Goal: Information Seeking & Learning: Compare options

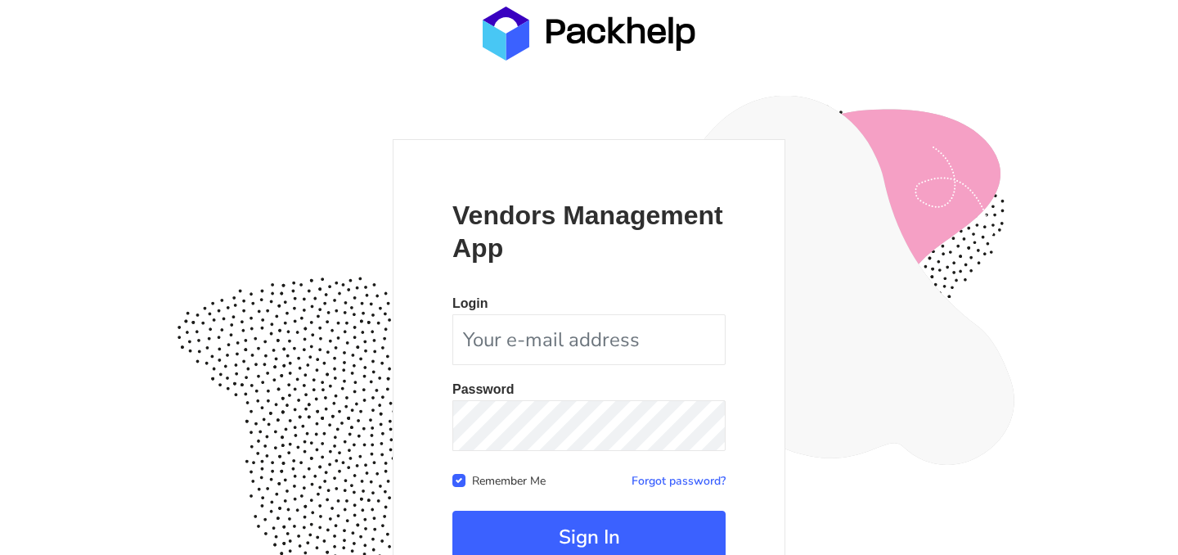
scroll to position [151, 0]
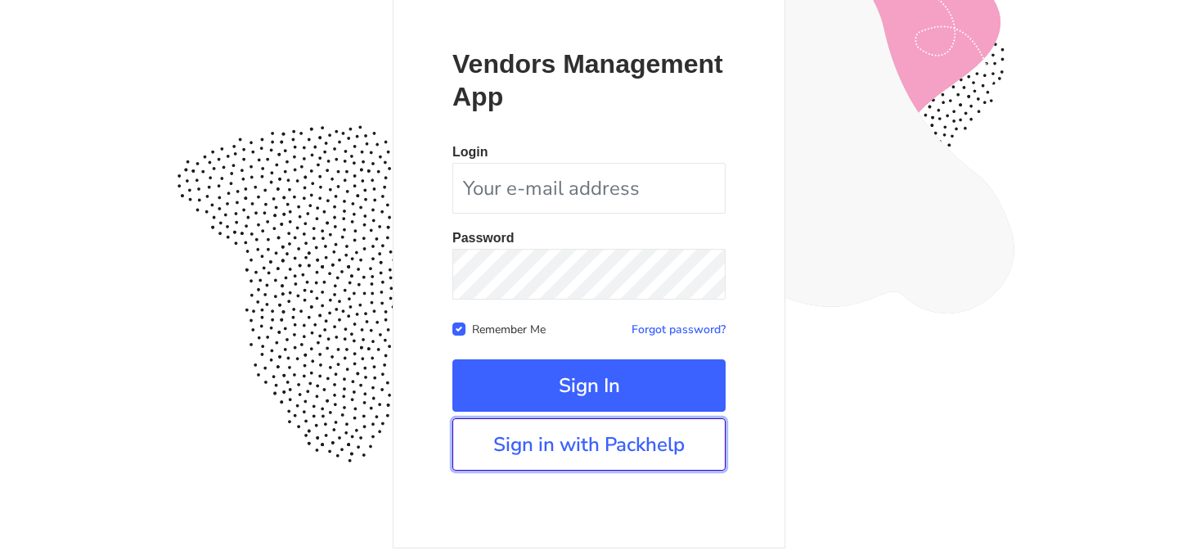
click at [563, 451] on form "Vendors Management App Login Password Remember Me Forgot password? Sign In" at bounding box center [588, 258] width 273 height 423
click at [618, 440] on link "Sign in with Packhelp" at bounding box center [588, 444] width 273 height 52
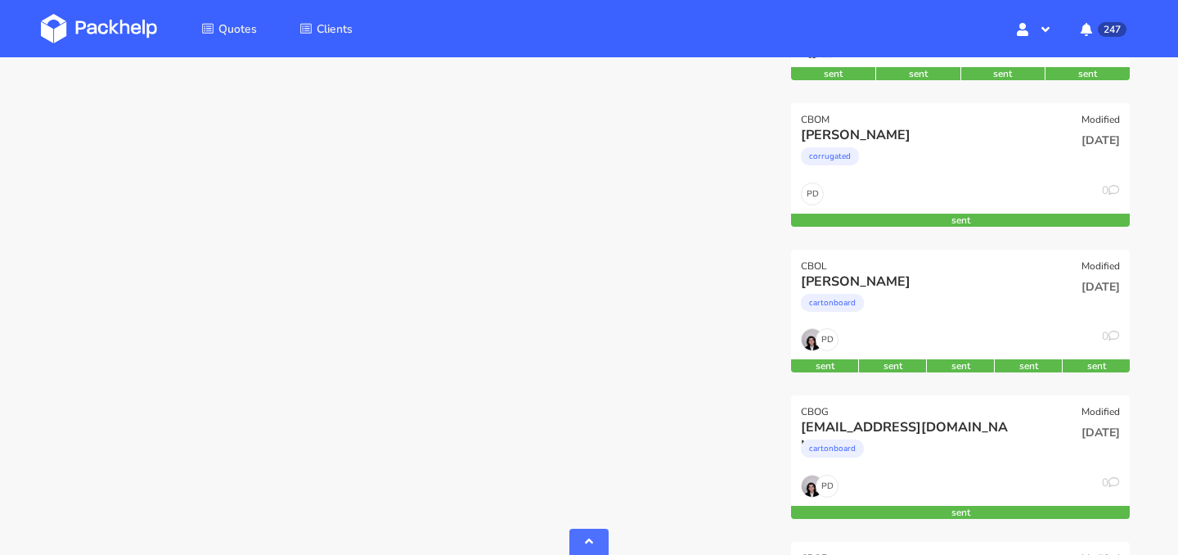
scroll to position [640, 0]
click at [969, 160] on div "corrugated" at bounding box center [909, 159] width 217 height 33
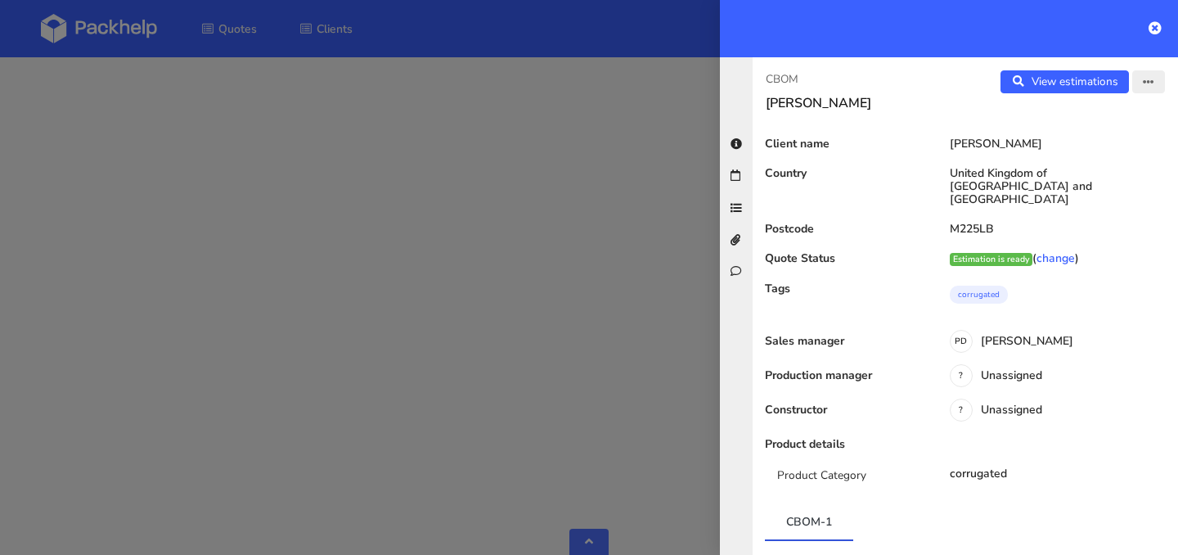
click at [1144, 83] on icon "button" at bounding box center [1148, 82] width 11 height 11
click at [1106, 146] on link "Edit quote" at bounding box center [1095, 146] width 144 height 27
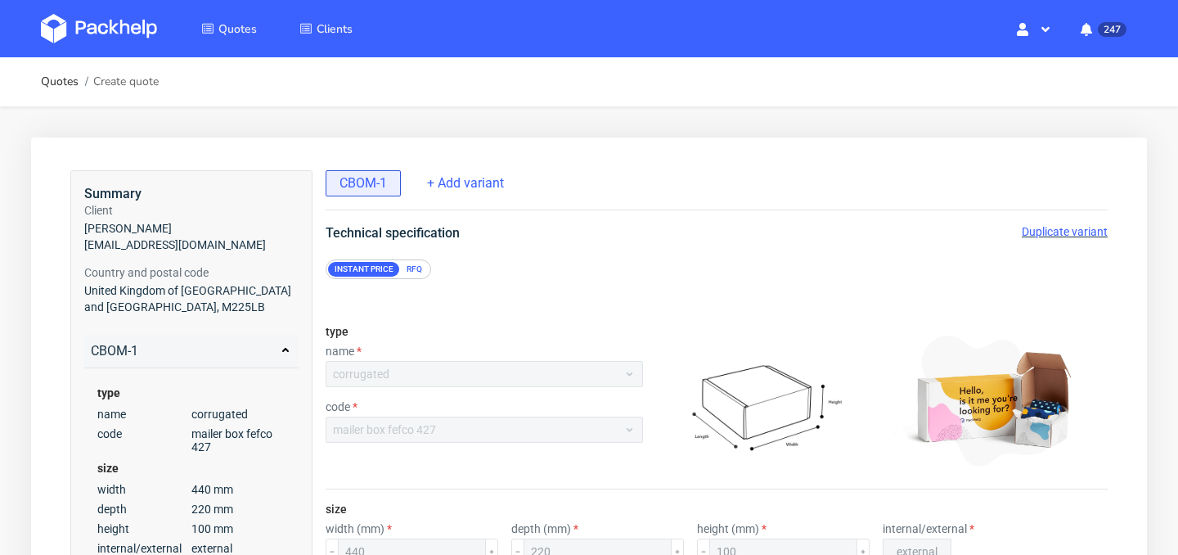
click at [1076, 236] on span "Duplicate variant" at bounding box center [1065, 231] width 86 height 13
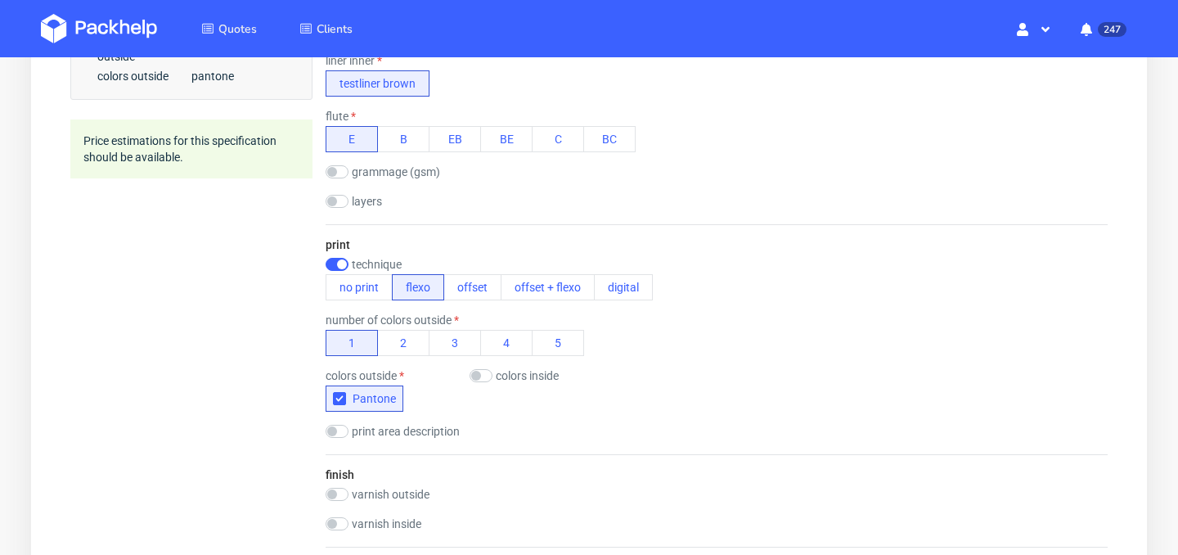
scroll to position [672, 0]
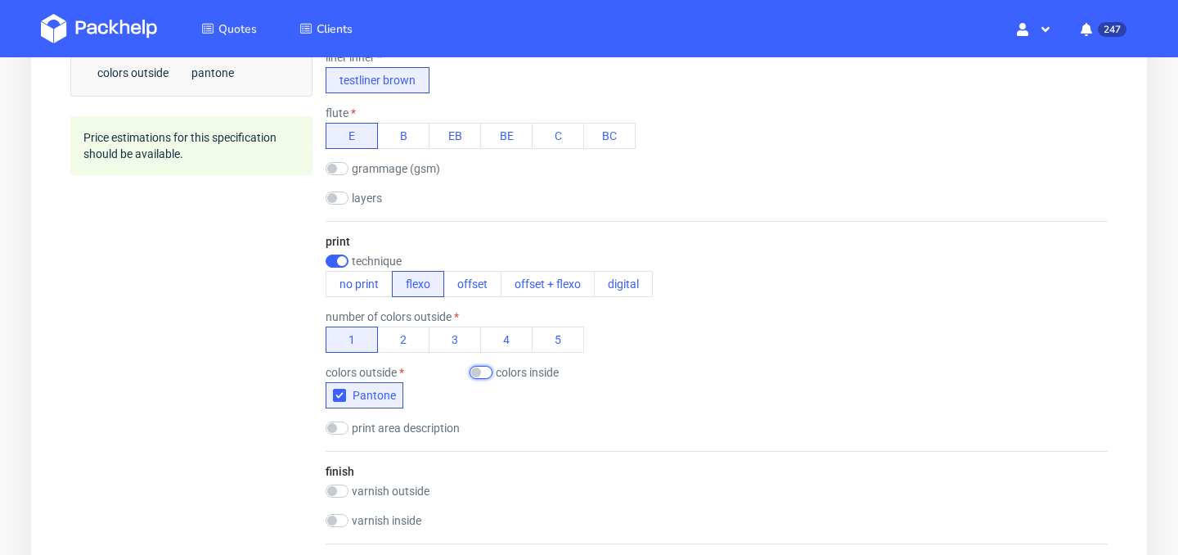
click at [482, 375] on input "checkbox" at bounding box center [481, 372] width 23 height 13
checkbox input "true"
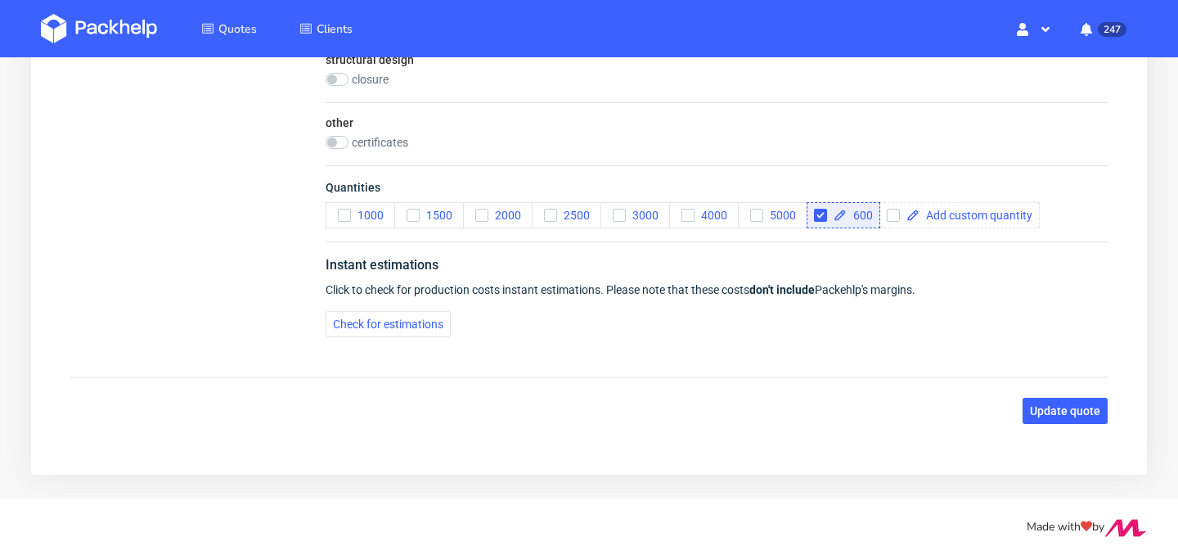
scroll to position [1176, 0]
click at [416, 330] on button "Check for estimations" at bounding box center [388, 323] width 125 height 26
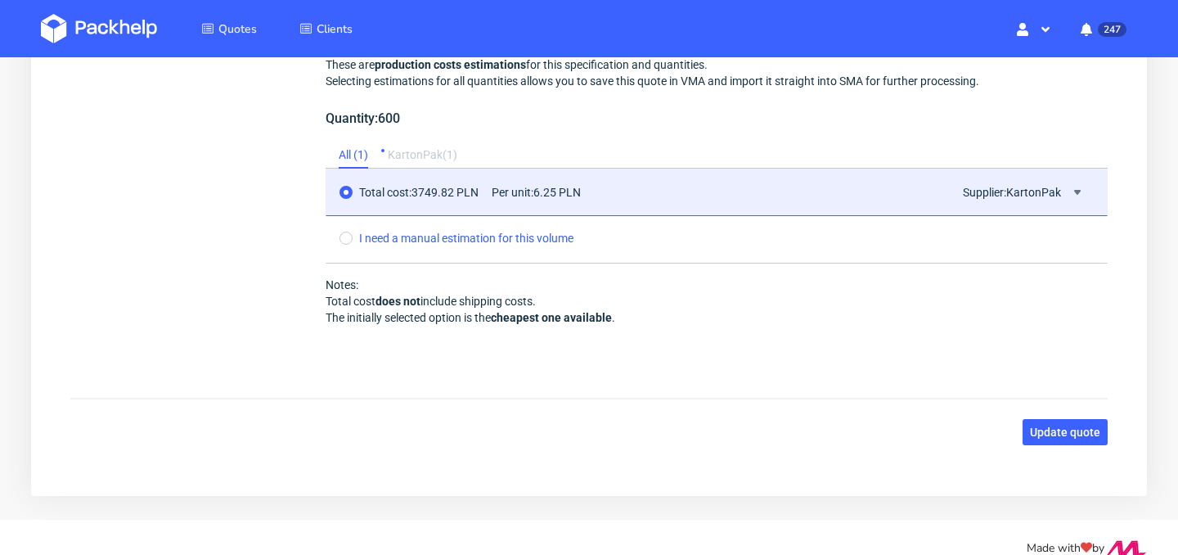
scroll to position [1715, 0]
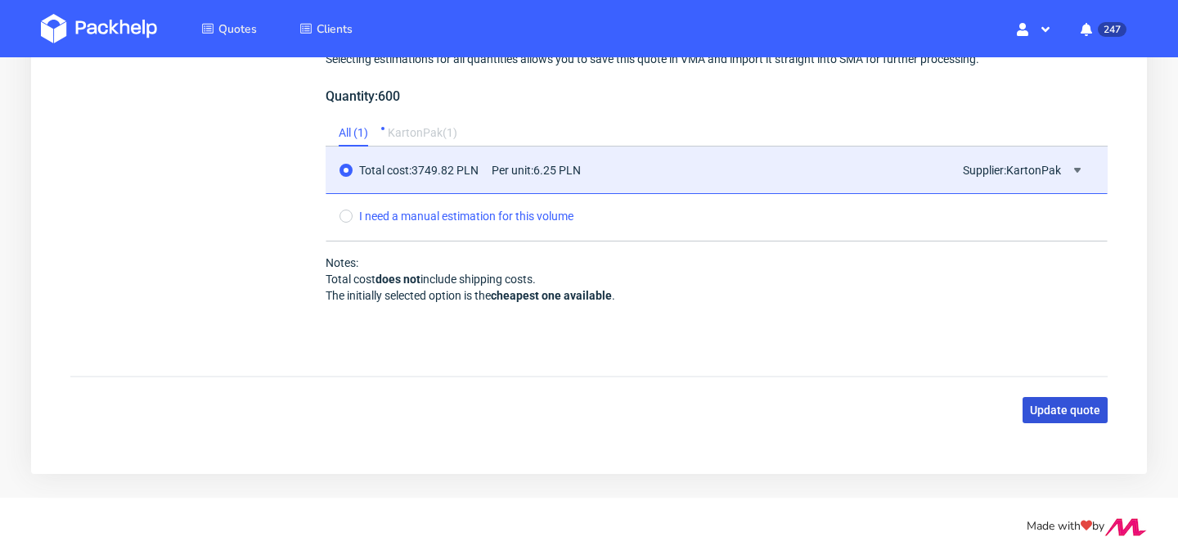
click at [1078, 407] on span "Update quote" at bounding box center [1065, 409] width 70 height 11
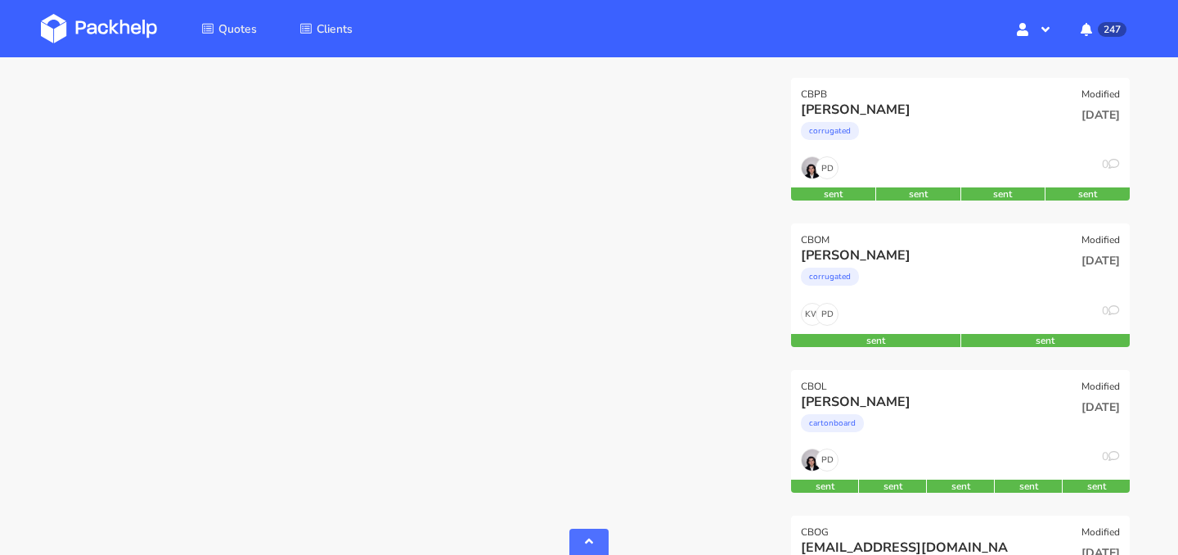
scroll to position [522, 0]
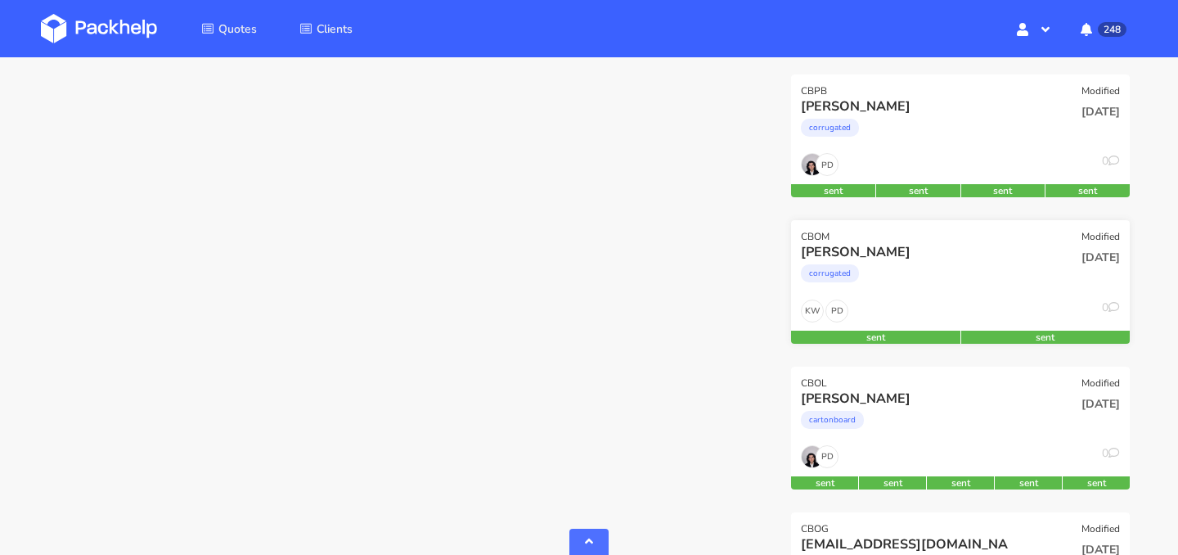
click at [905, 262] on div "corrugated" at bounding box center [909, 277] width 217 height 33
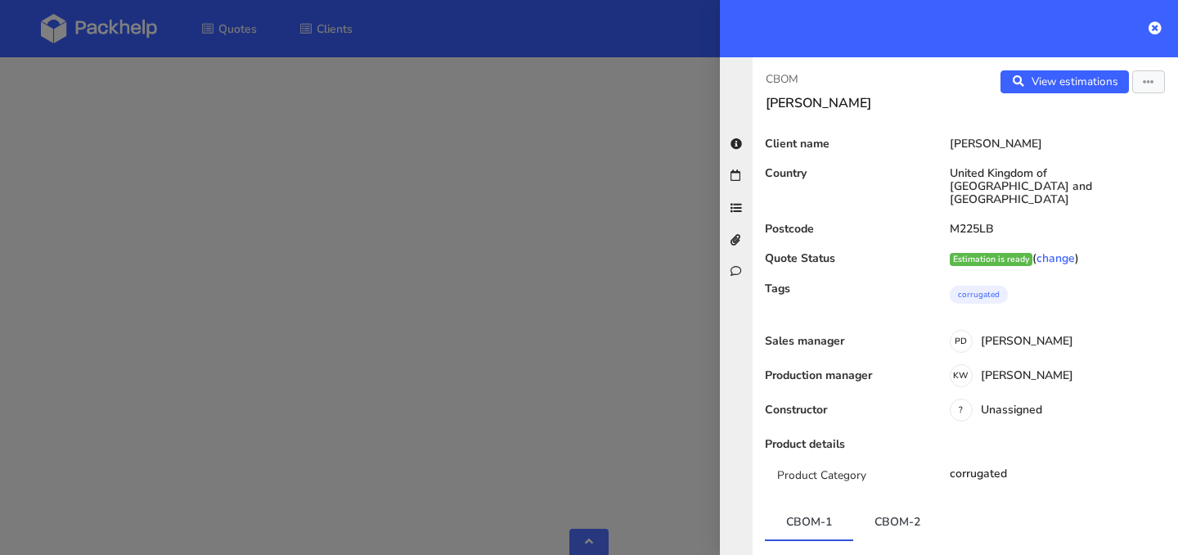
scroll to position [142, 0]
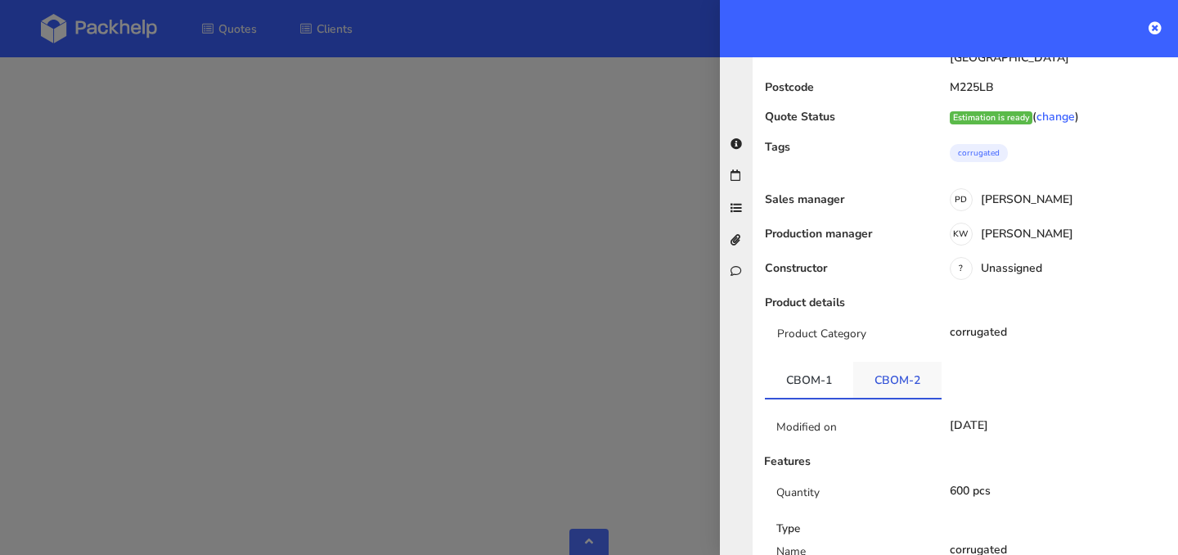
click at [904, 370] on link "CBOM-2" at bounding box center [897, 380] width 88 height 36
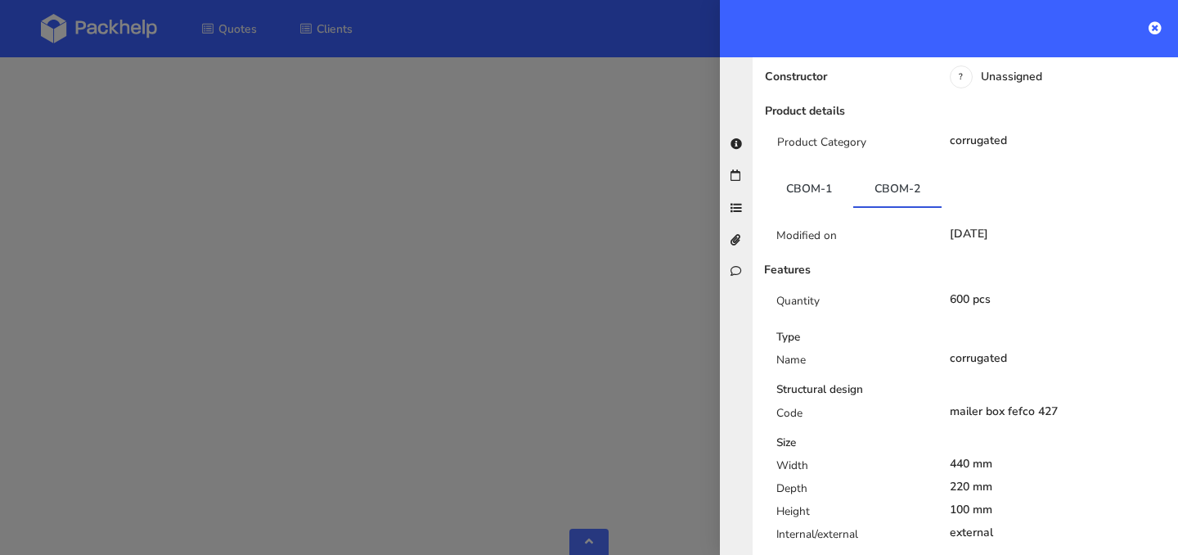
scroll to position [0, 0]
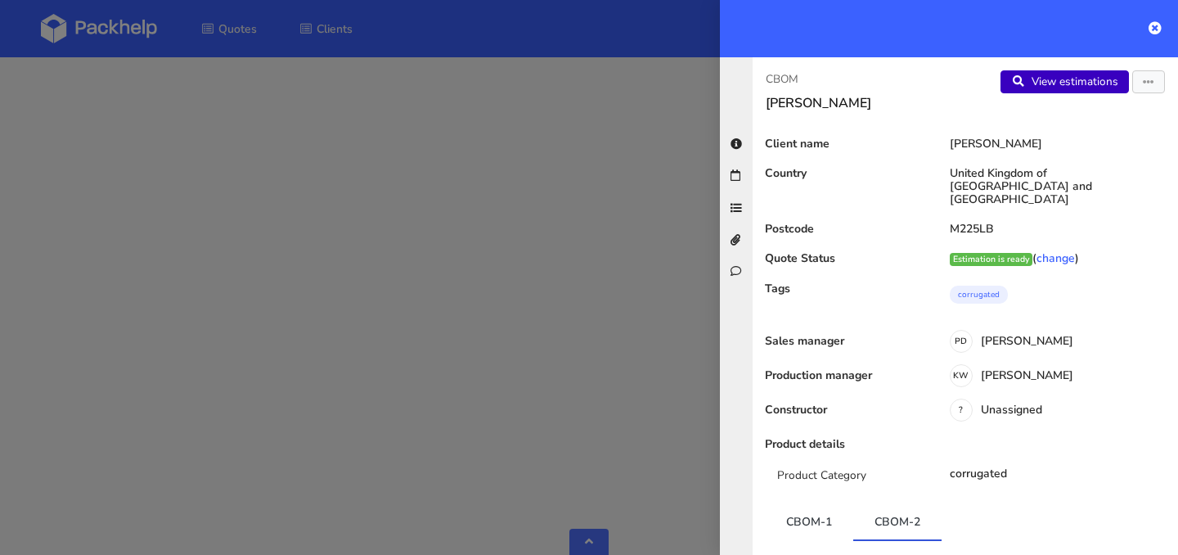
click at [1068, 92] on link "View estimations" at bounding box center [1064, 81] width 128 height 23
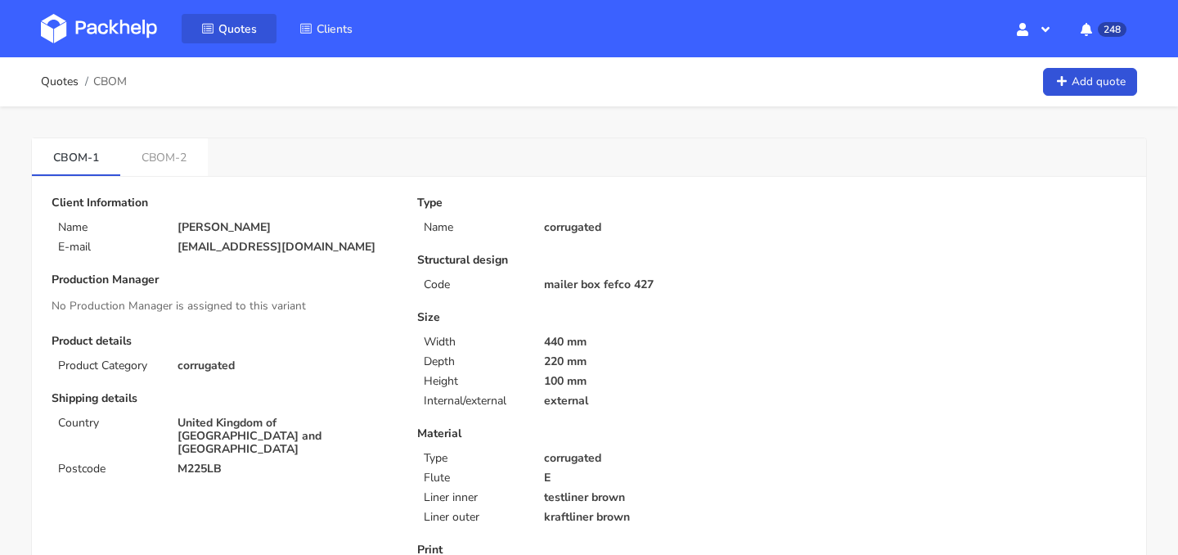
click at [250, 38] on link "Quotes" at bounding box center [229, 28] width 95 height 29
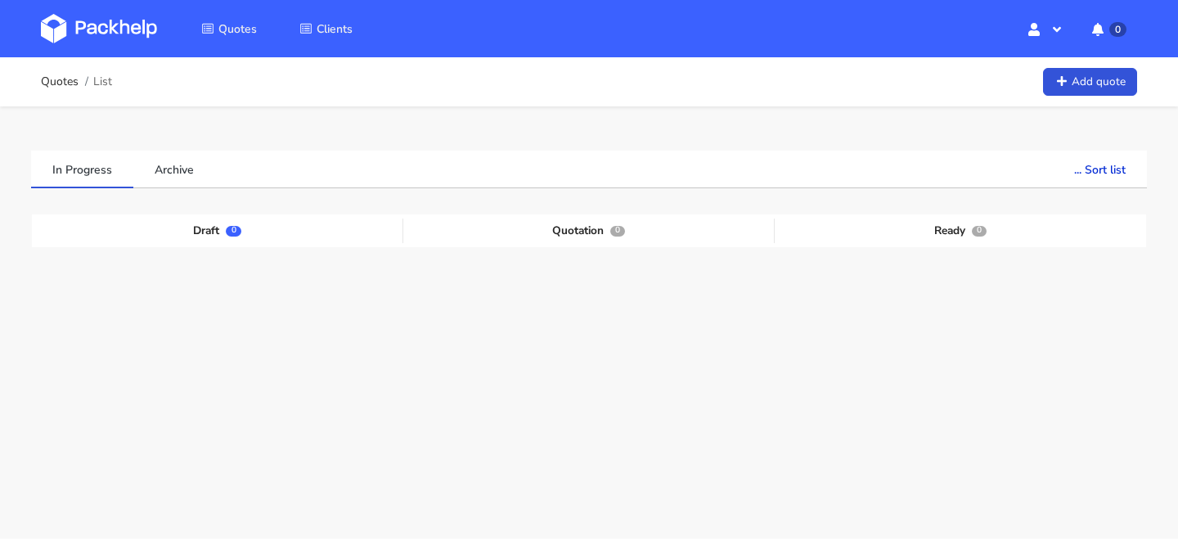
scroll to position [41, 0]
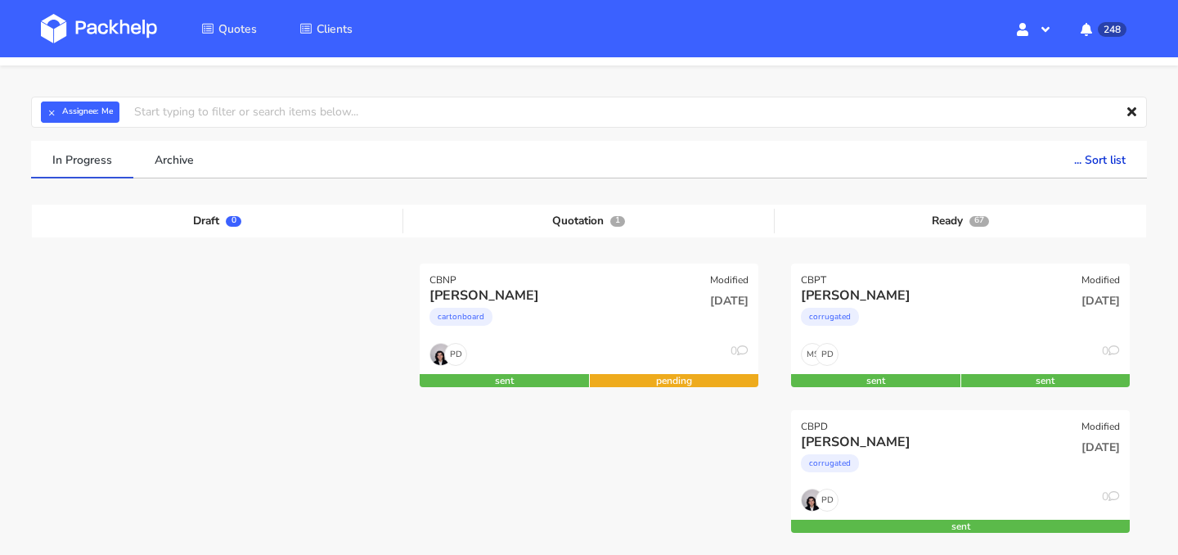
click at [134, 29] on img at bounding box center [99, 28] width 116 height 29
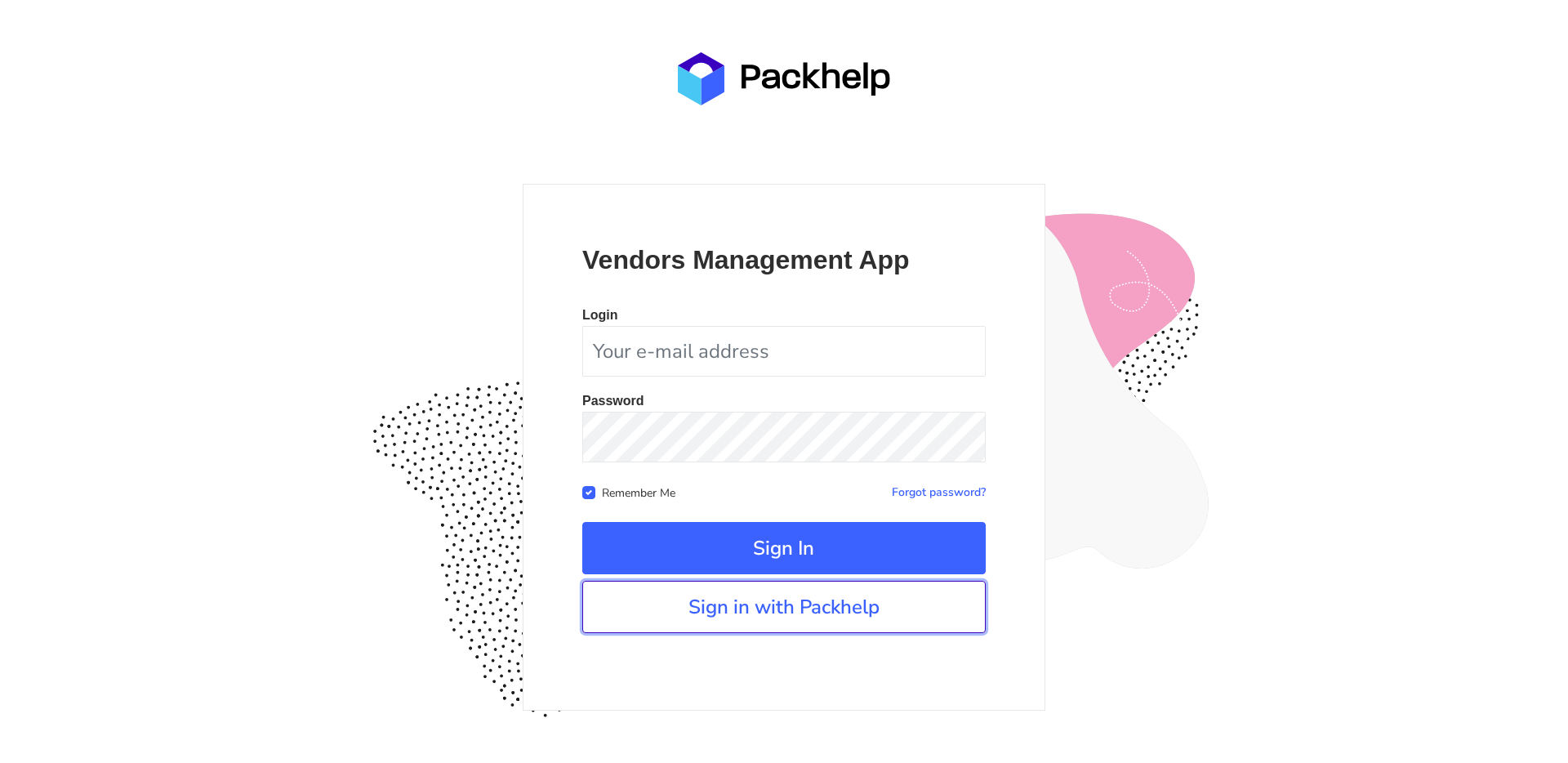
click at [849, 617] on link "Sign in with Packhelp" at bounding box center [784, 607] width 403 height 52
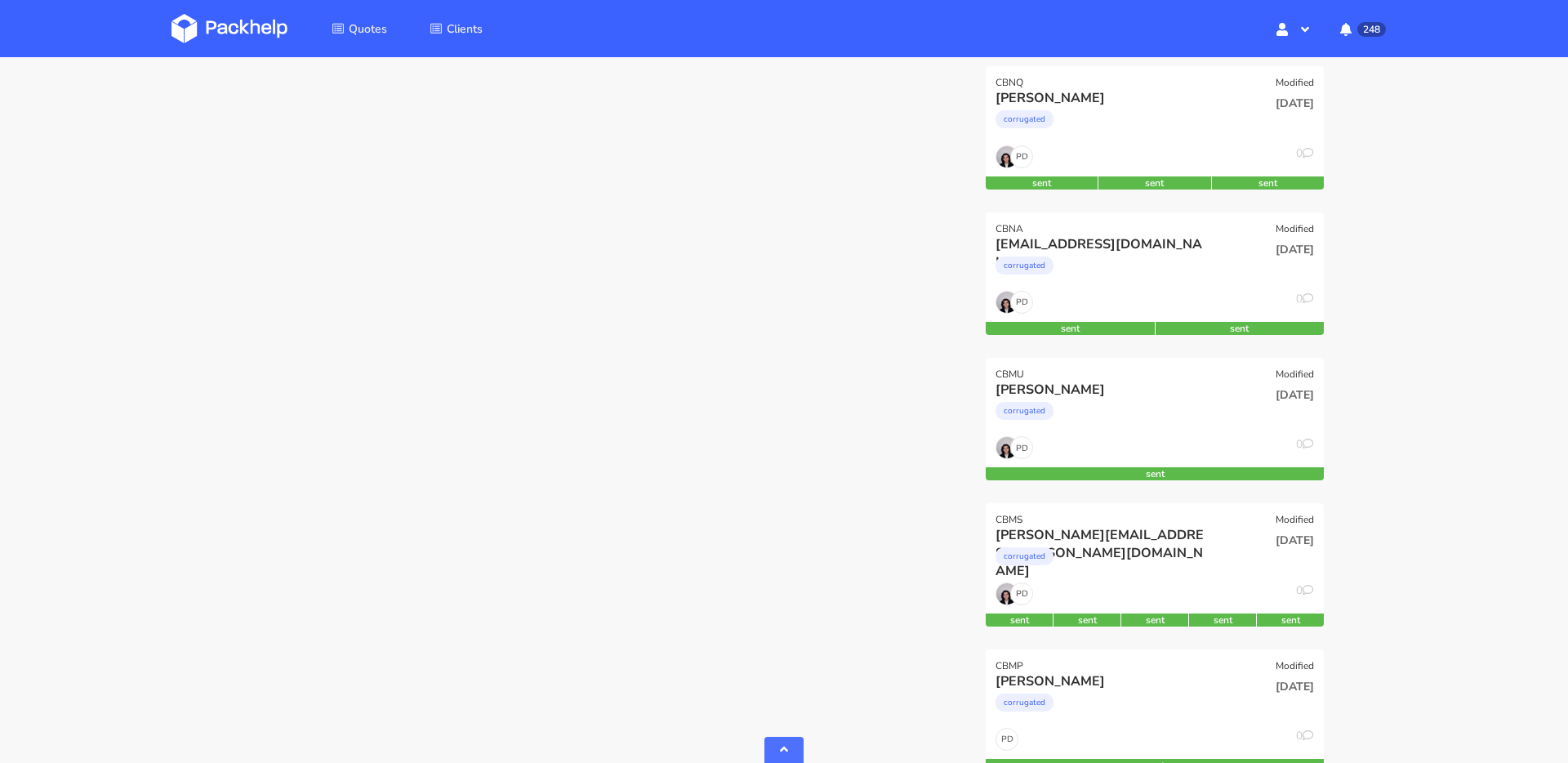
scroll to position [1352, 0]
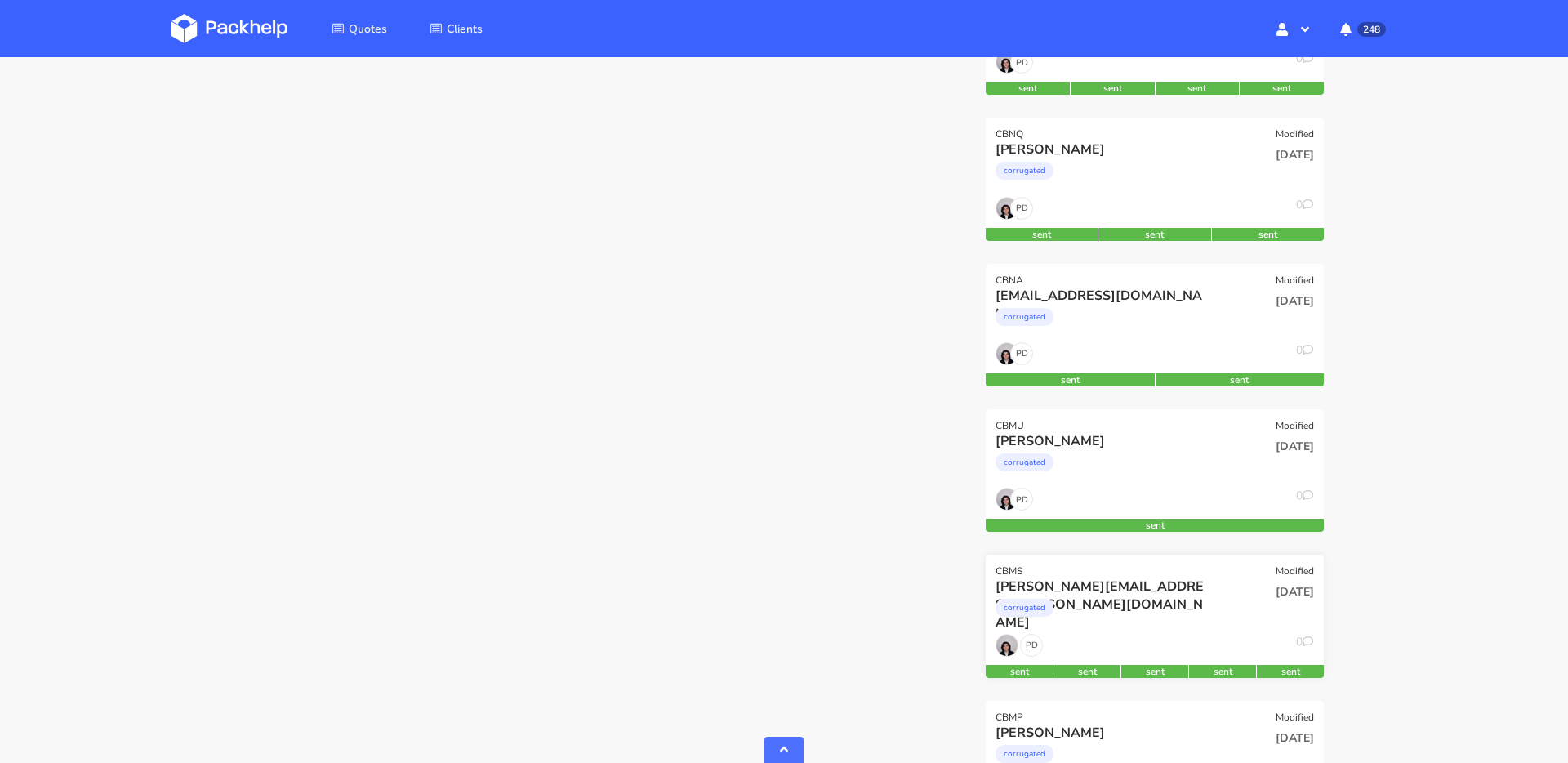
click at [1266, 629] on div "[DATE]" at bounding box center [1269, 605] width 114 height 56
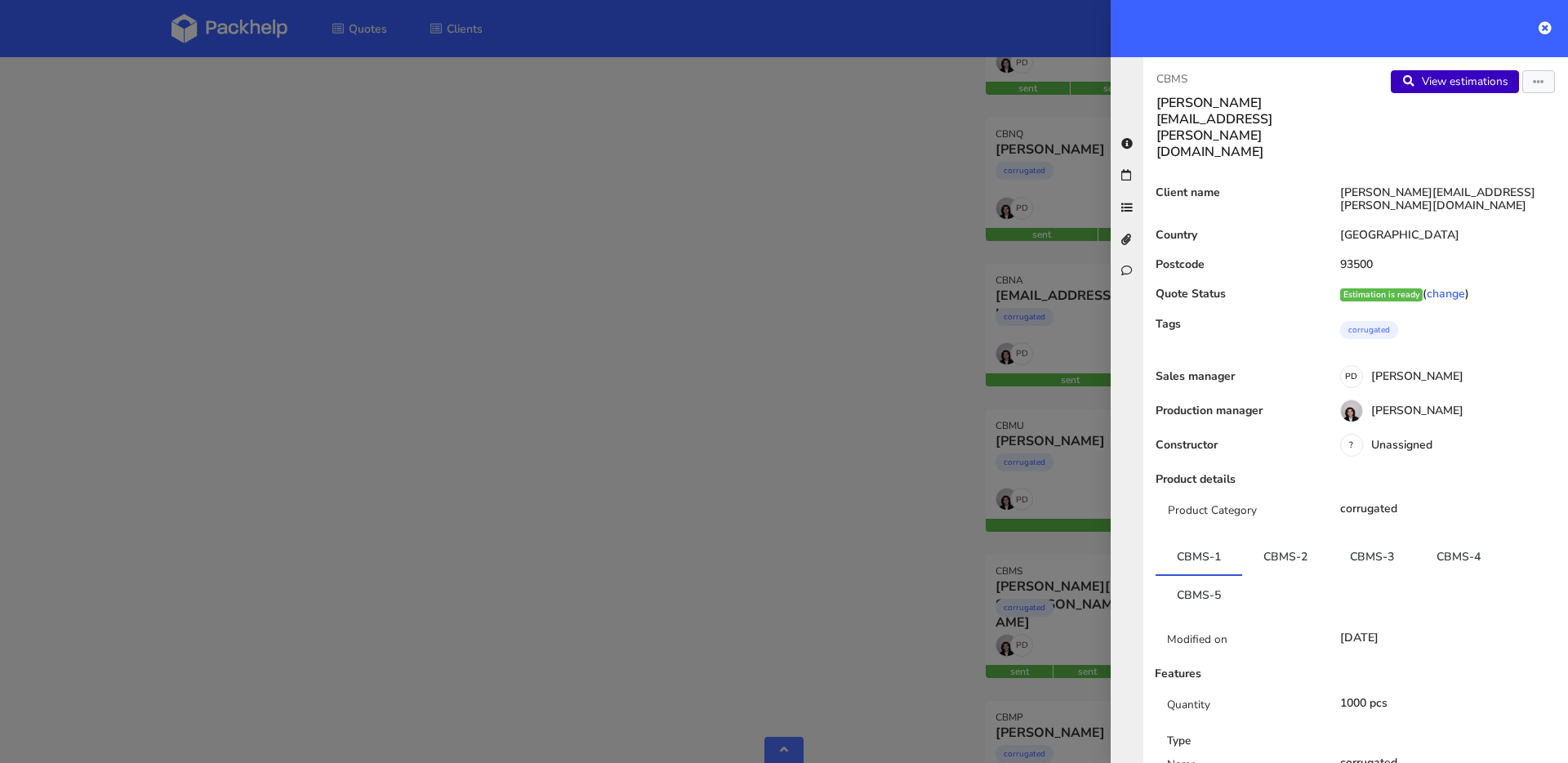
click at [1477, 85] on link "View estimations" at bounding box center [1454, 81] width 128 height 23
click at [1545, 79] on button "button" at bounding box center [1538, 81] width 33 height 23
click at [1489, 137] on link "Edit quote" at bounding box center [1485, 146] width 144 height 27
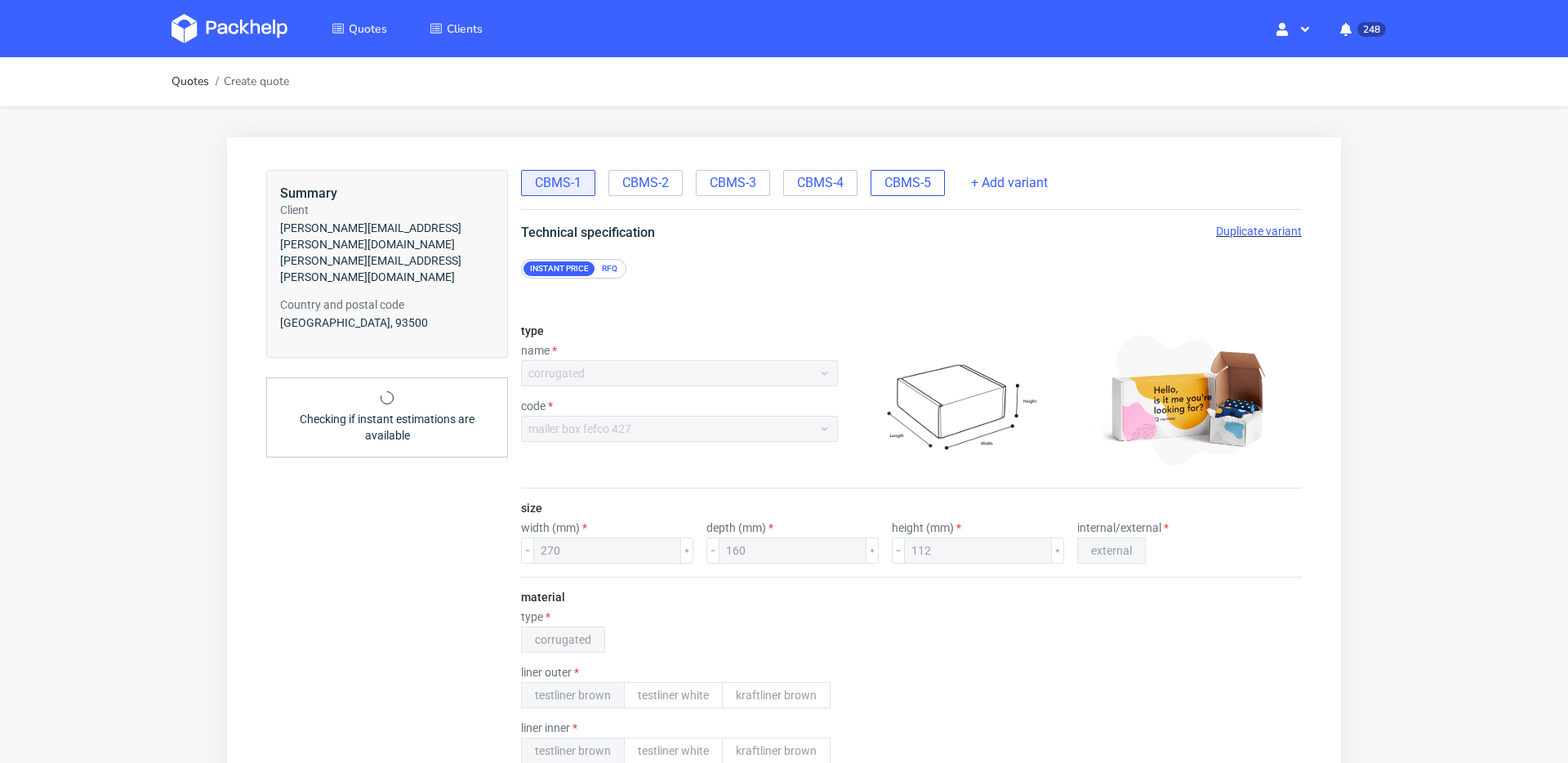
click at [882, 179] on div "CBMS-5" at bounding box center [907, 183] width 74 height 26
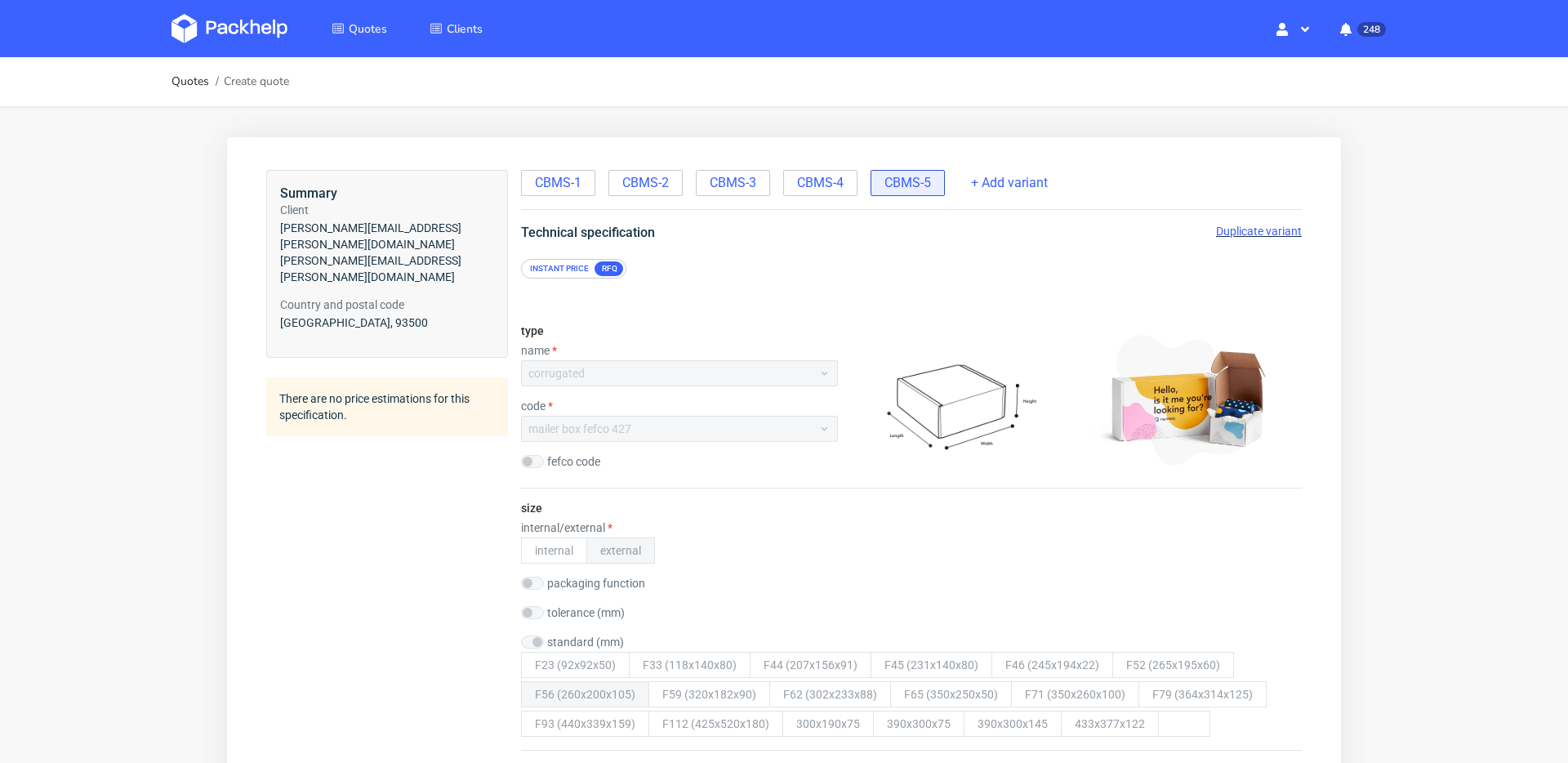
click at [1233, 232] on span "Duplicate variant" at bounding box center [1259, 231] width 86 height 13
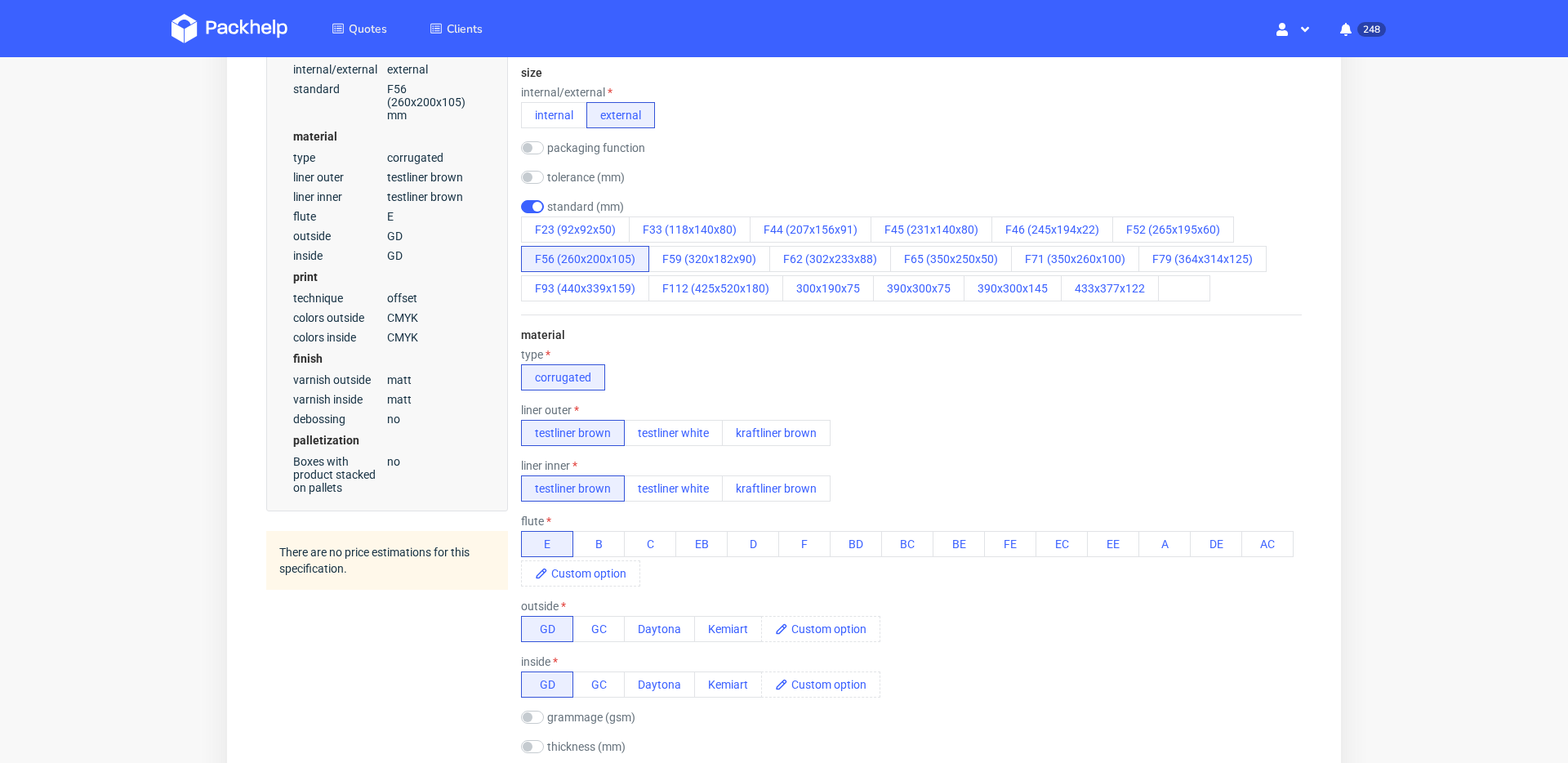
scroll to position [434, 0]
click at [686, 494] on button "testliner white" at bounding box center [673, 489] width 99 height 26
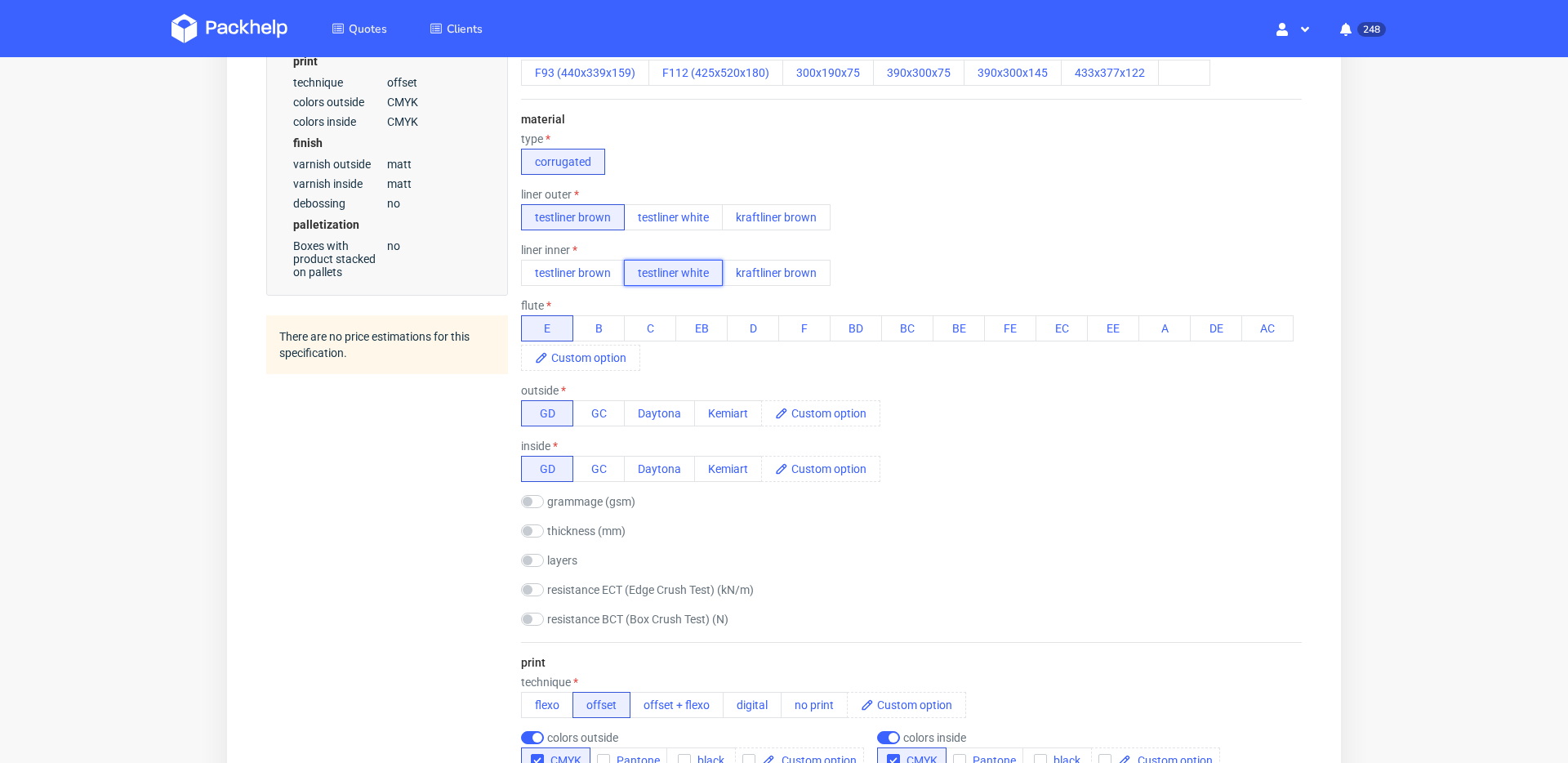
scroll to position [650, 0]
click at [528, 417] on button "GD" at bounding box center [547, 414] width 52 height 26
click at [535, 466] on button "GD" at bounding box center [547, 469] width 52 height 26
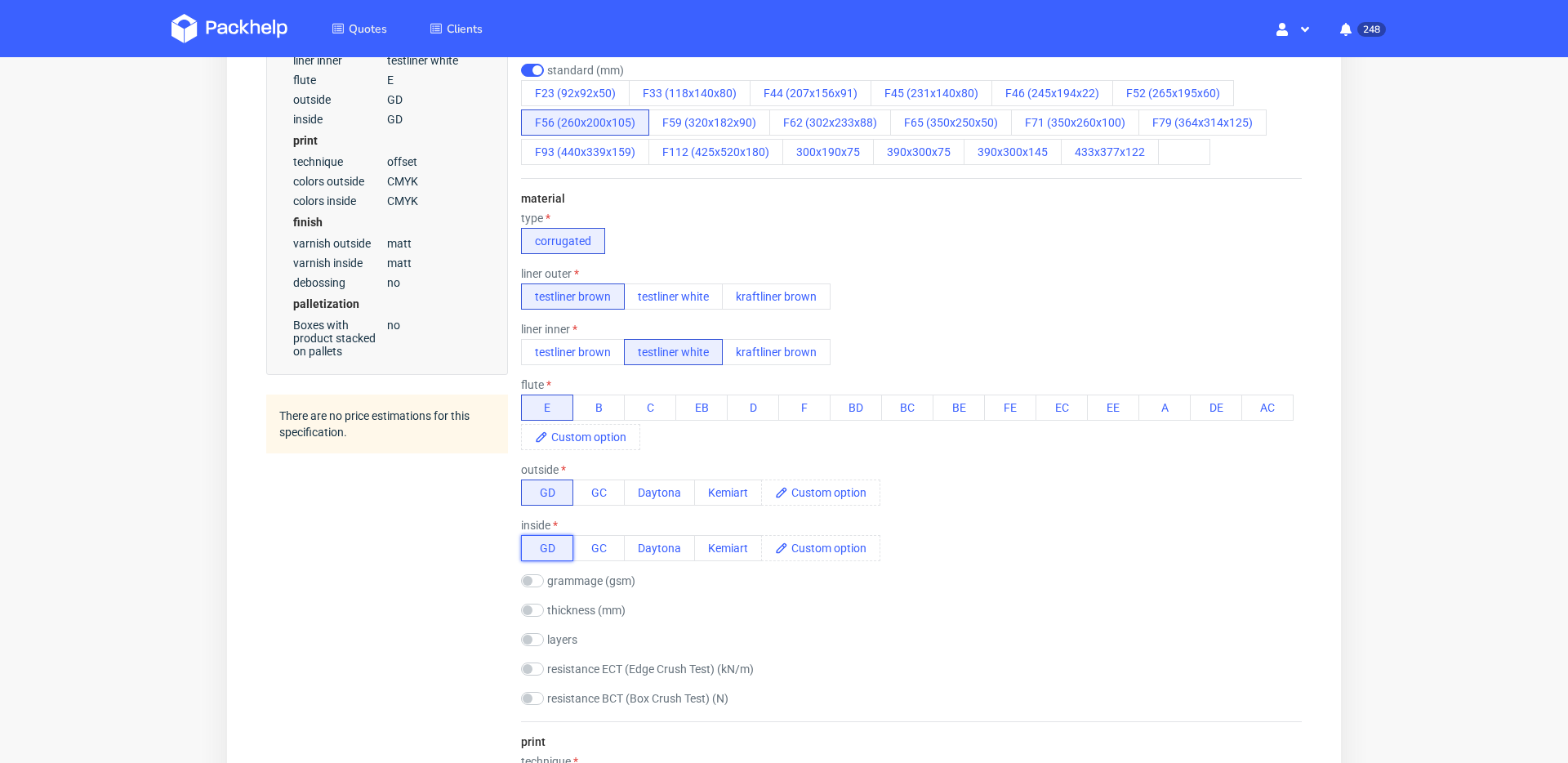
scroll to position [675, 0]
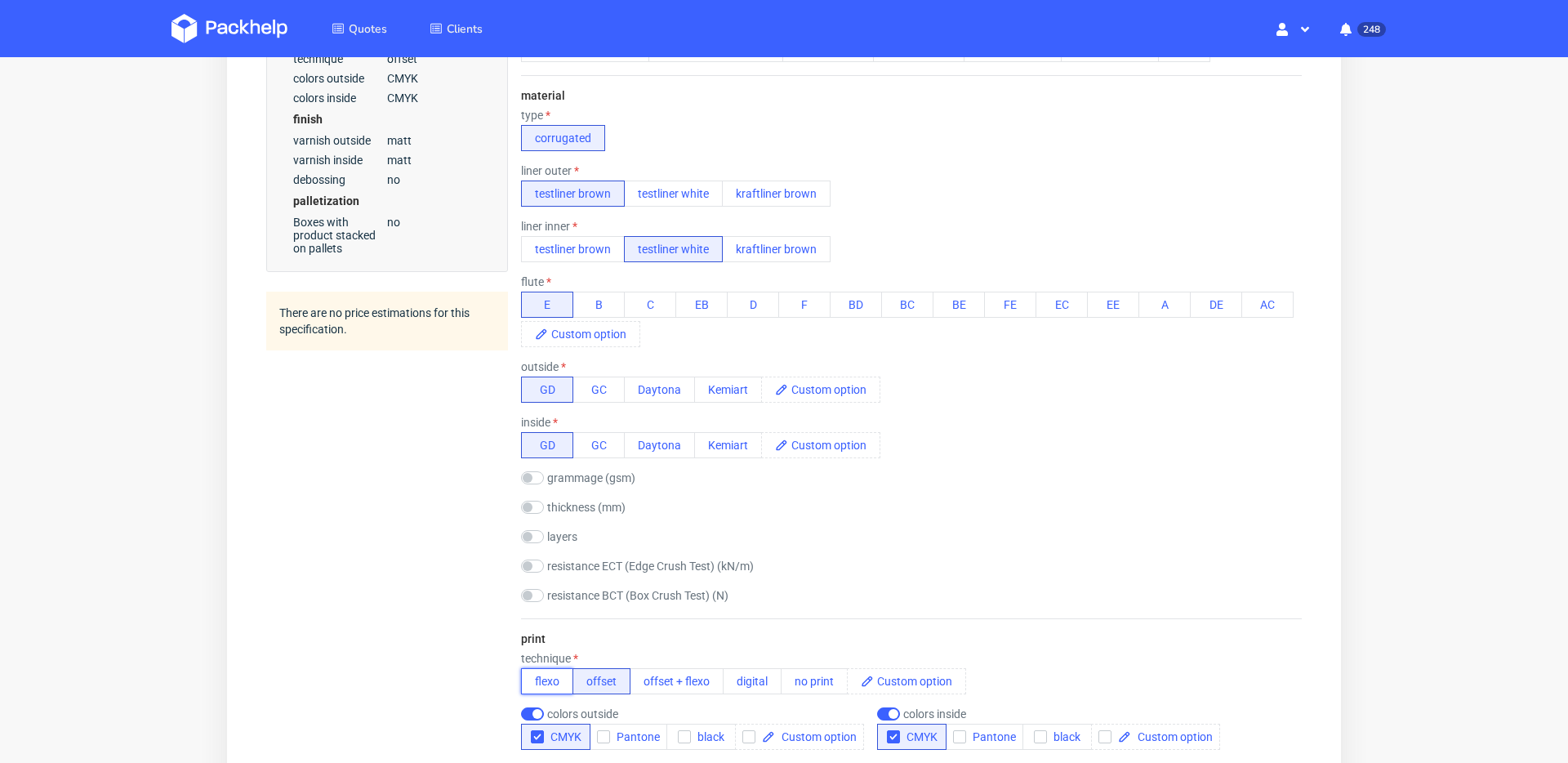
click at [550, 678] on button "flexo" at bounding box center [547, 681] width 52 height 26
checkbox input "true"
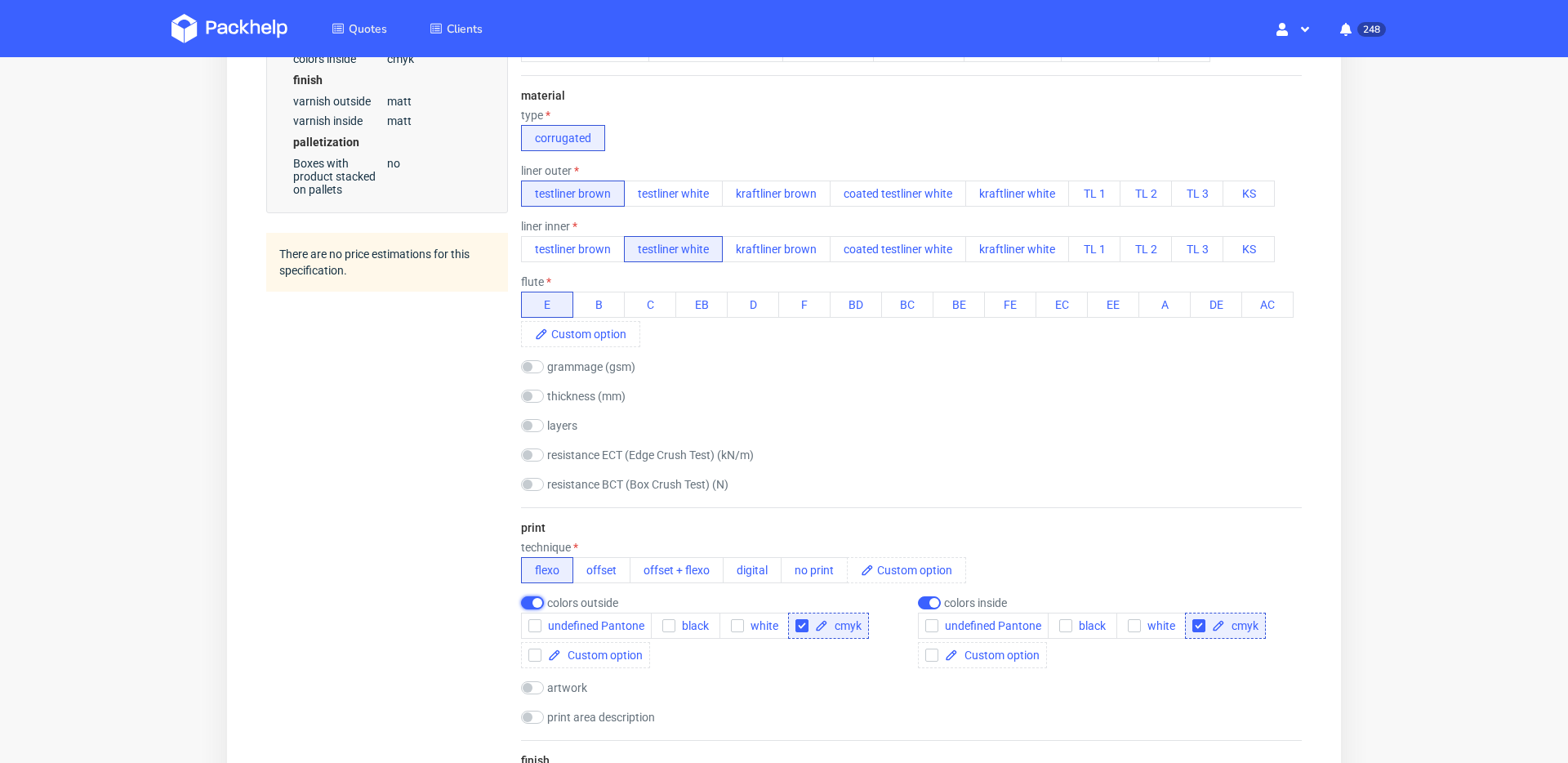
click at [533, 604] on input "checkbox" at bounding box center [532, 602] width 23 height 13
checkbox input "false"
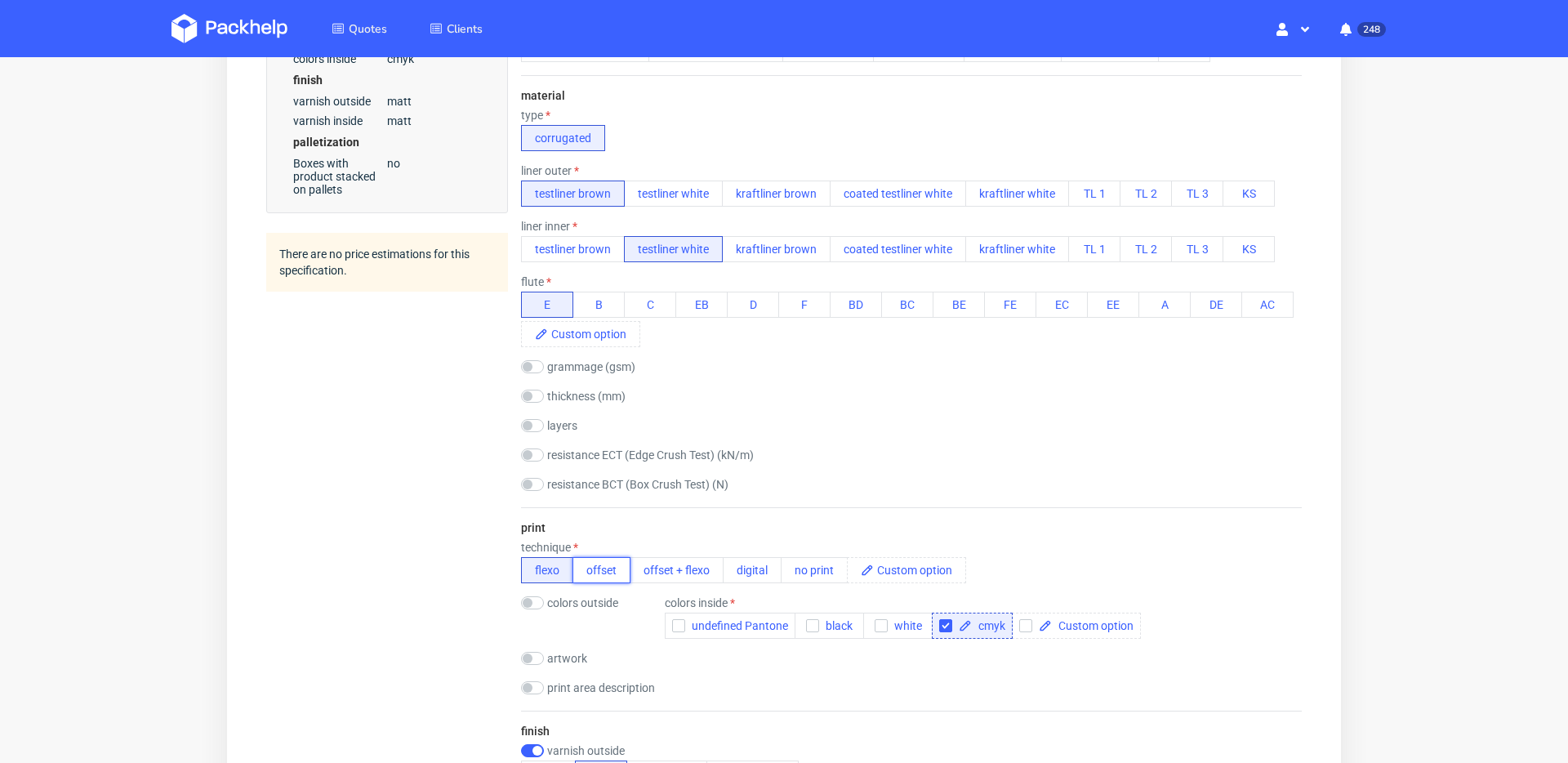
click at [602, 568] on button "offset" at bounding box center [601, 570] width 58 height 26
checkbox input "false"
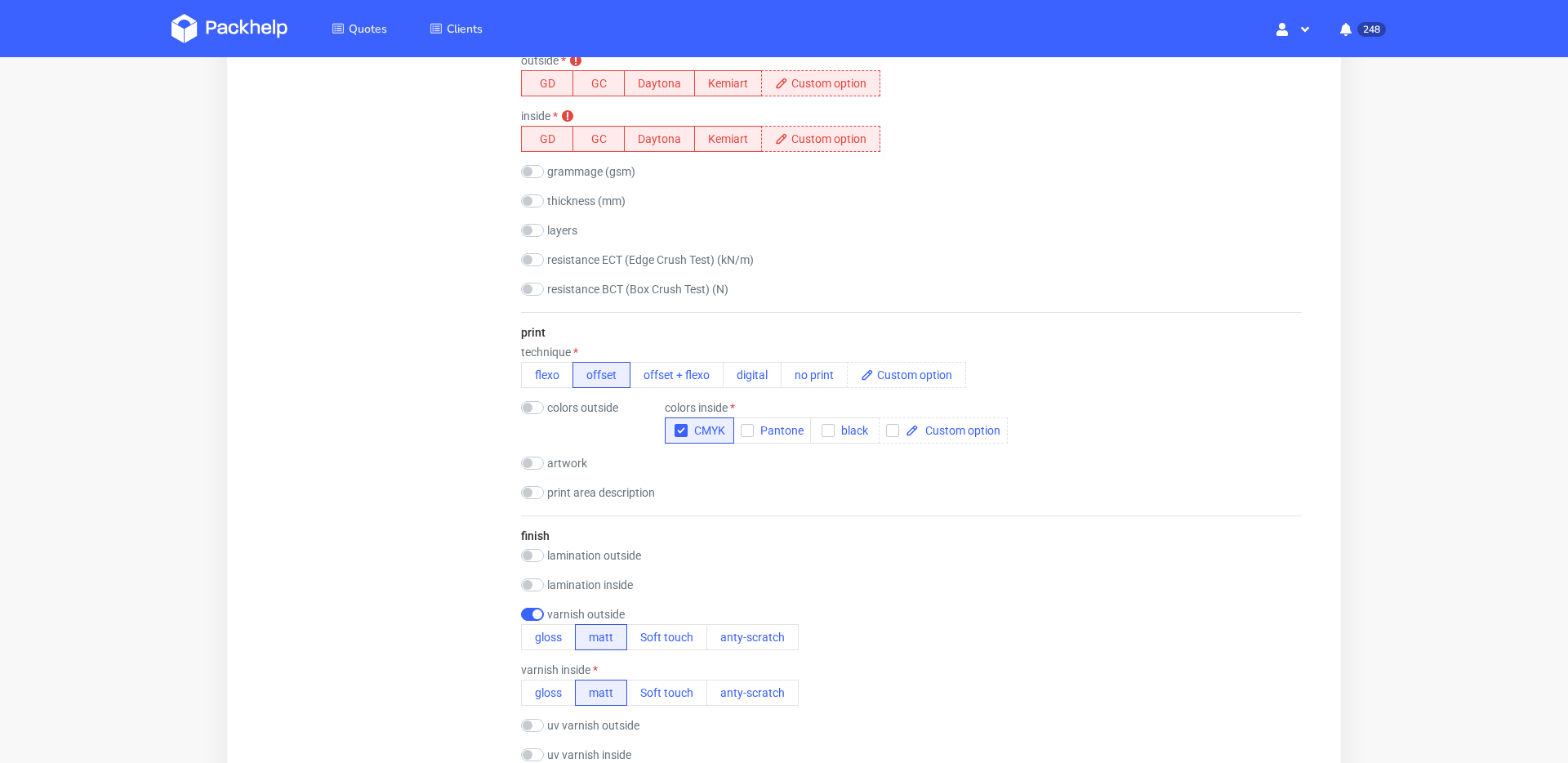
scroll to position [946, 0]
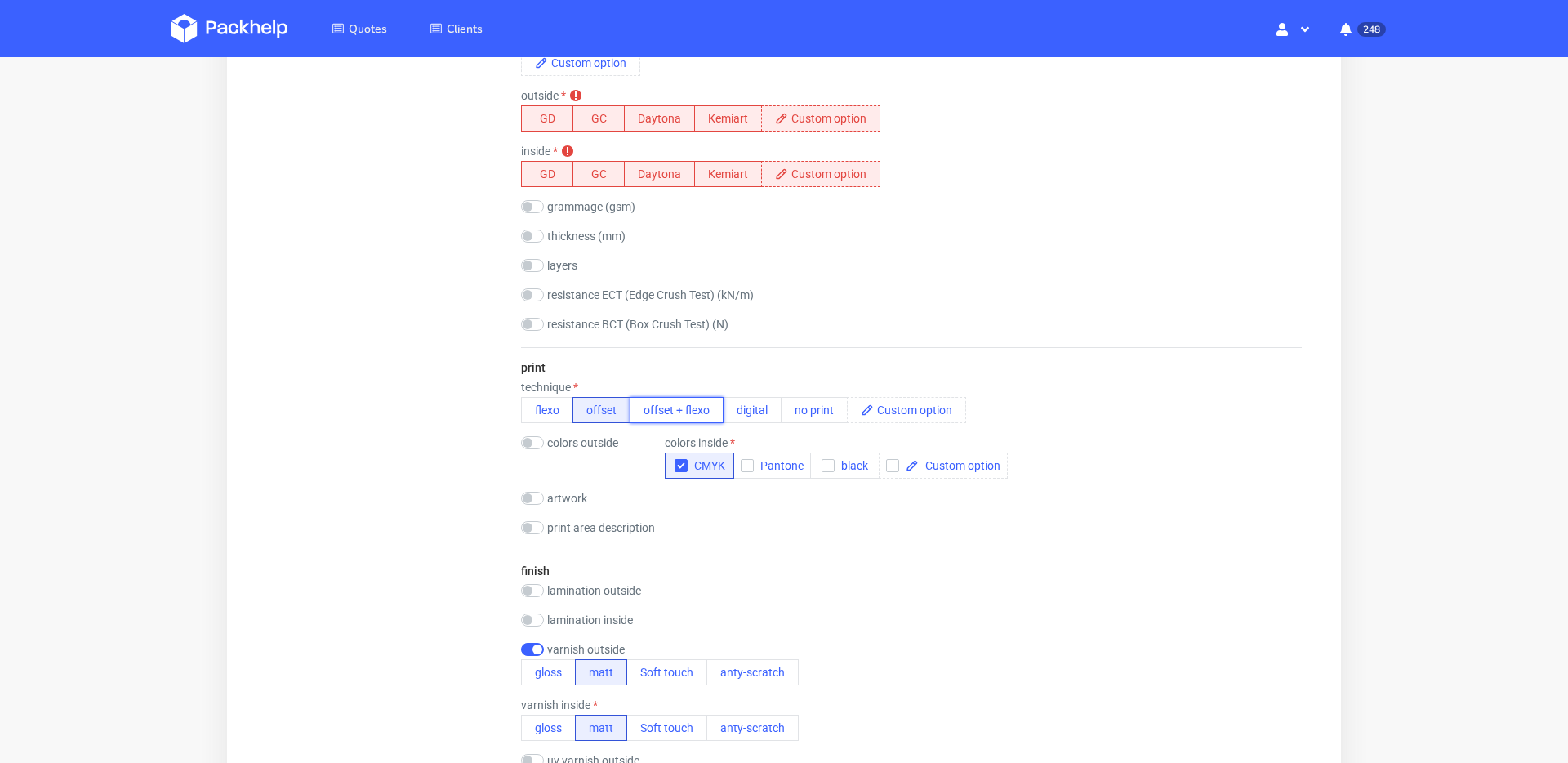
click at [693, 410] on button "offset + flexo" at bounding box center [677, 410] width 94 height 26
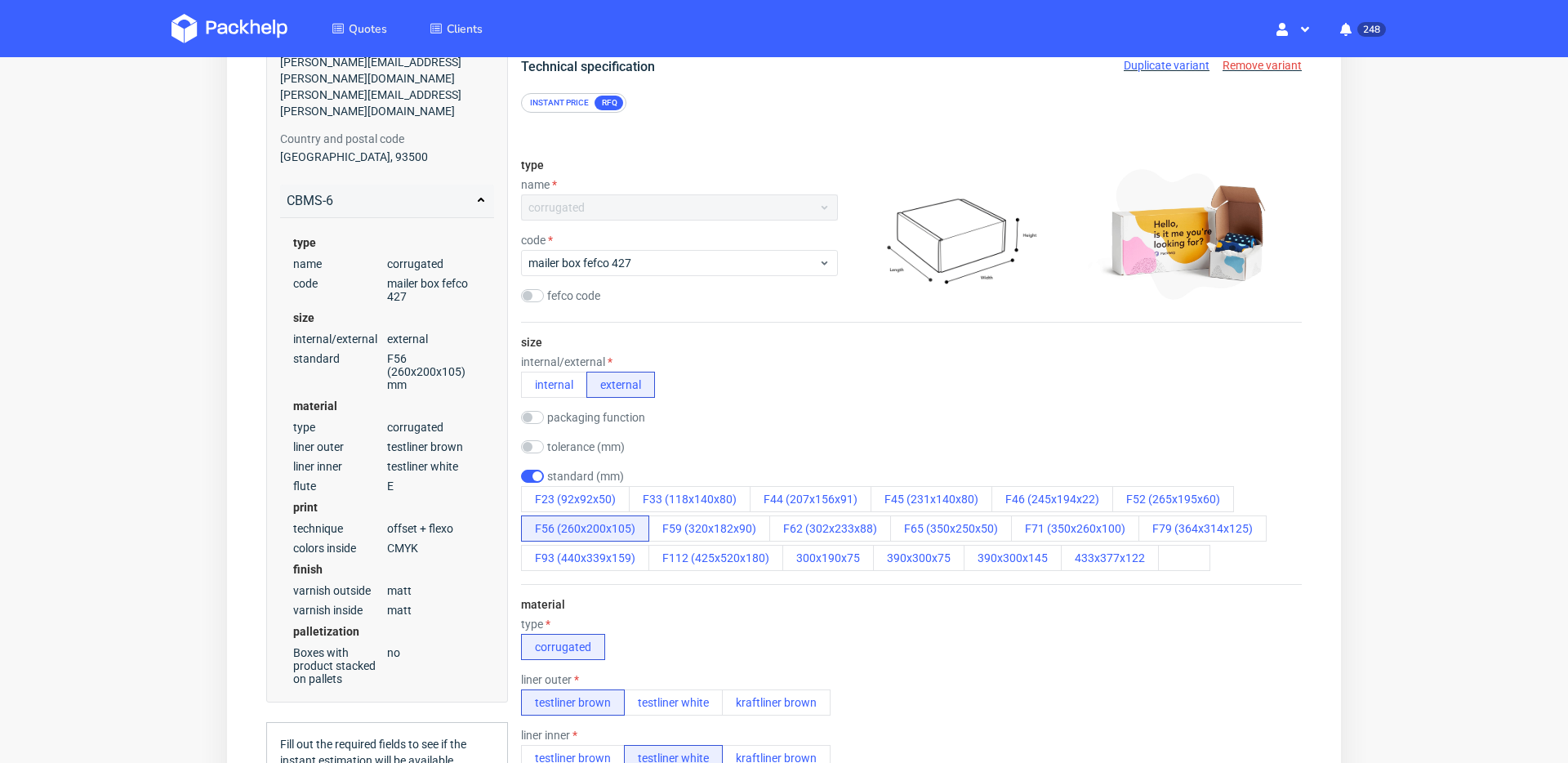
scroll to position [0, 0]
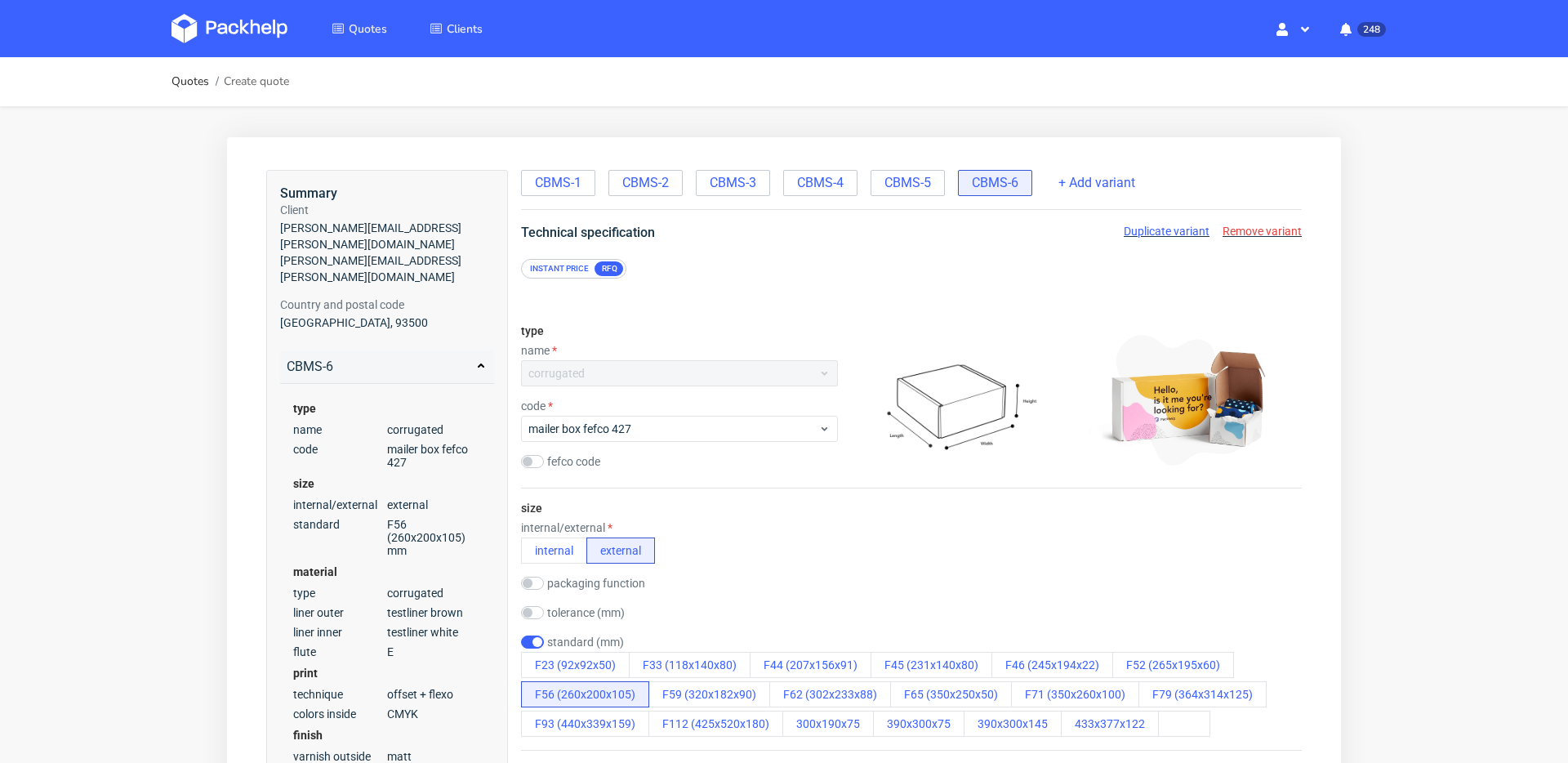
click at [1282, 227] on span "Remove variant" at bounding box center [1262, 231] width 79 height 13
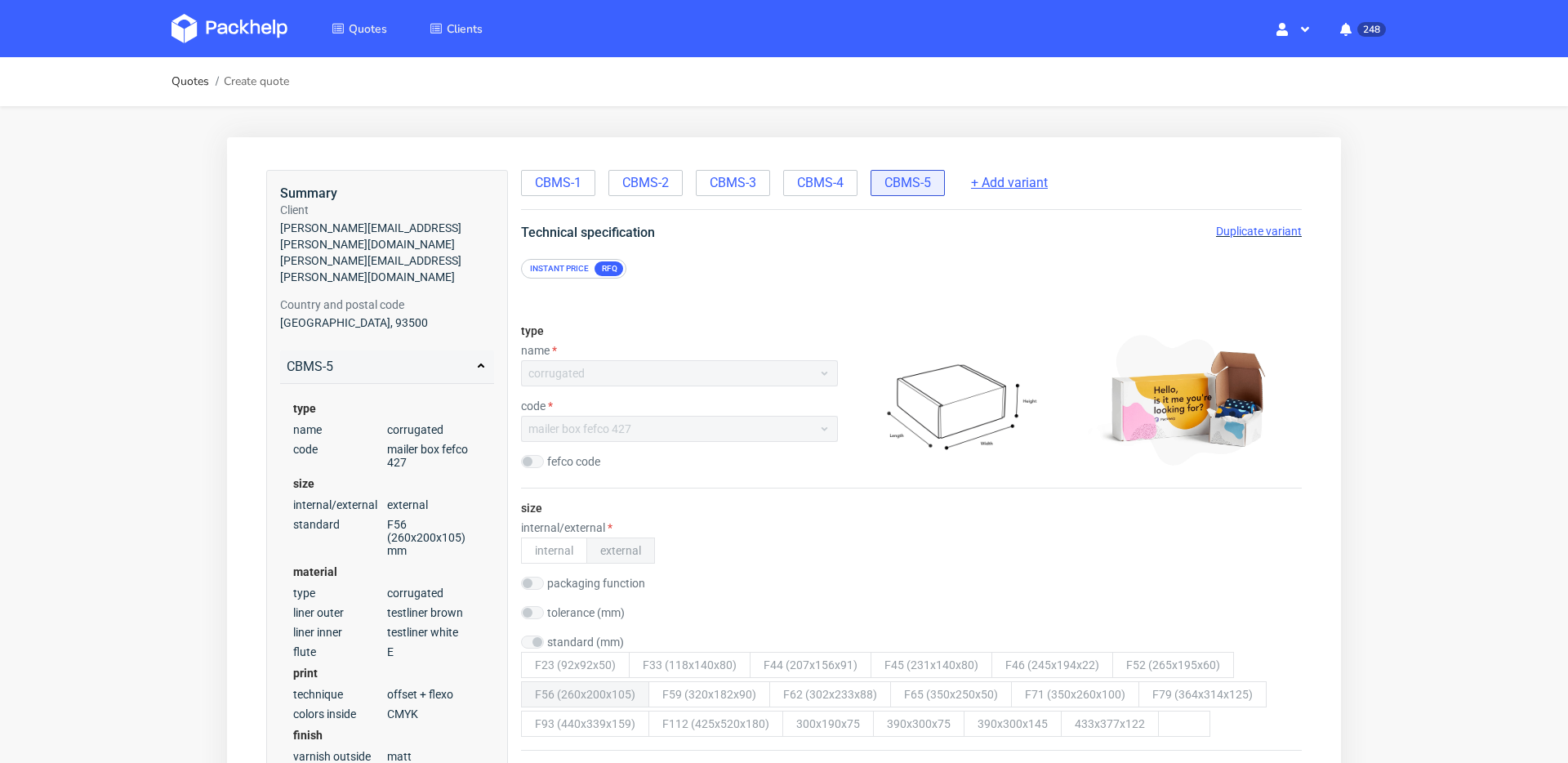
click at [1014, 181] on span "+ Add variant" at bounding box center [1009, 183] width 77 height 18
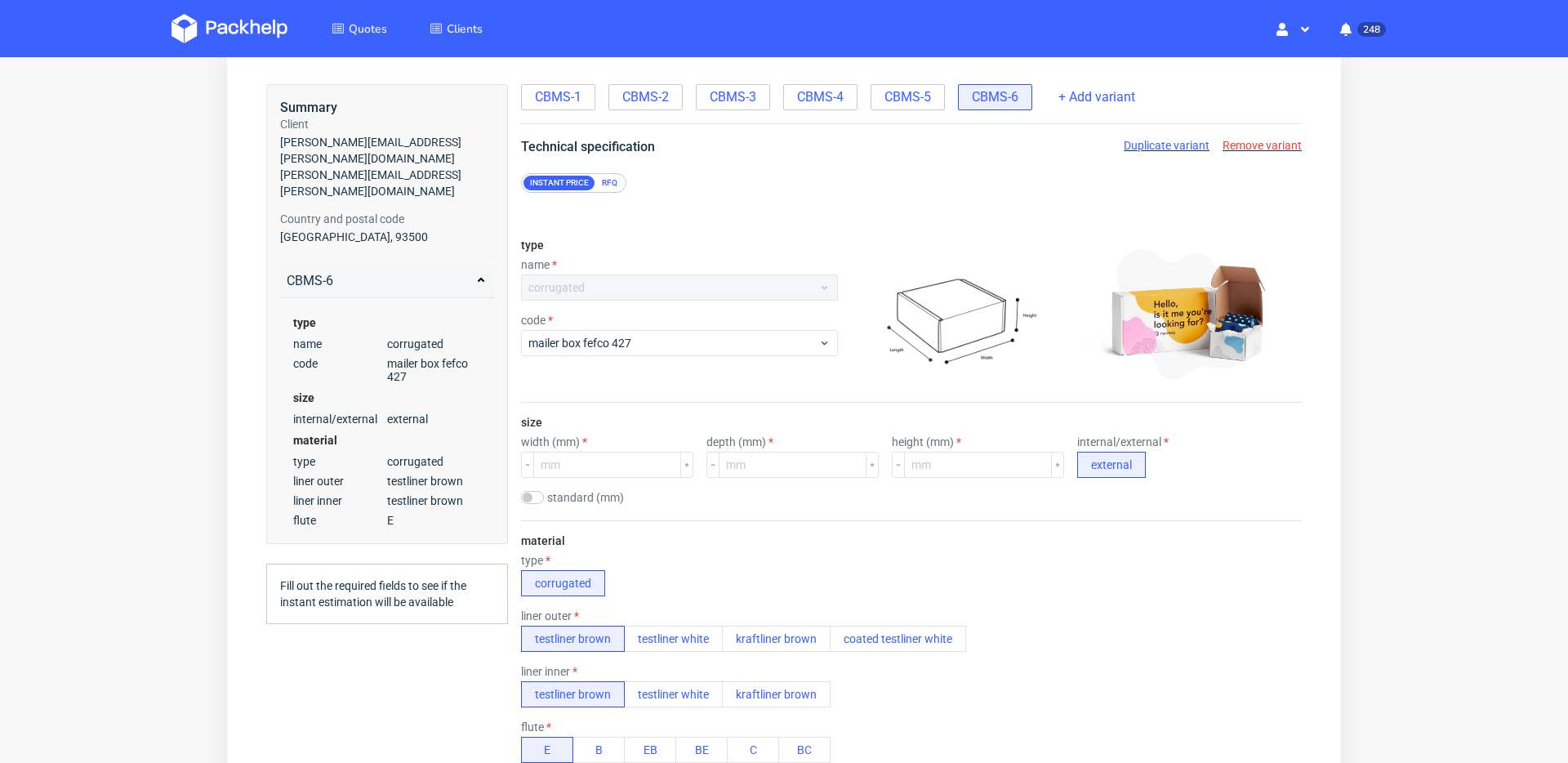
scroll to position [90, 0]
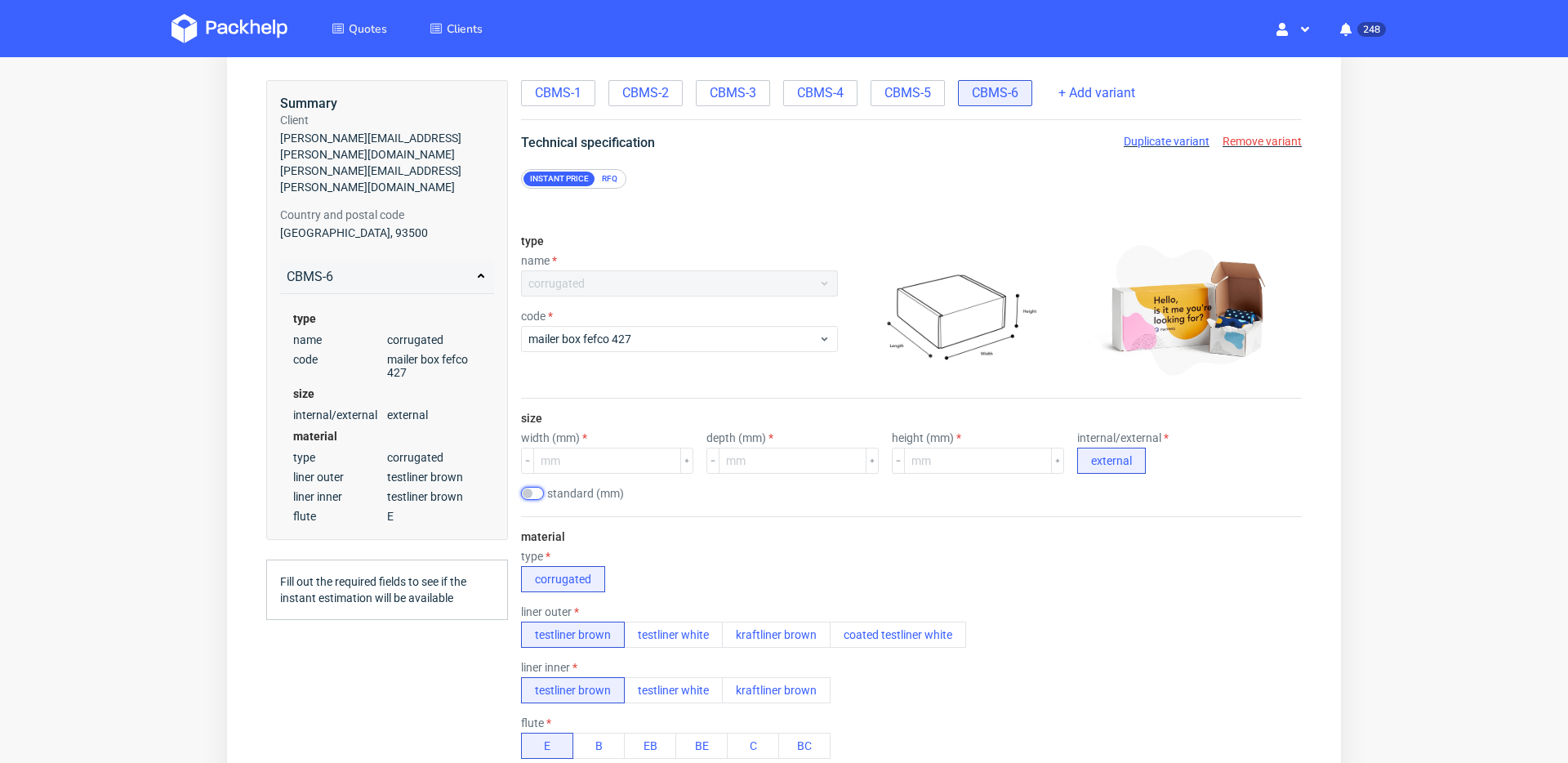
click at [536, 496] on input "checkbox" at bounding box center [532, 493] width 23 height 13
checkbox input "true"
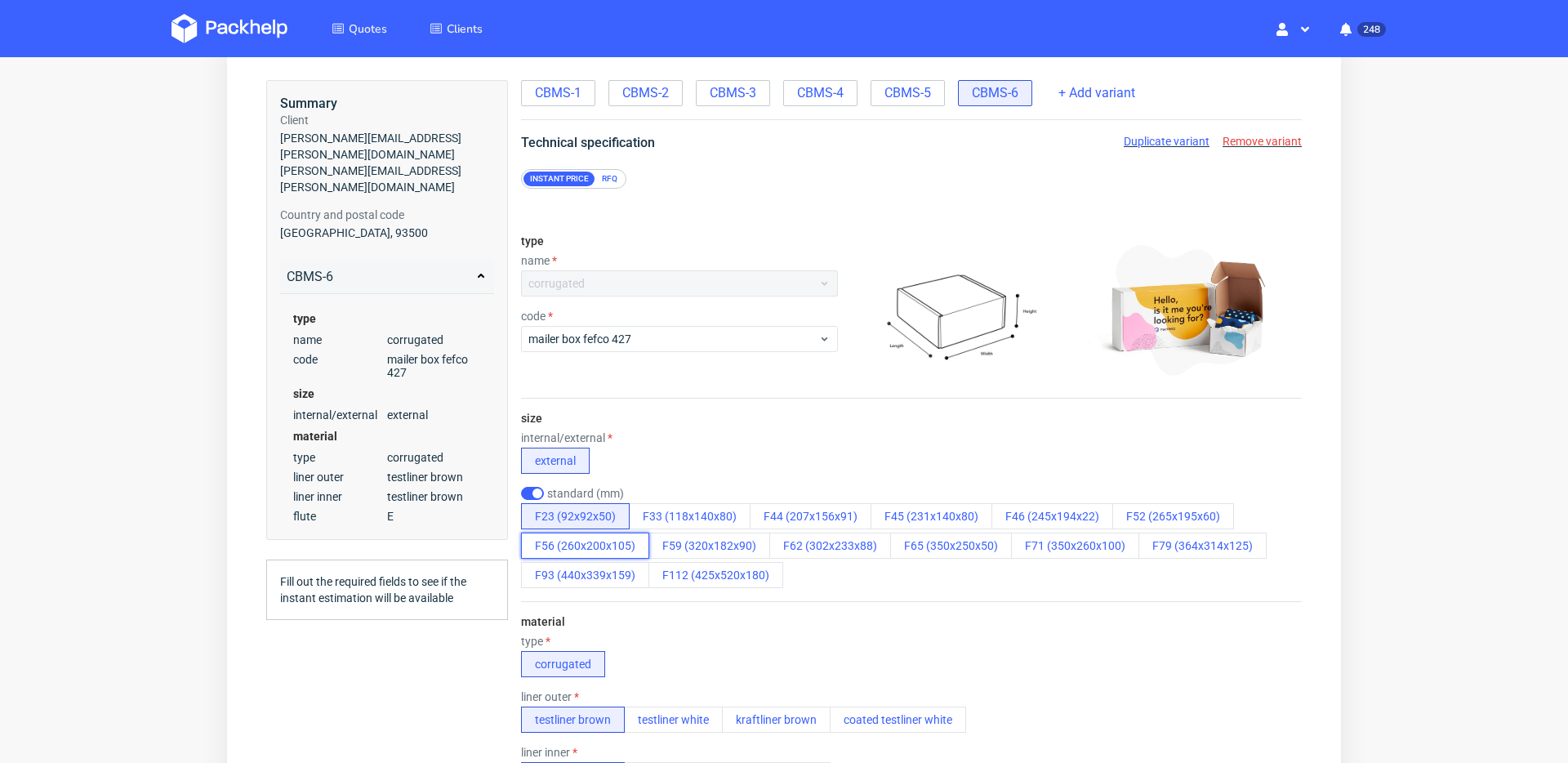
click at [597, 550] on button "F56 (260x200x105)" at bounding box center [585, 545] width 128 height 26
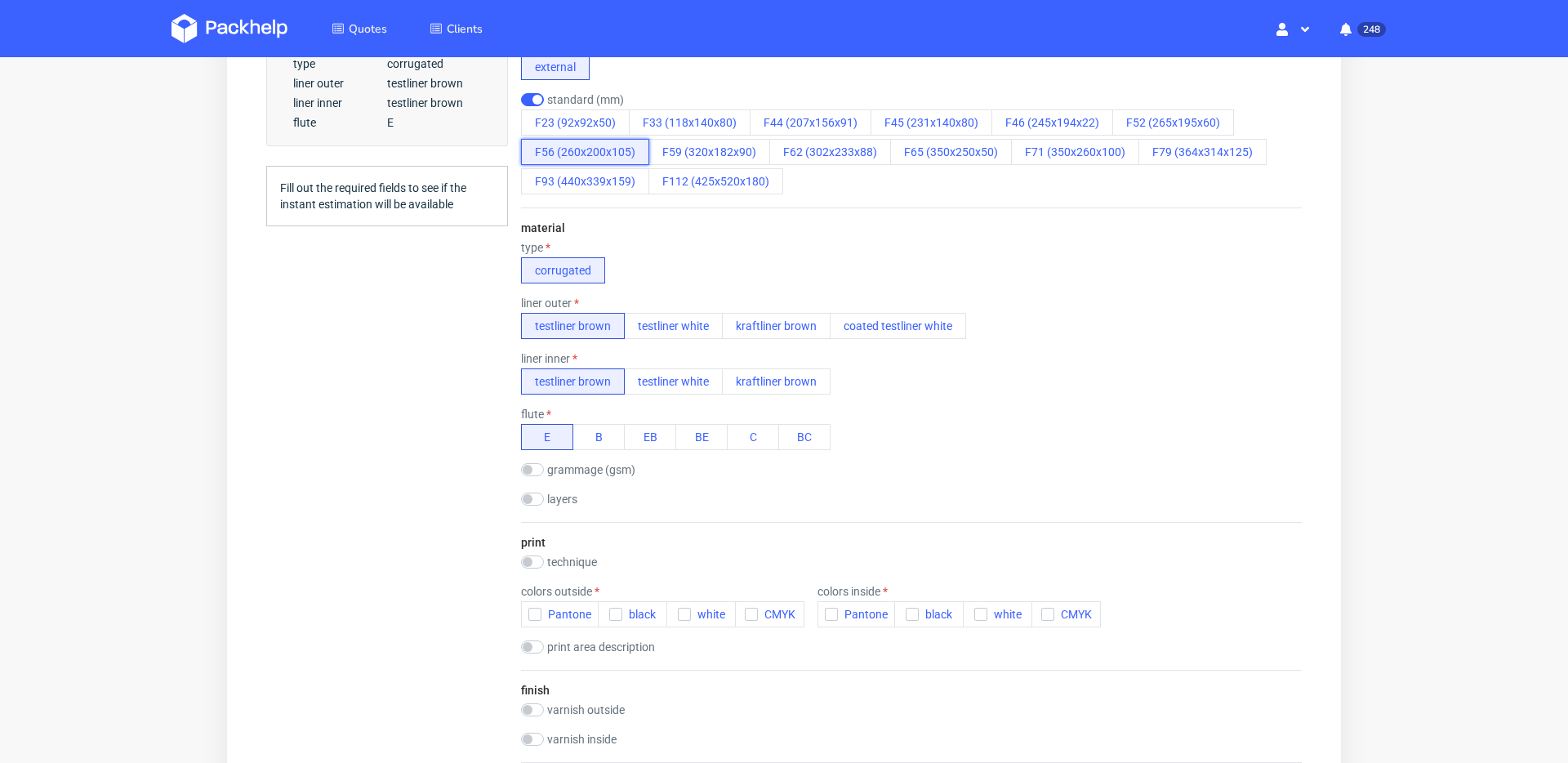
scroll to position [482, 0]
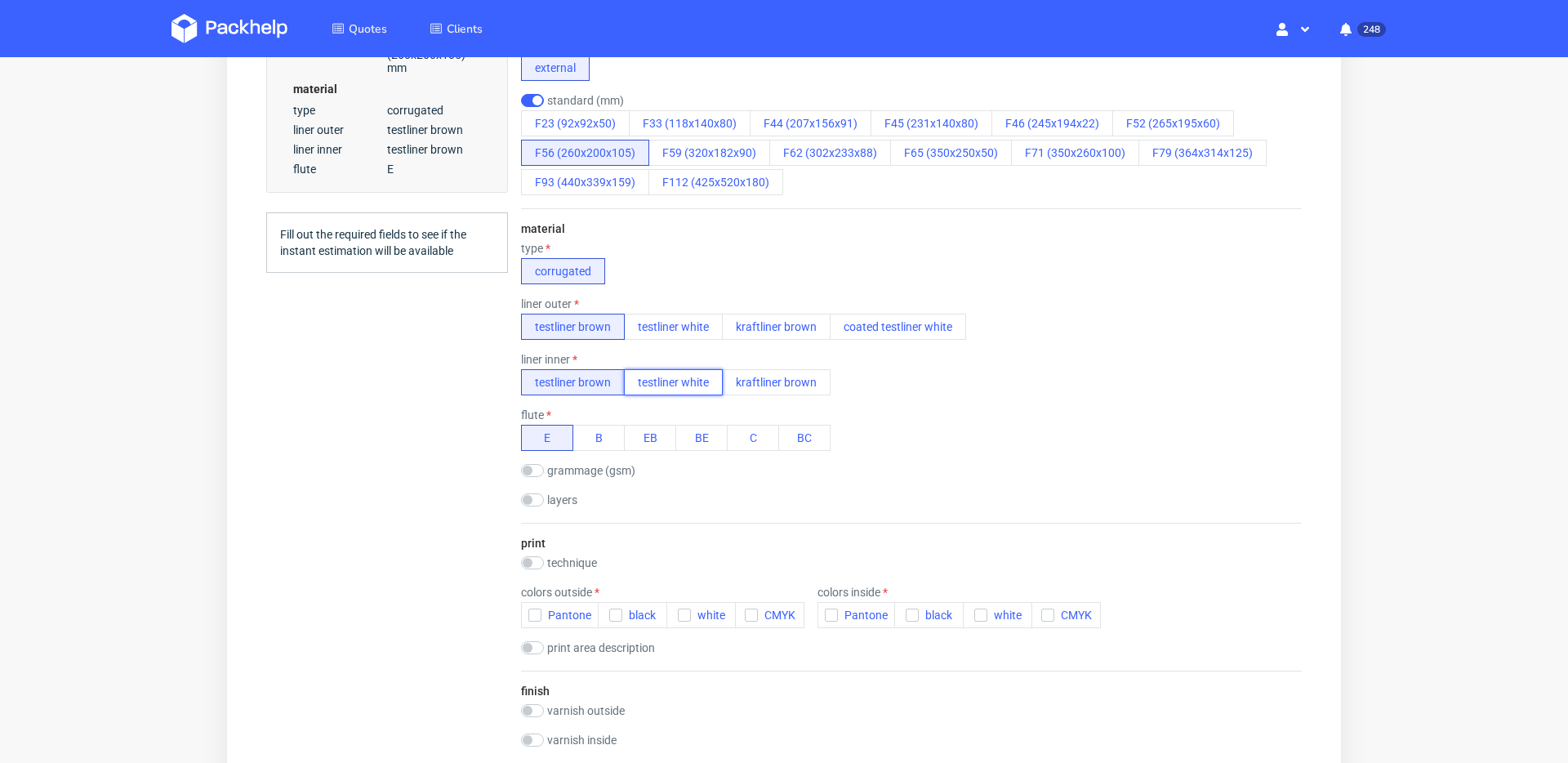
click at [692, 379] on button "testliner white" at bounding box center [673, 382] width 99 height 26
click at [758, 618] on span "CMYK" at bounding box center [777, 614] width 38 height 13
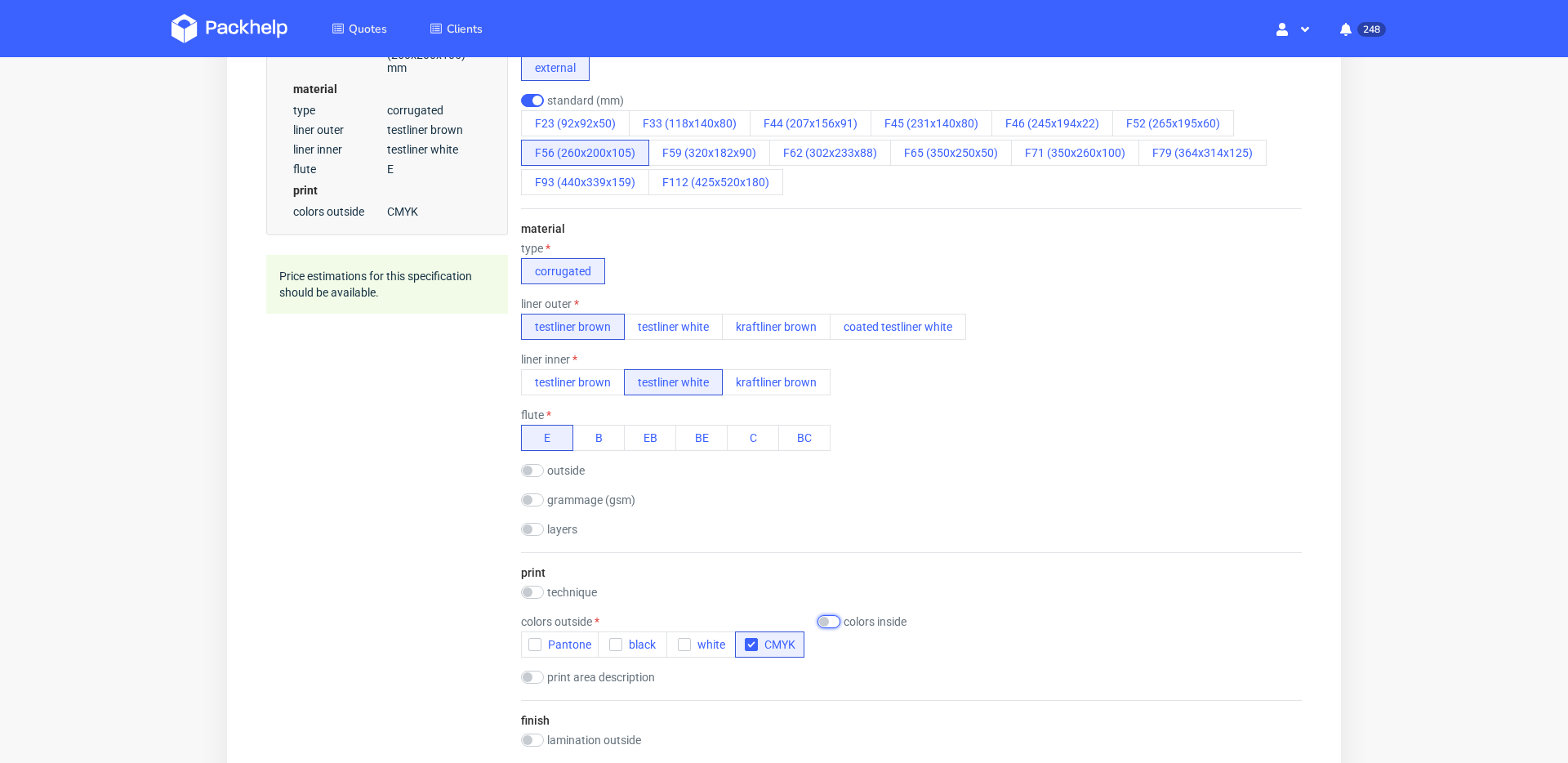
click at [818, 626] on input "checkbox" at bounding box center [828, 621] width 23 height 13
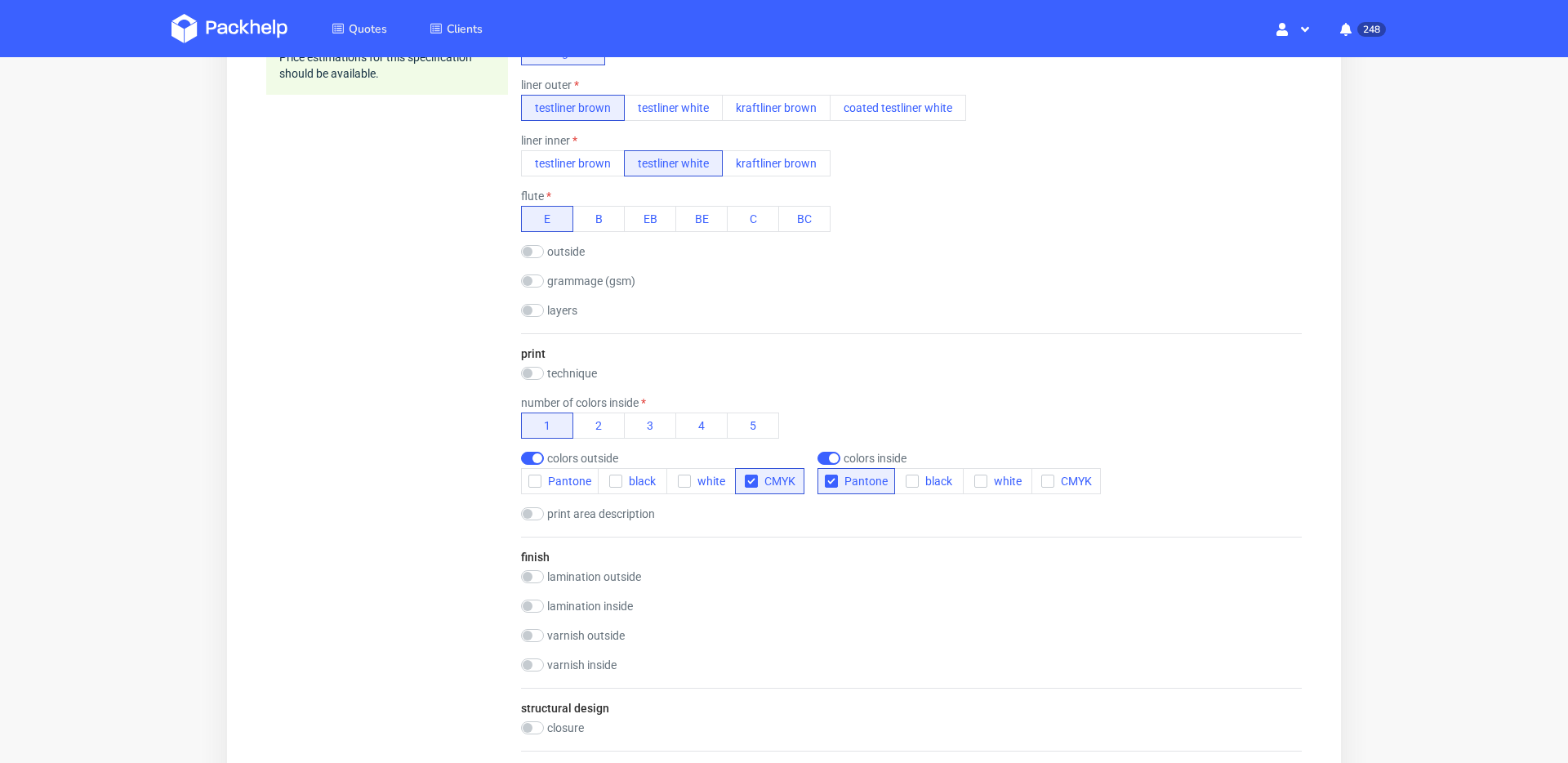
scroll to position [701, 0]
click at [1061, 482] on span "CMYK" at bounding box center [1073, 481] width 38 height 13
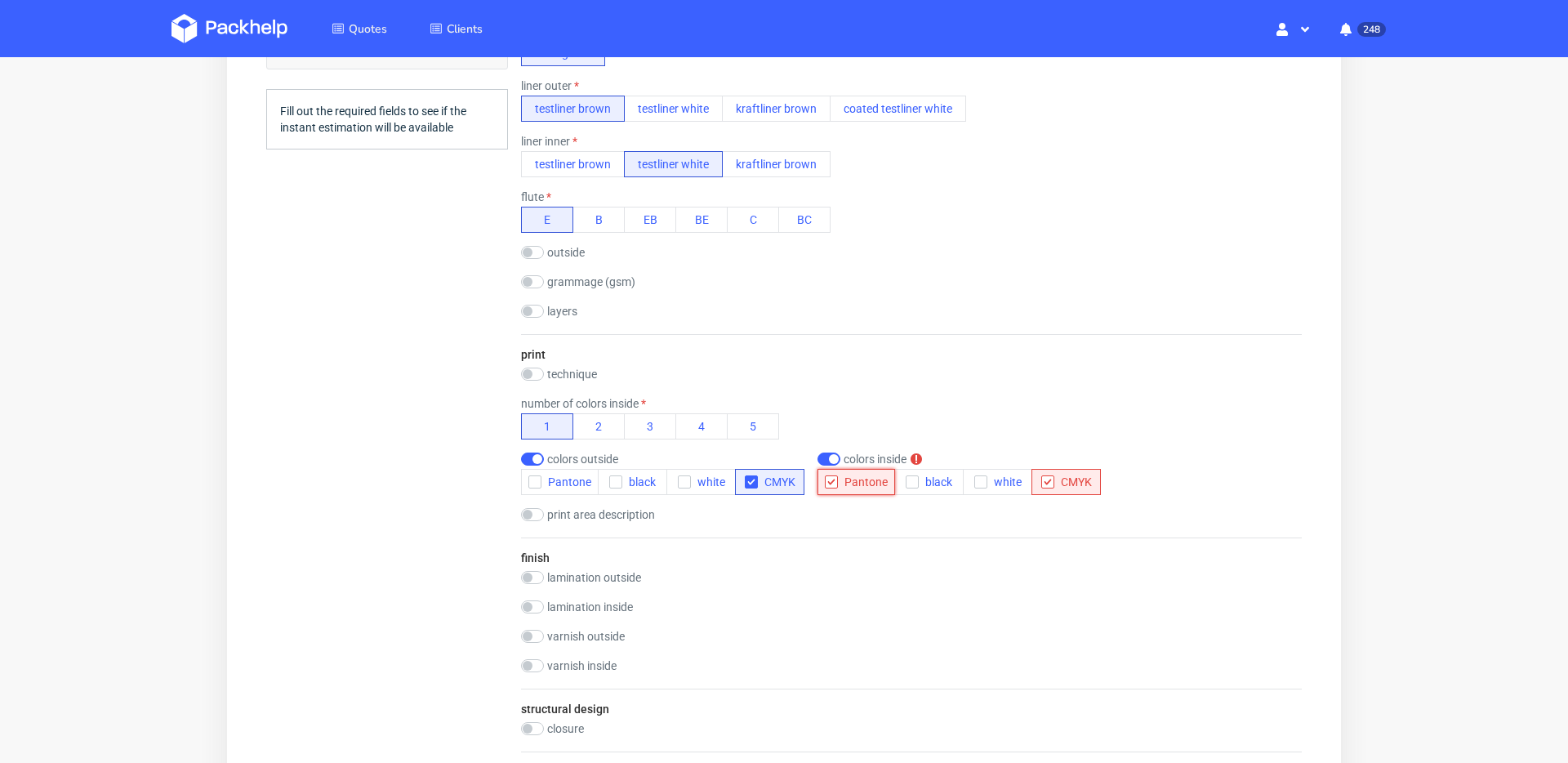
click at [842, 482] on span "Pantone" at bounding box center [862, 481] width 50 height 13
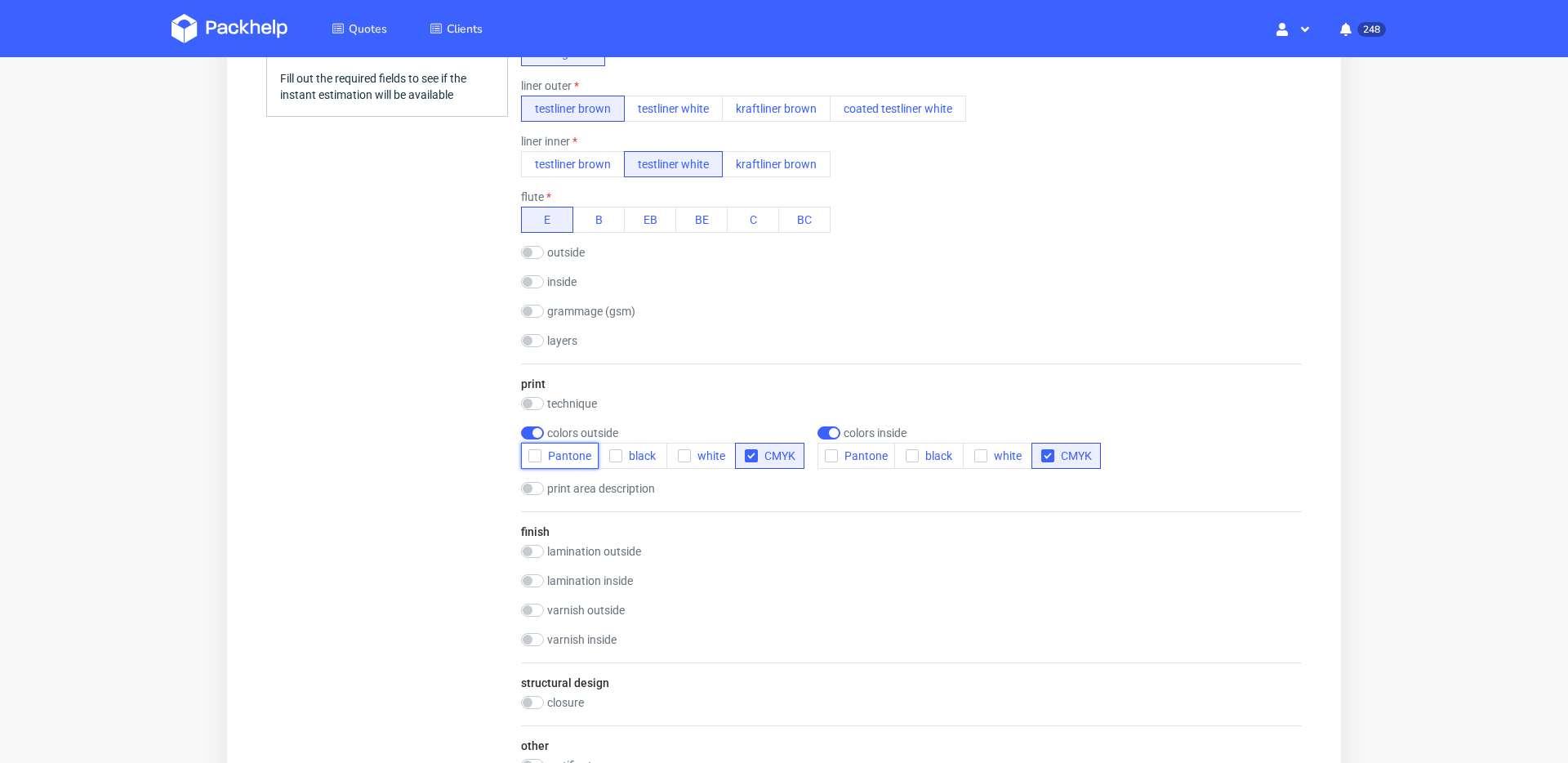
click at [548, 452] on span "Pantone" at bounding box center [566, 455] width 50 height 13
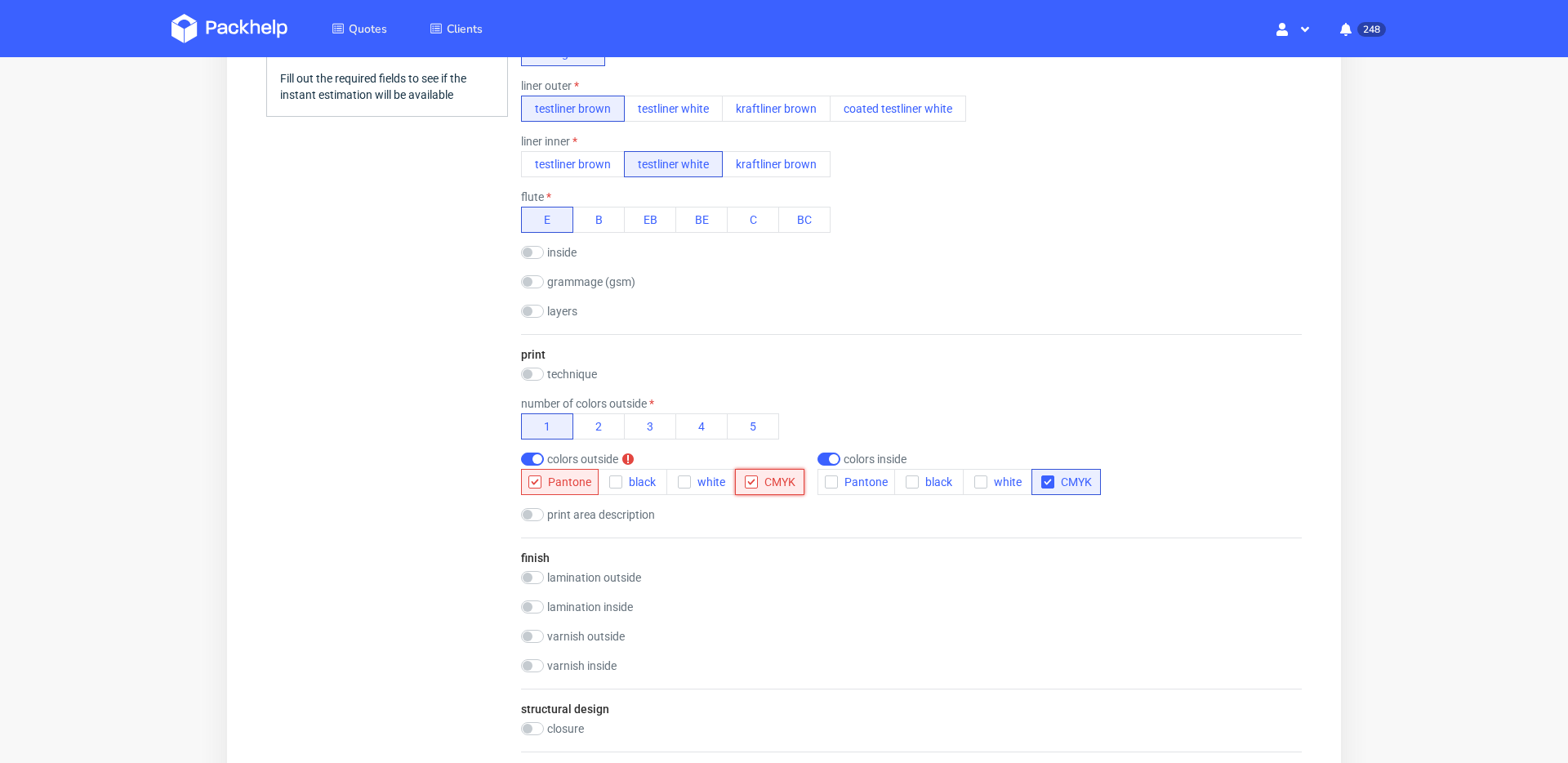
click at [760, 483] on span "CMYK" at bounding box center [777, 481] width 38 height 13
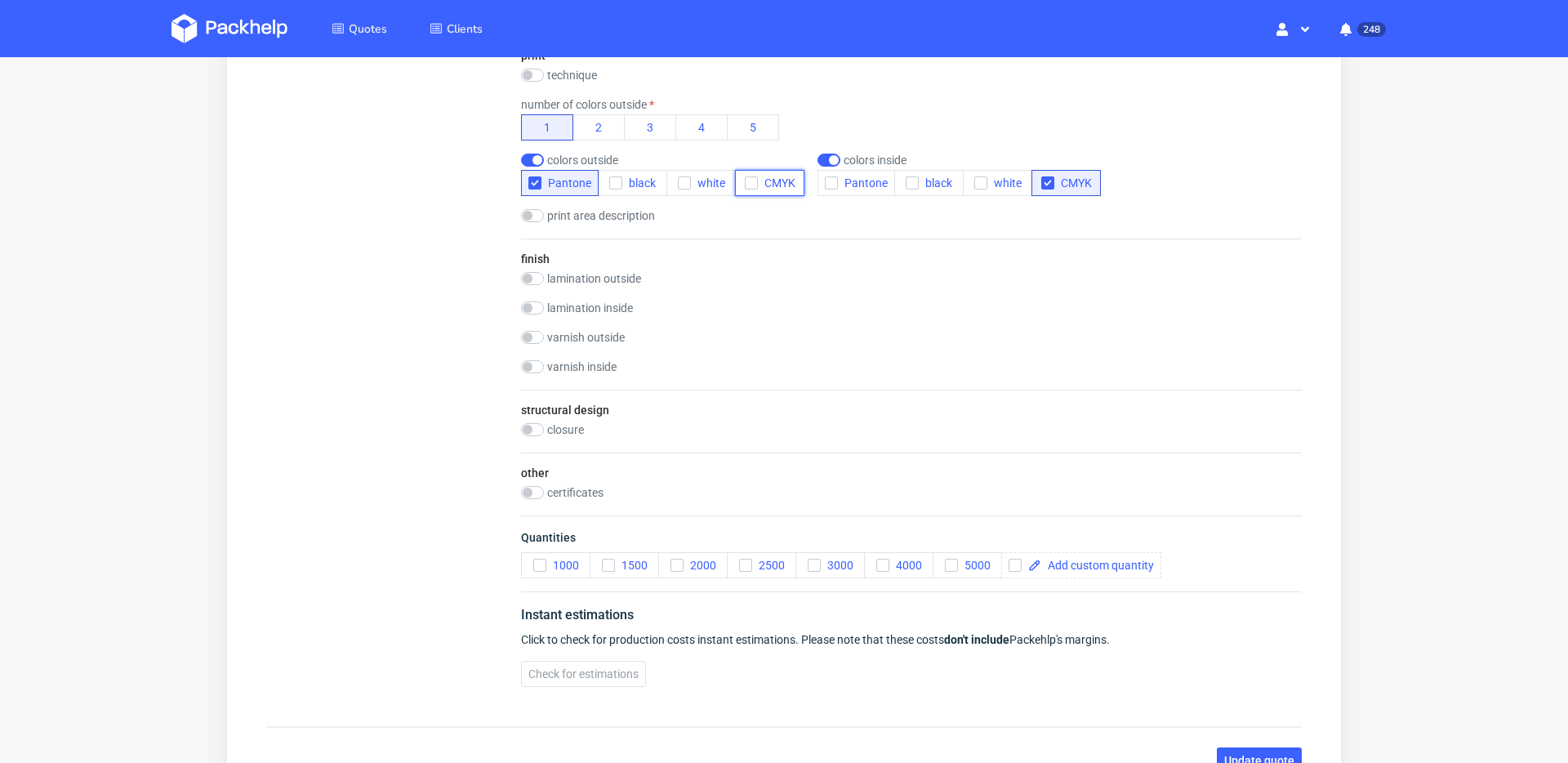
scroll to position [1001, 0]
click at [1090, 568] on span at bounding box center [1097, 564] width 113 height 11
checkbox input "true"
click at [536, 571] on button "1000" at bounding box center [556, 564] width 70 height 26
click at [563, 667] on span "Check for estimations" at bounding box center [583, 672] width 110 height 11
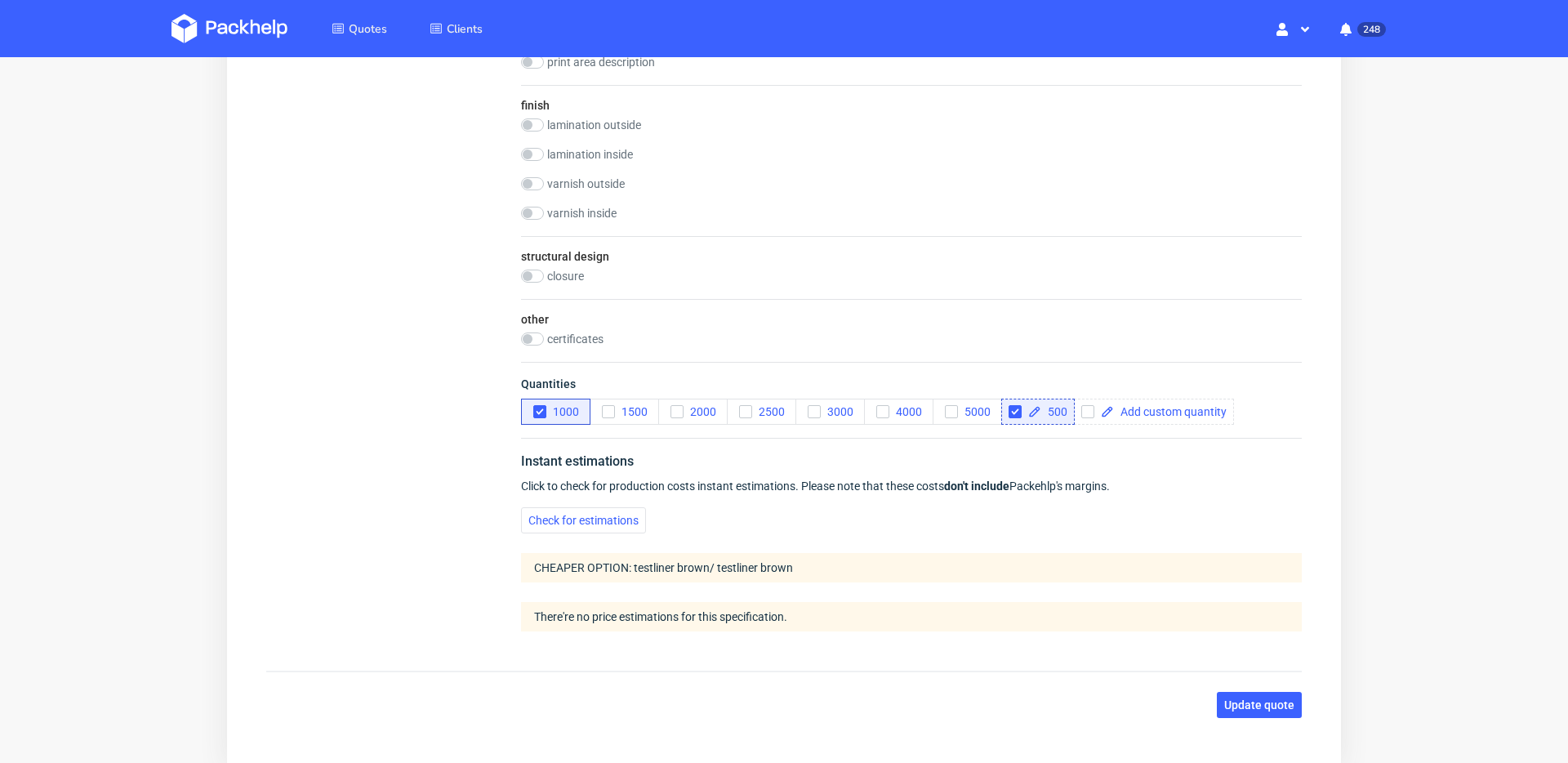
scroll to position [1240, 0]
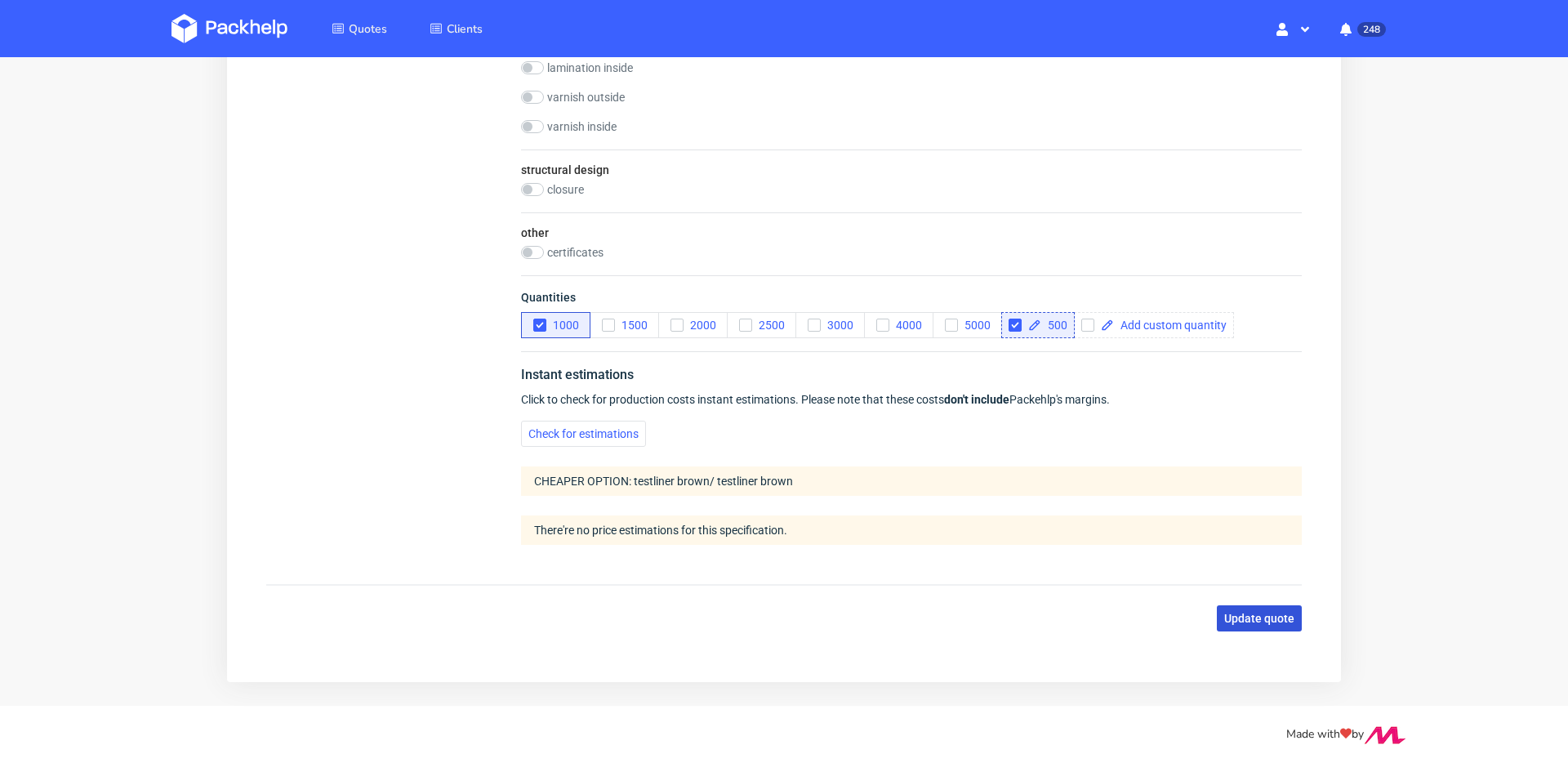
click at [1273, 613] on span "Update quote" at bounding box center [1259, 618] width 70 height 11
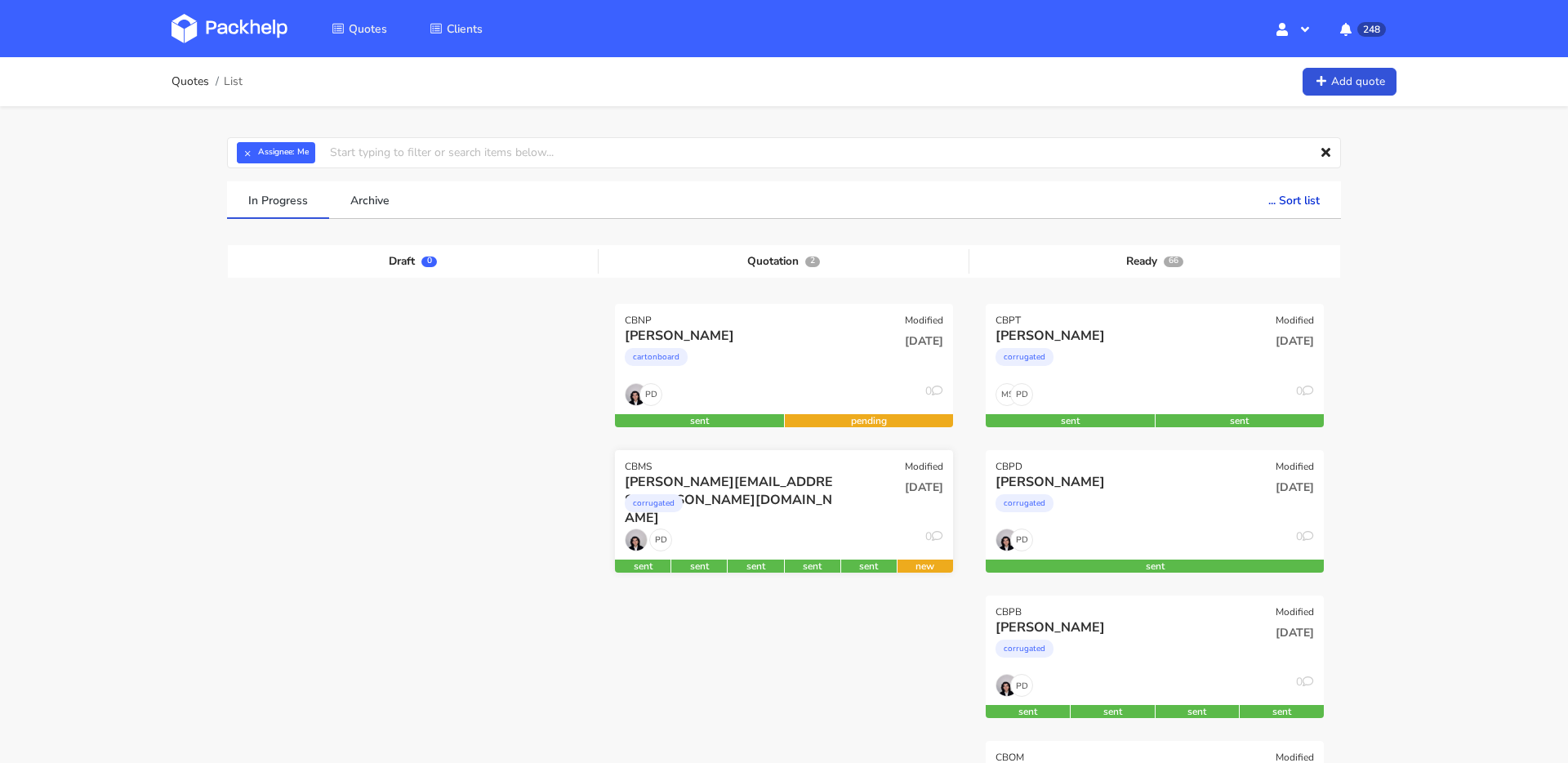
click at [839, 522] on div "corrugated" at bounding box center [733, 507] width 217 height 33
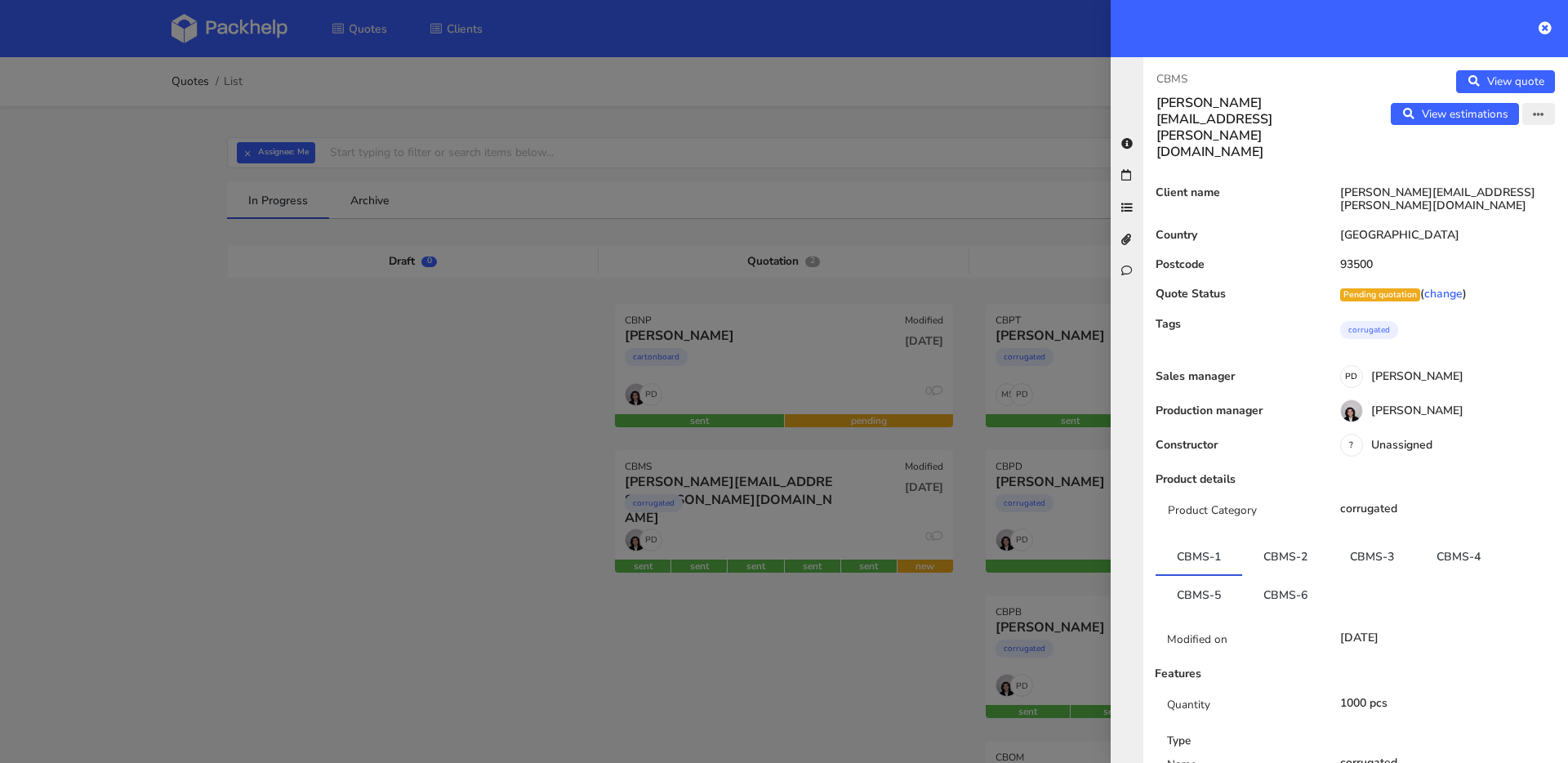
click at [1539, 119] on icon "button" at bounding box center [1537, 115] width 11 height 11
click at [1515, 146] on link "Edit quote" at bounding box center [1485, 148] width 144 height 27
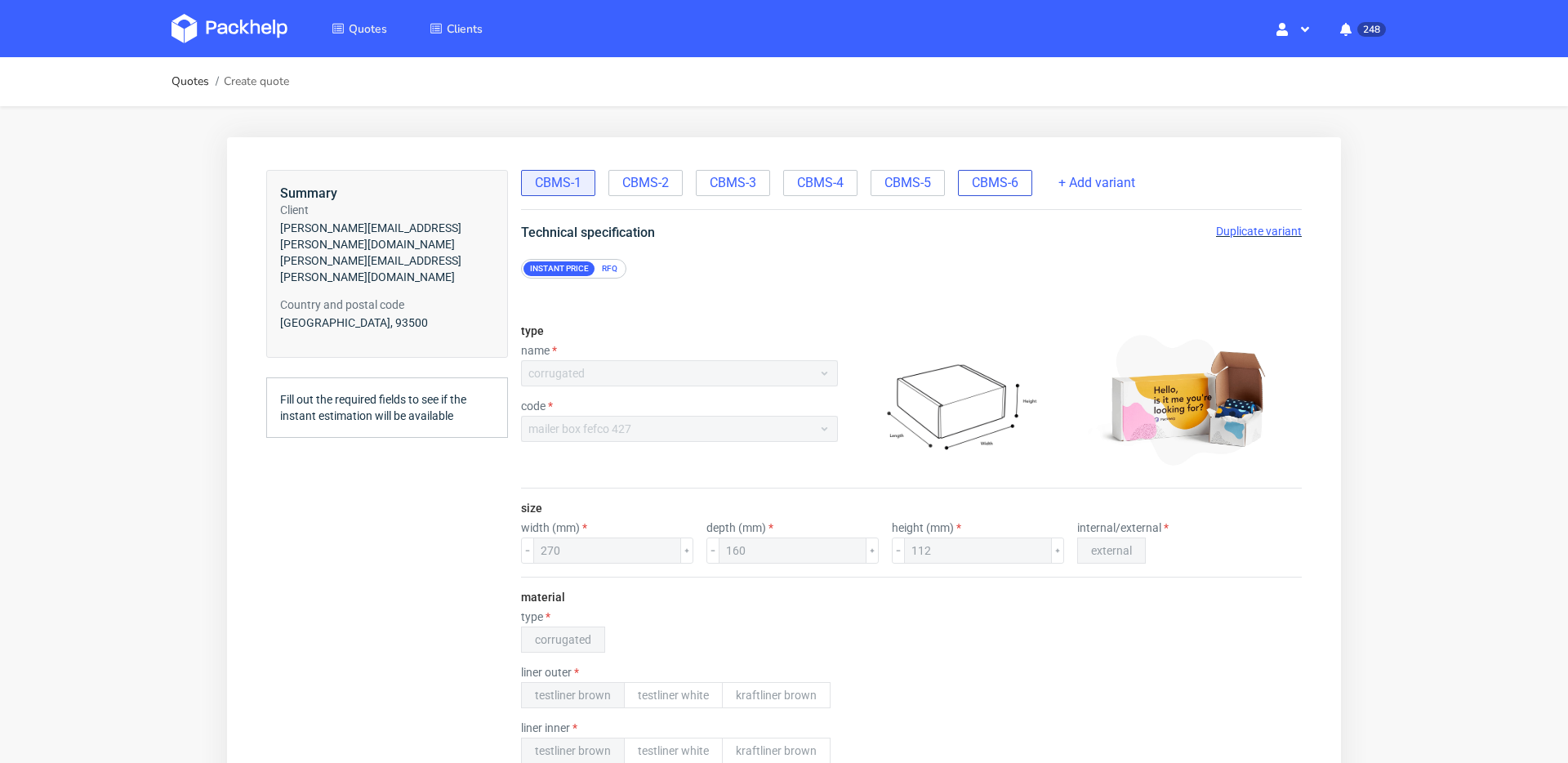
click at [1014, 182] on span "CBMS-6" at bounding box center [994, 183] width 47 height 18
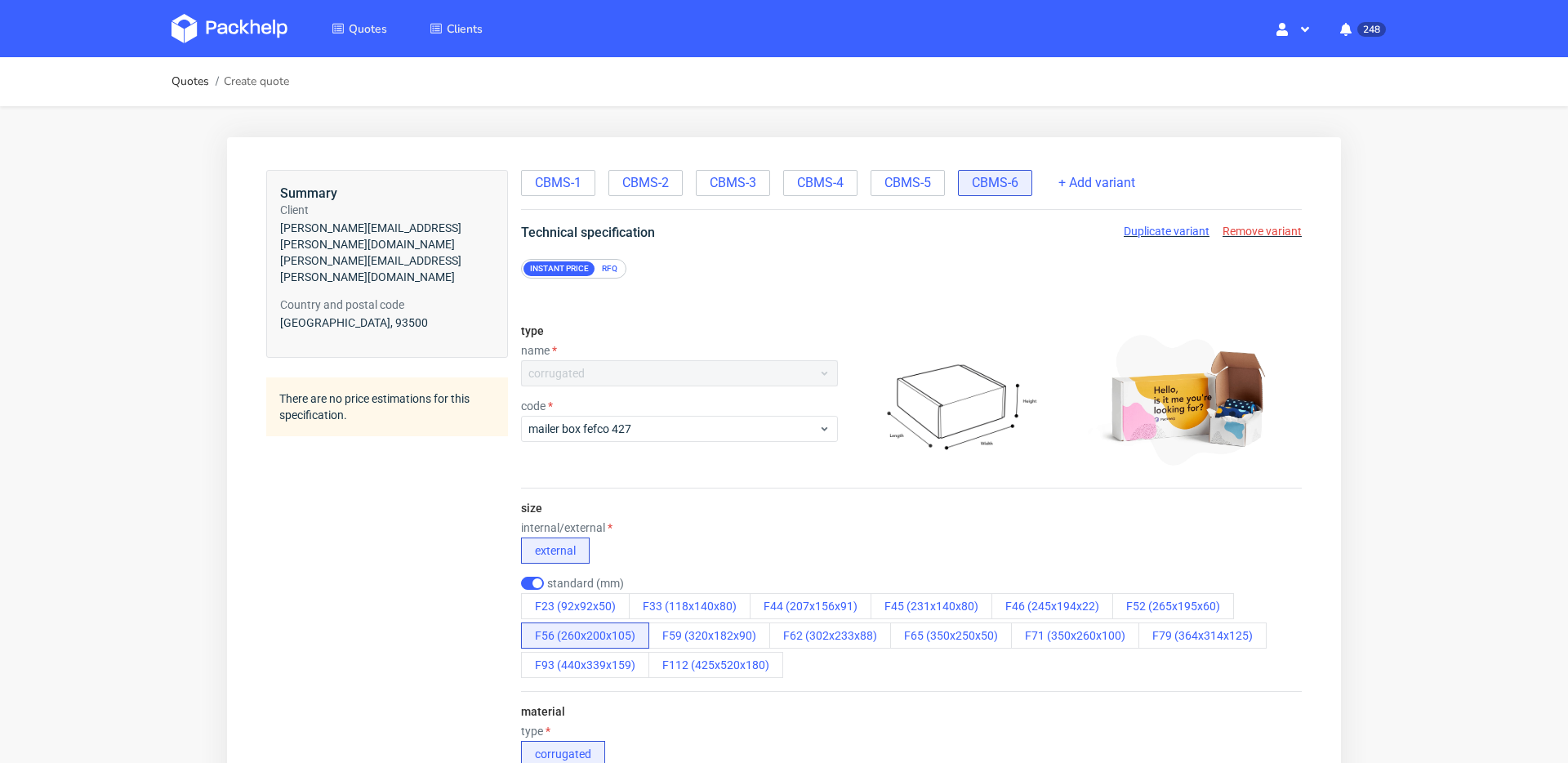
click at [1171, 227] on span "Duplicate variant" at bounding box center [1167, 231] width 86 height 13
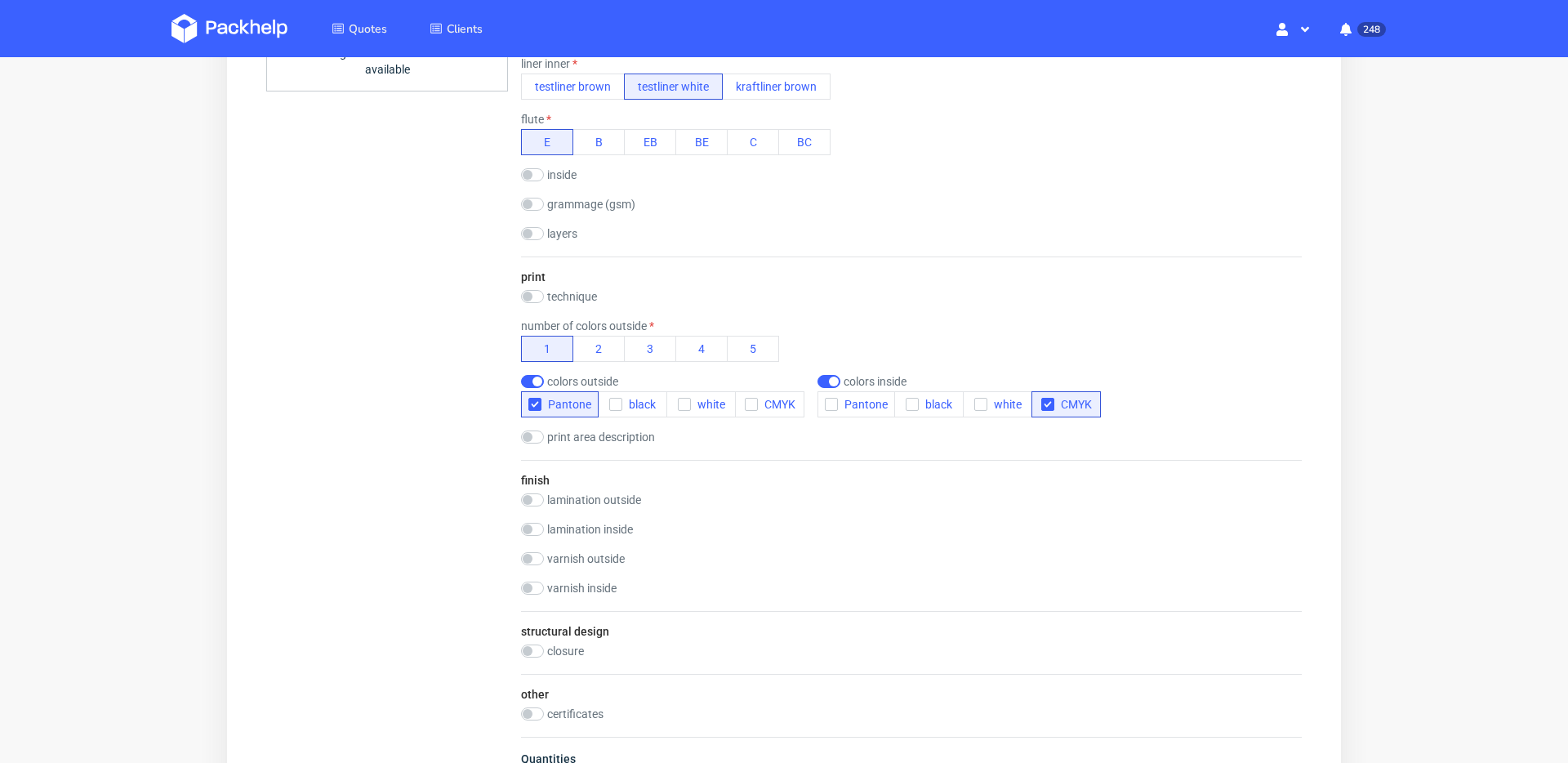
scroll to position [779, 0]
click at [531, 382] on input "checkbox" at bounding box center [532, 381] width 23 height 13
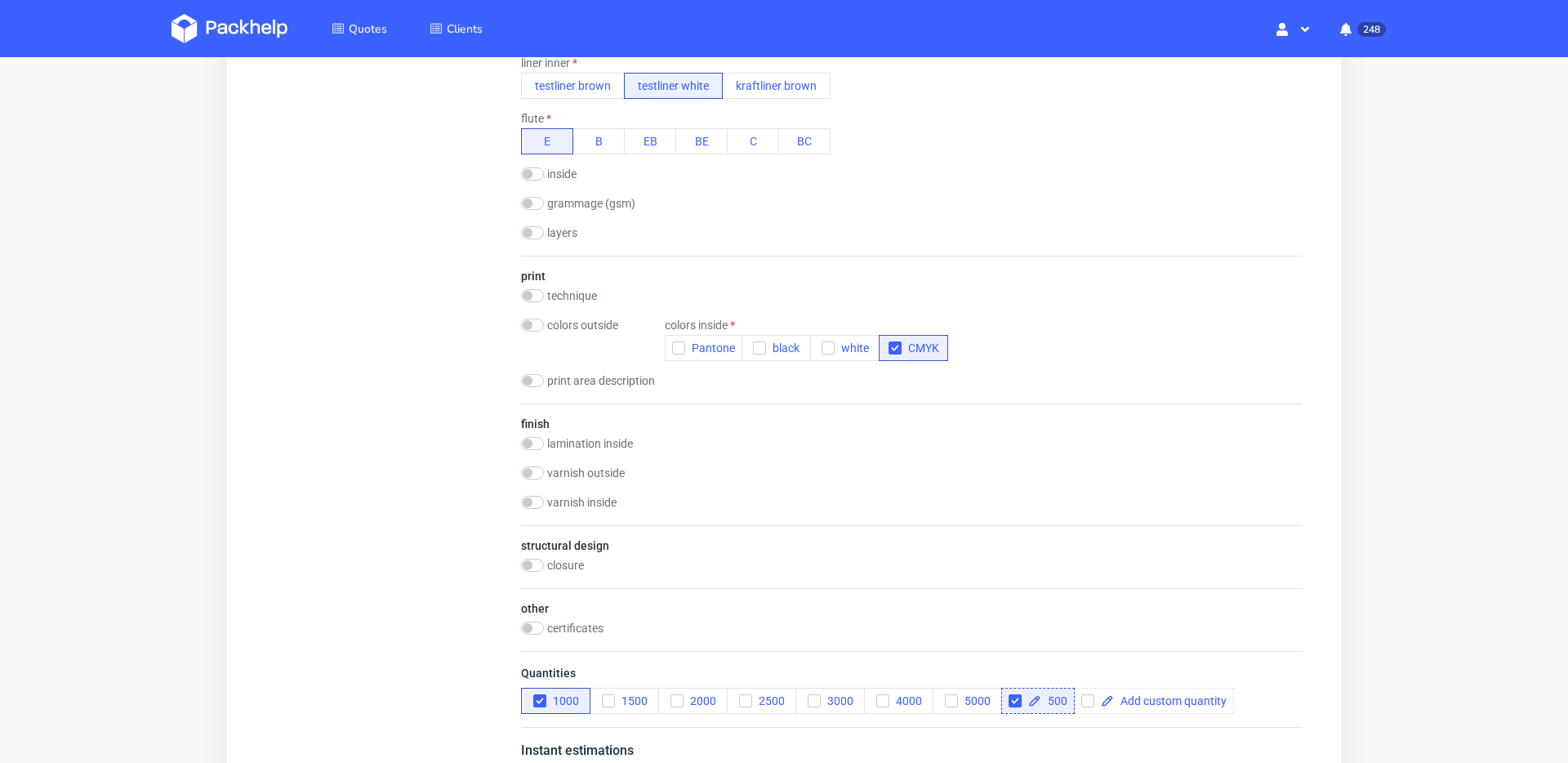
click at [722, 382] on div "print area description outside: whole surface area outside: lid + front inside:…" at bounding box center [911, 382] width 781 height 16
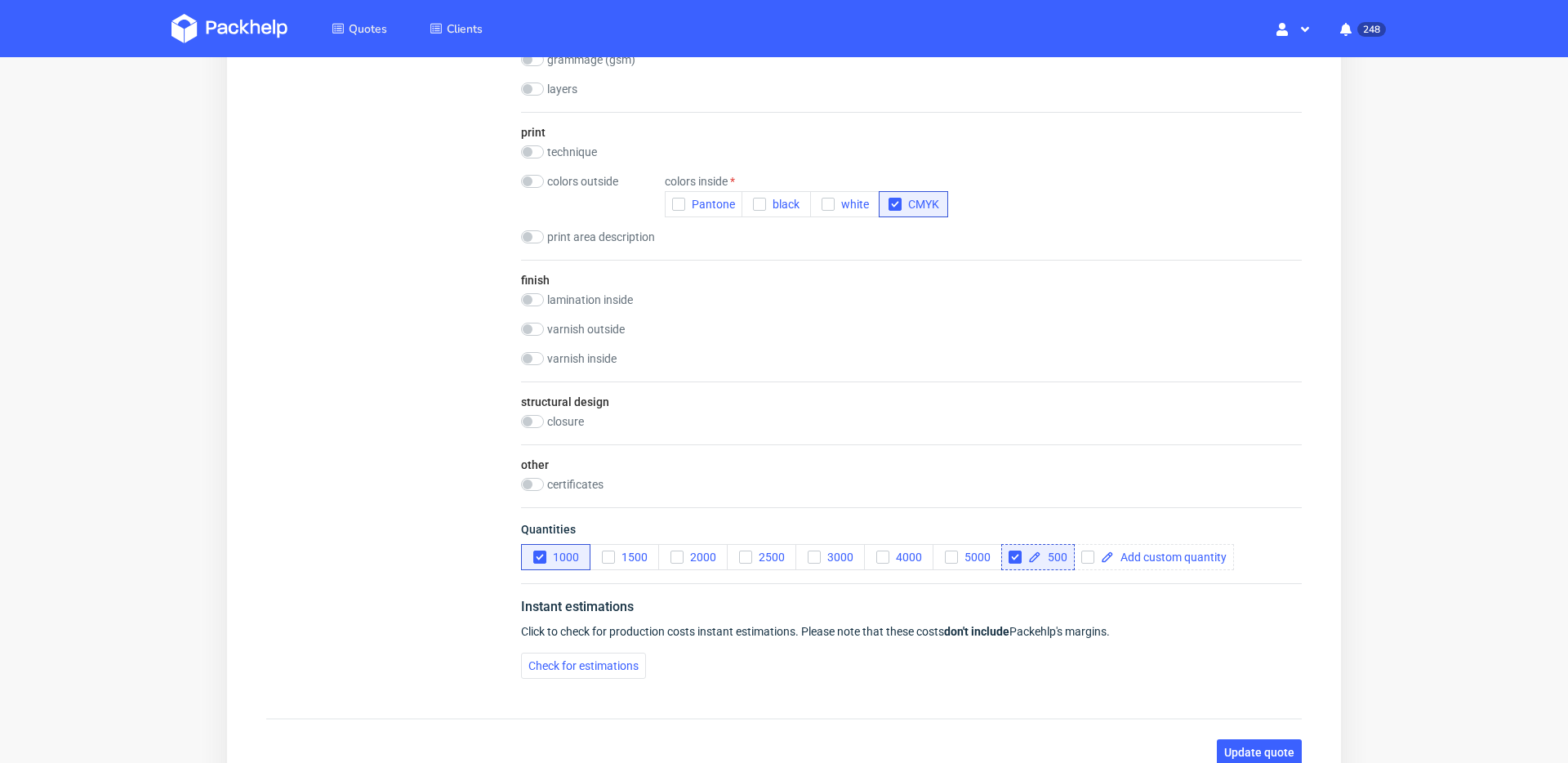
scroll to position [1058, 0]
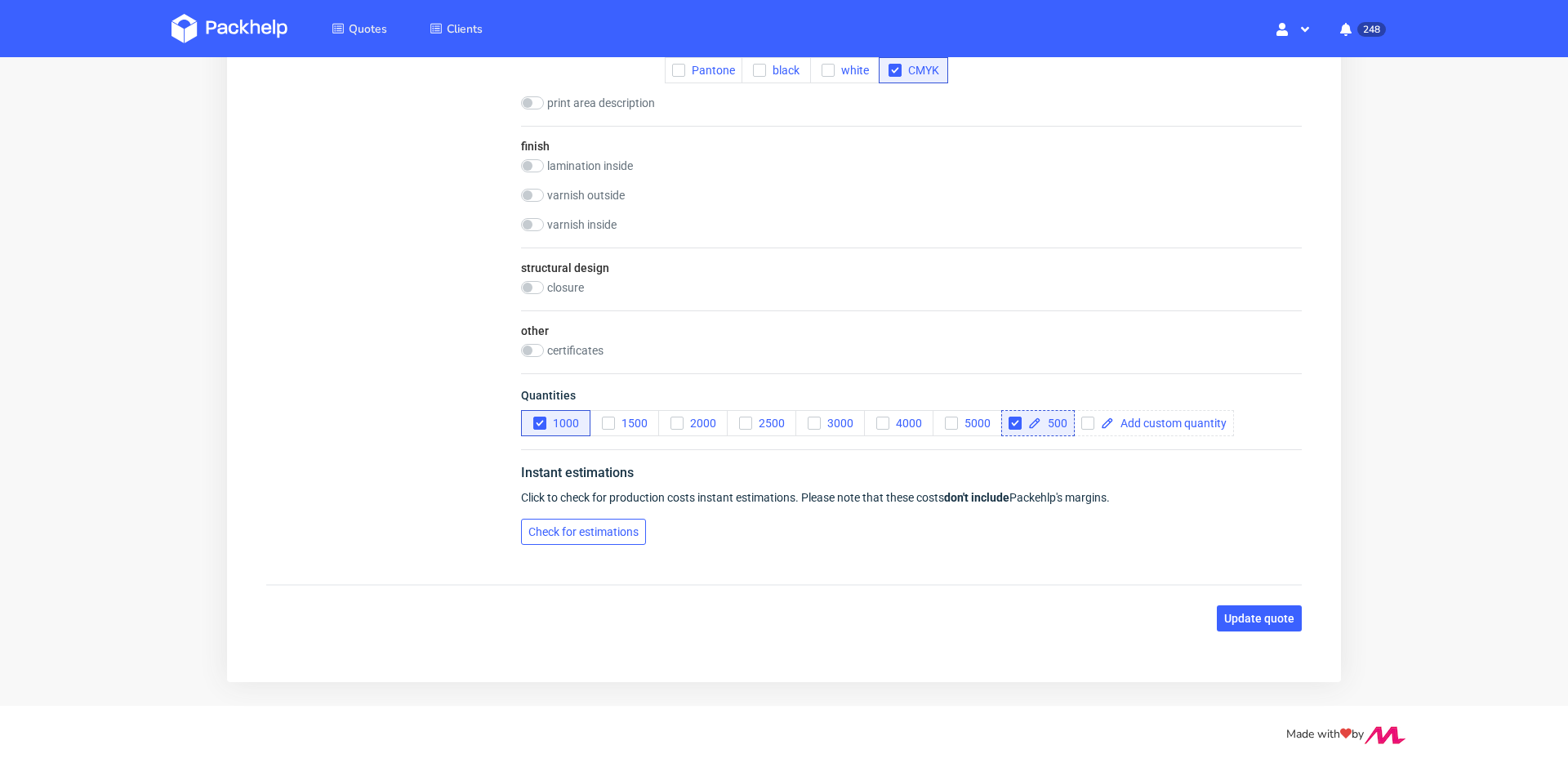
click at [615, 526] on span "Check for estimations" at bounding box center [583, 531] width 110 height 11
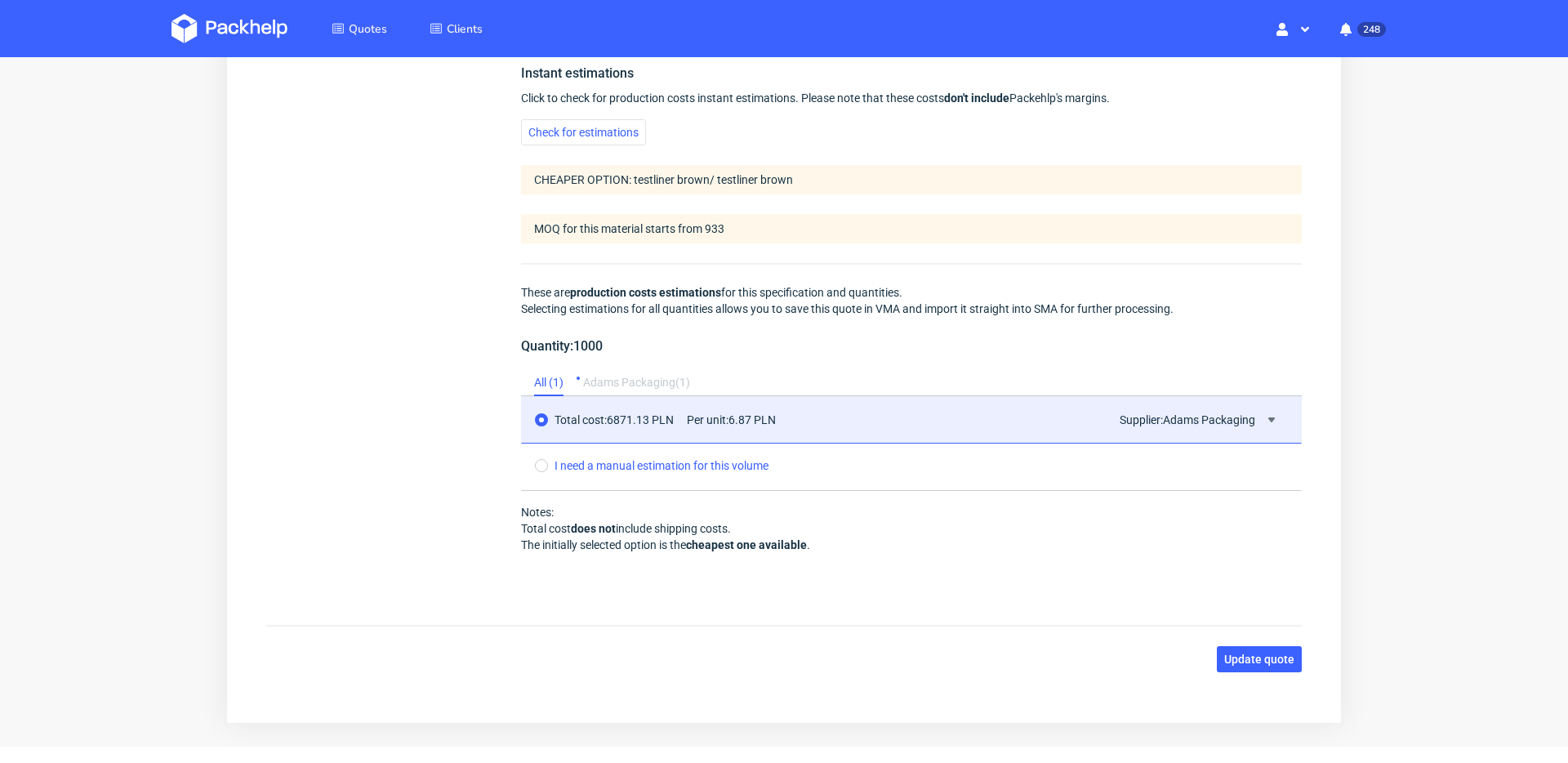
scroll to position [1497, 0]
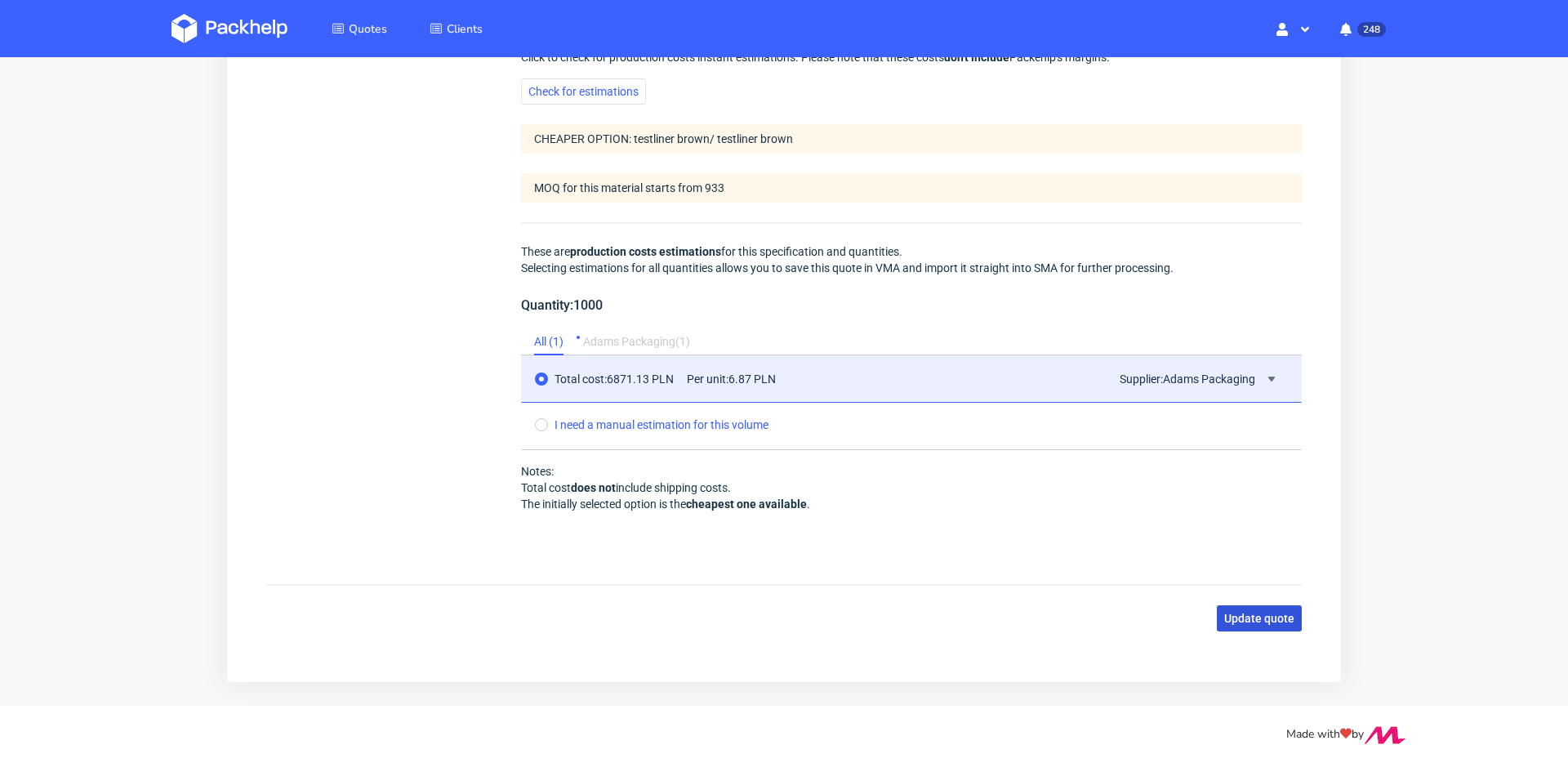
click at [1280, 626] on button "Update quote" at bounding box center [1259, 618] width 85 height 26
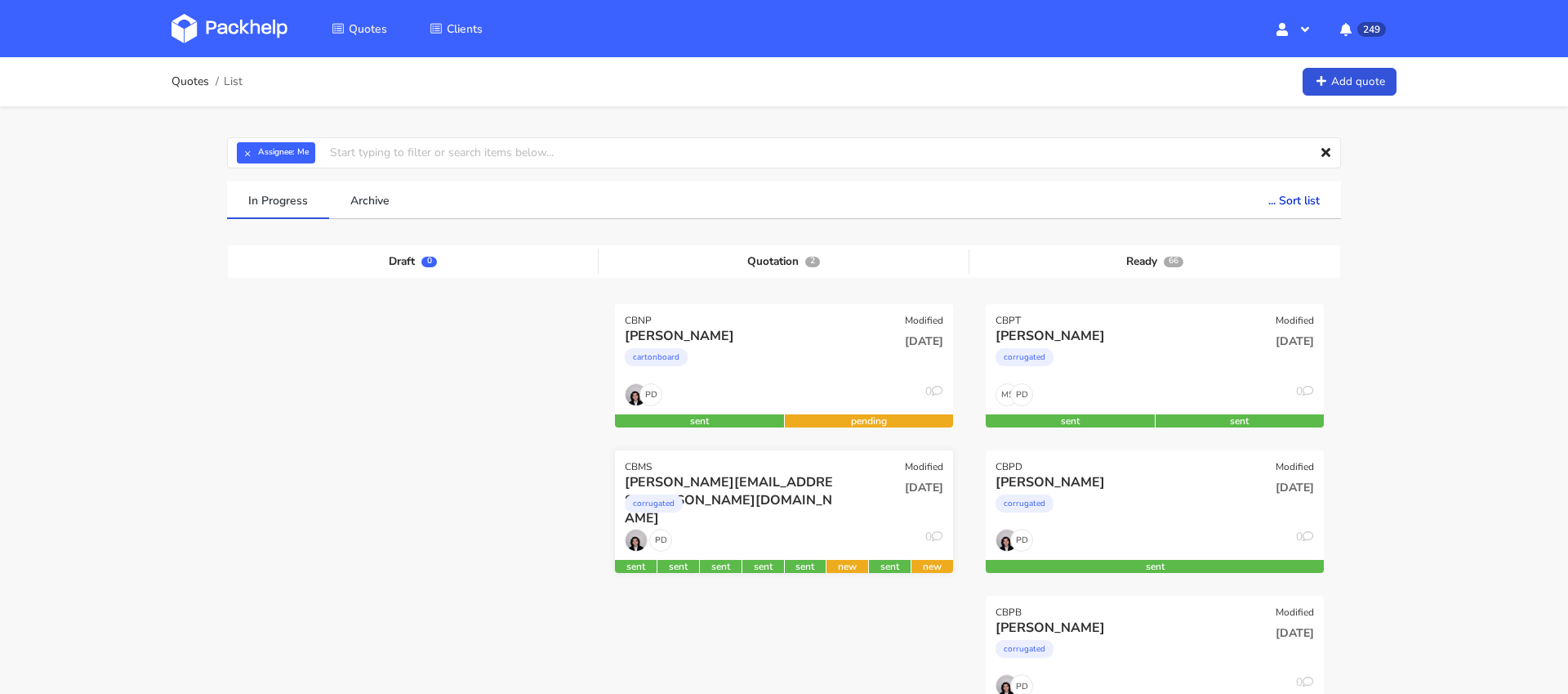
click at [761, 496] on div "corrugated" at bounding box center [733, 507] width 217 height 33
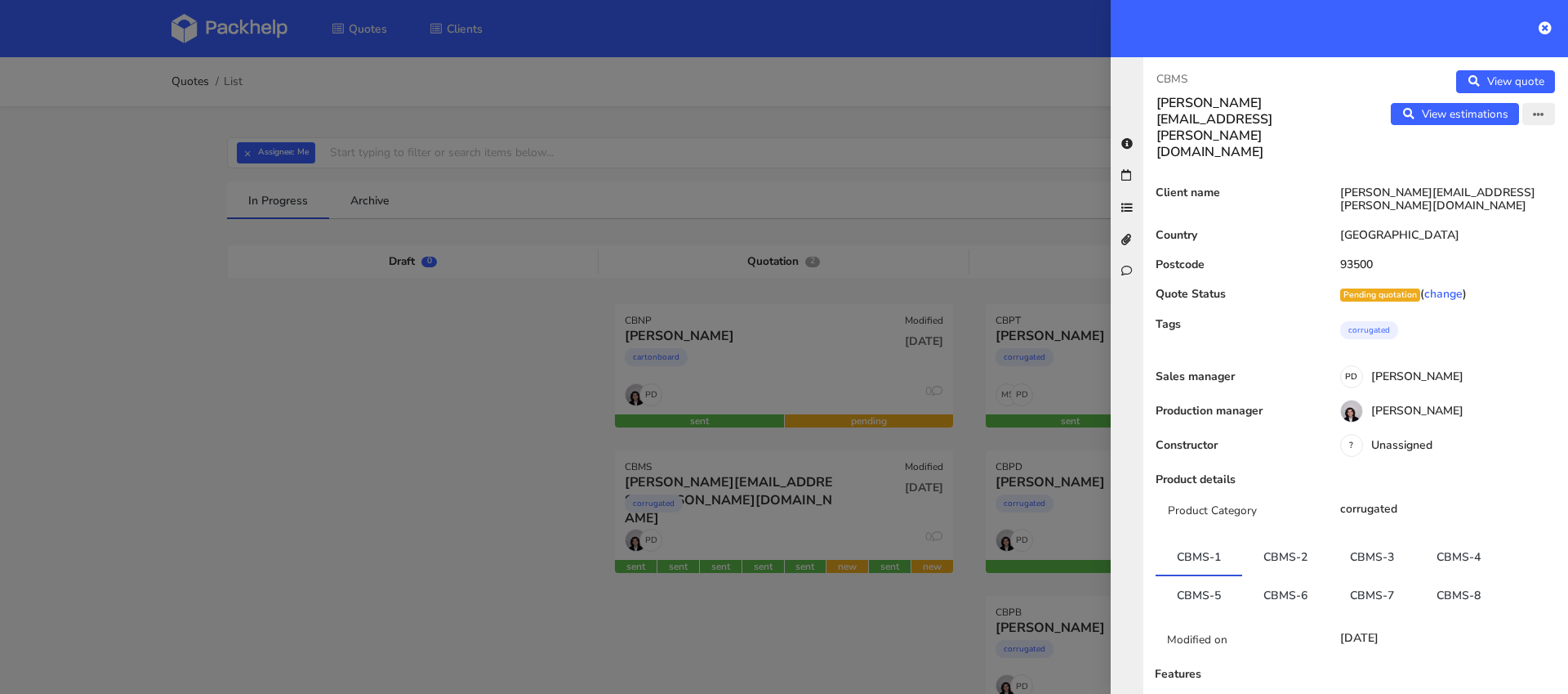
click at [1539, 119] on icon "button" at bounding box center [1537, 115] width 11 height 11
click at [1514, 150] on link "Edit quote" at bounding box center [1485, 148] width 144 height 27
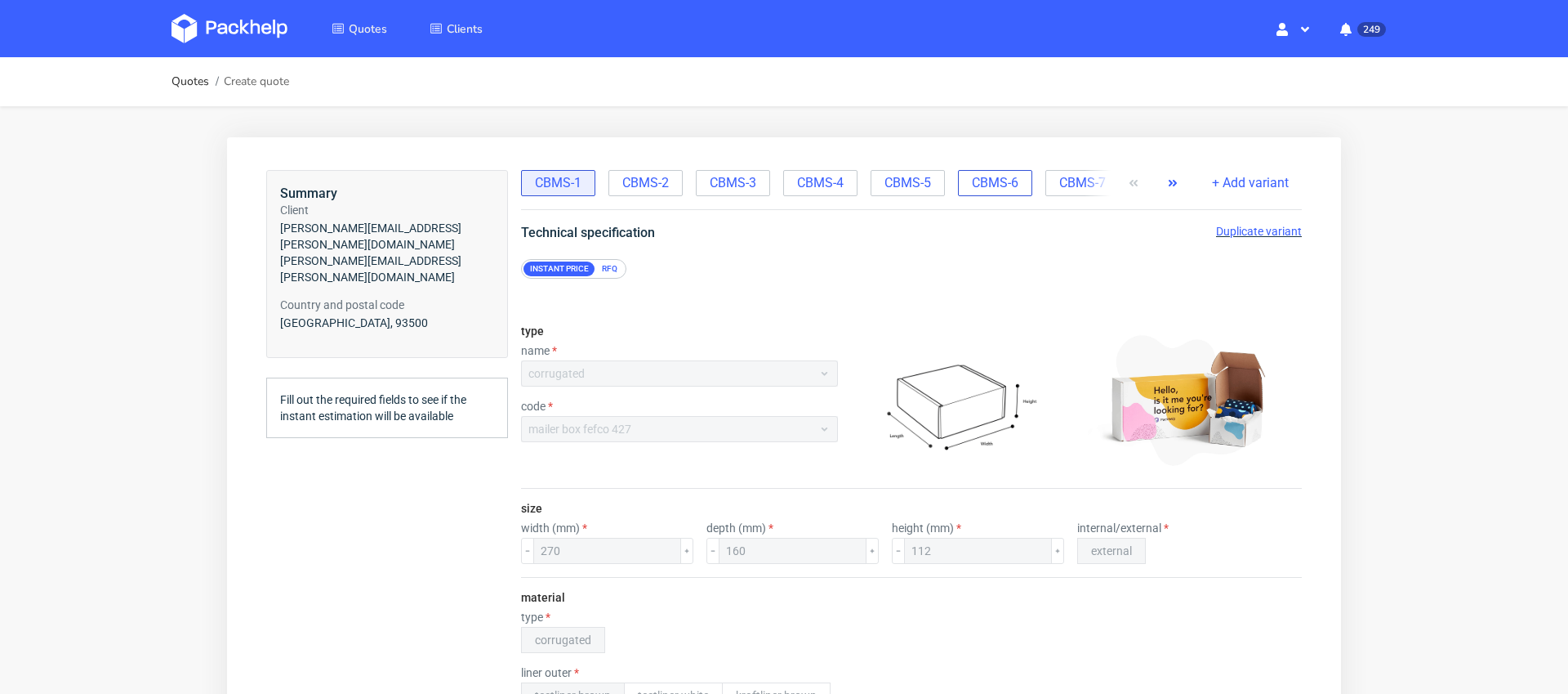
click at [1009, 185] on span "CBMS-6" at bounding box center [994, 183] width 47 height 18
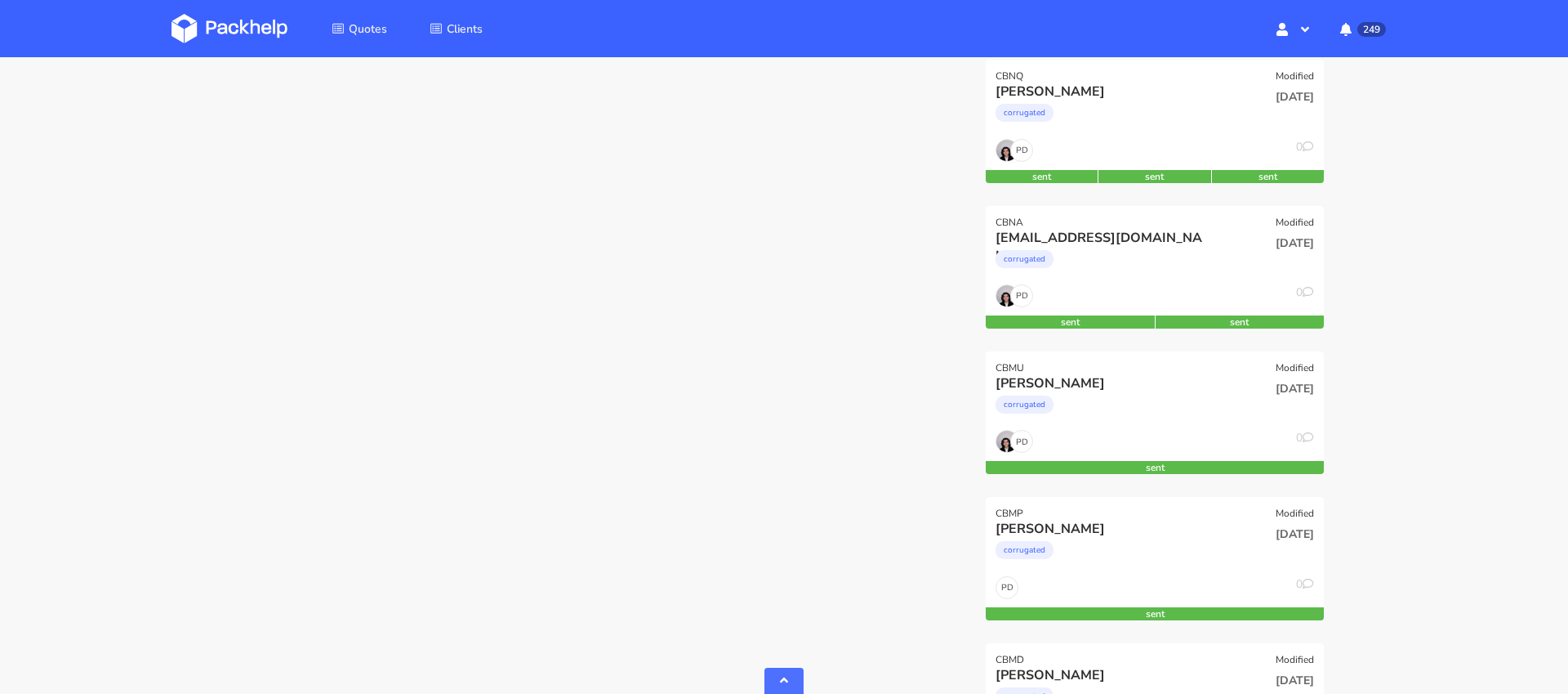
scroll to position [1536, 0]
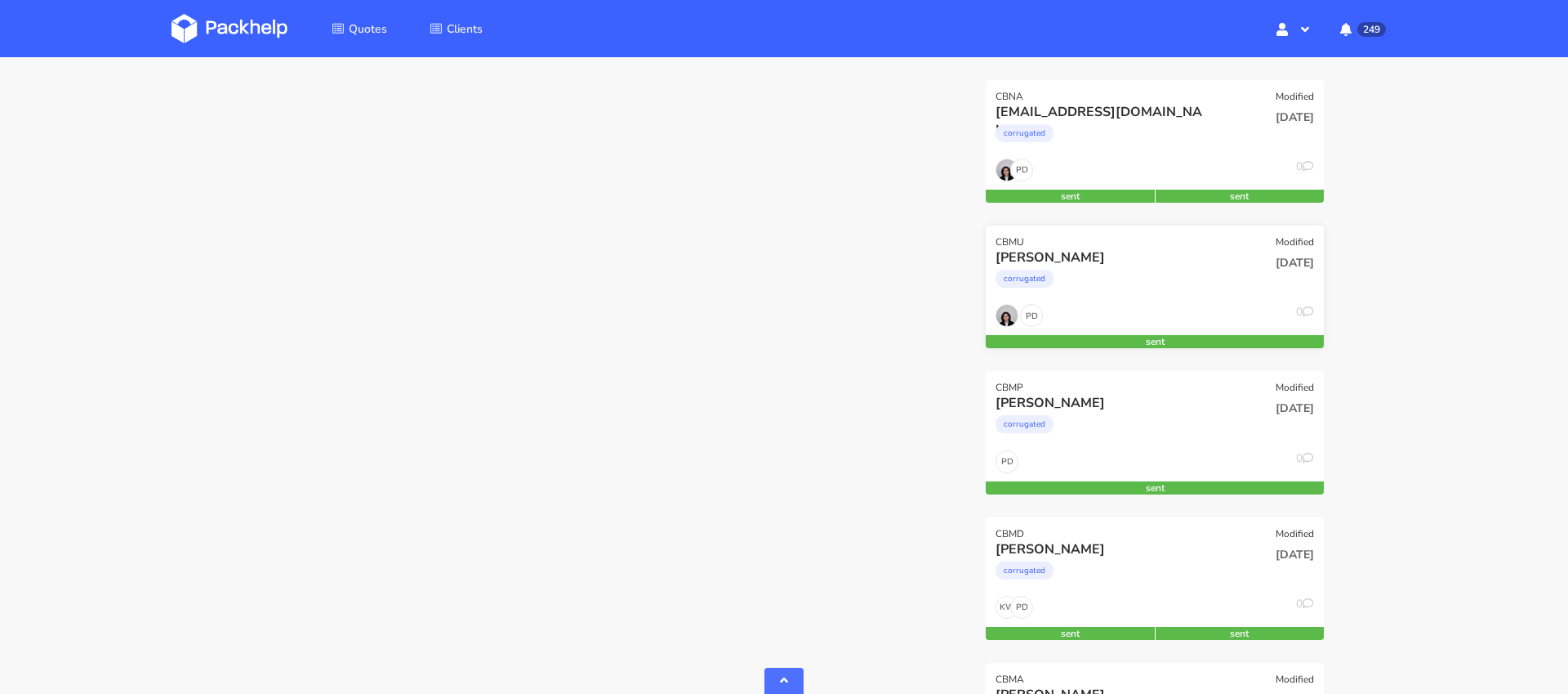
click at [1187, 305] on div "PD 0" at bounding box center [1154, 319] width 338 height 31
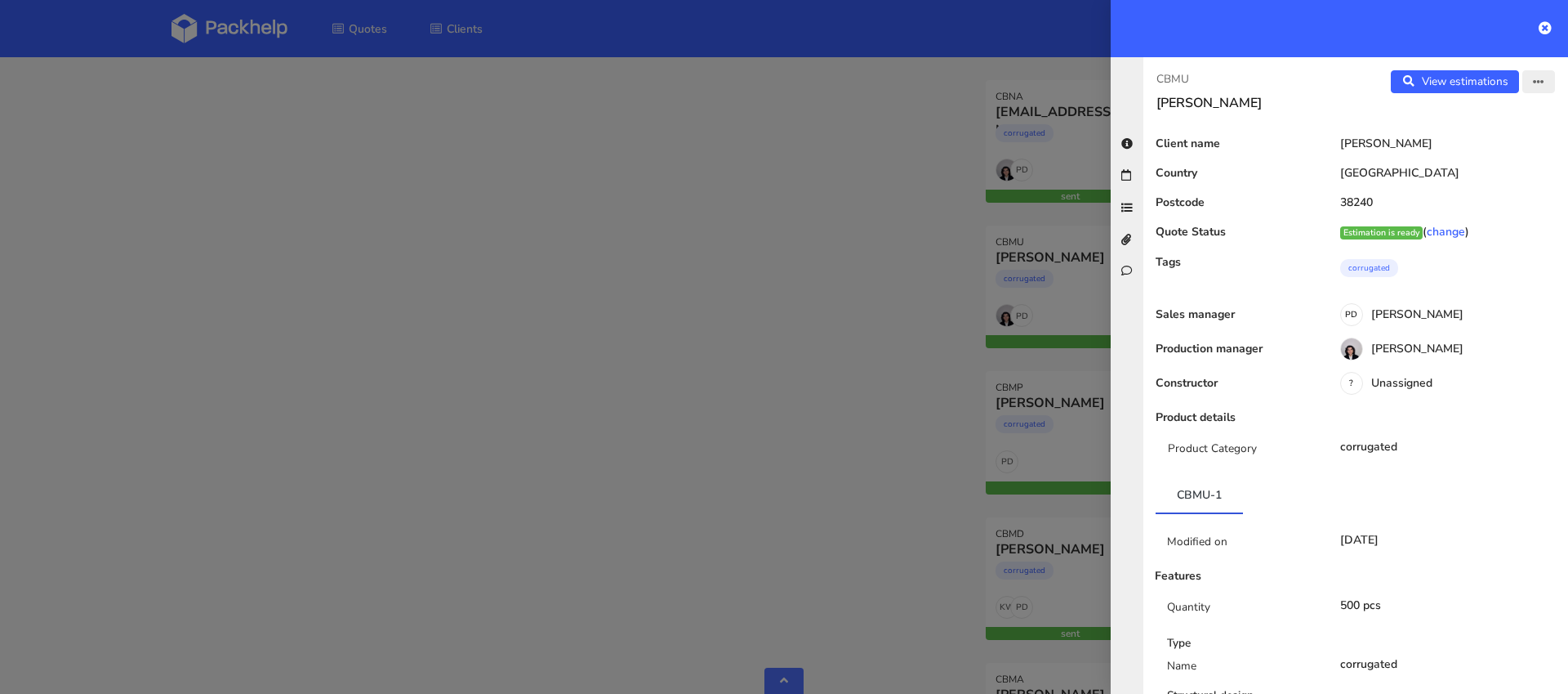
click at [1537, 83] on icon "button" at bounding box center [1537, 82] width 11 height 11
click at [1490, 145] on link "Edit quote" at bounding box center [1485, 146] width 144 height 27
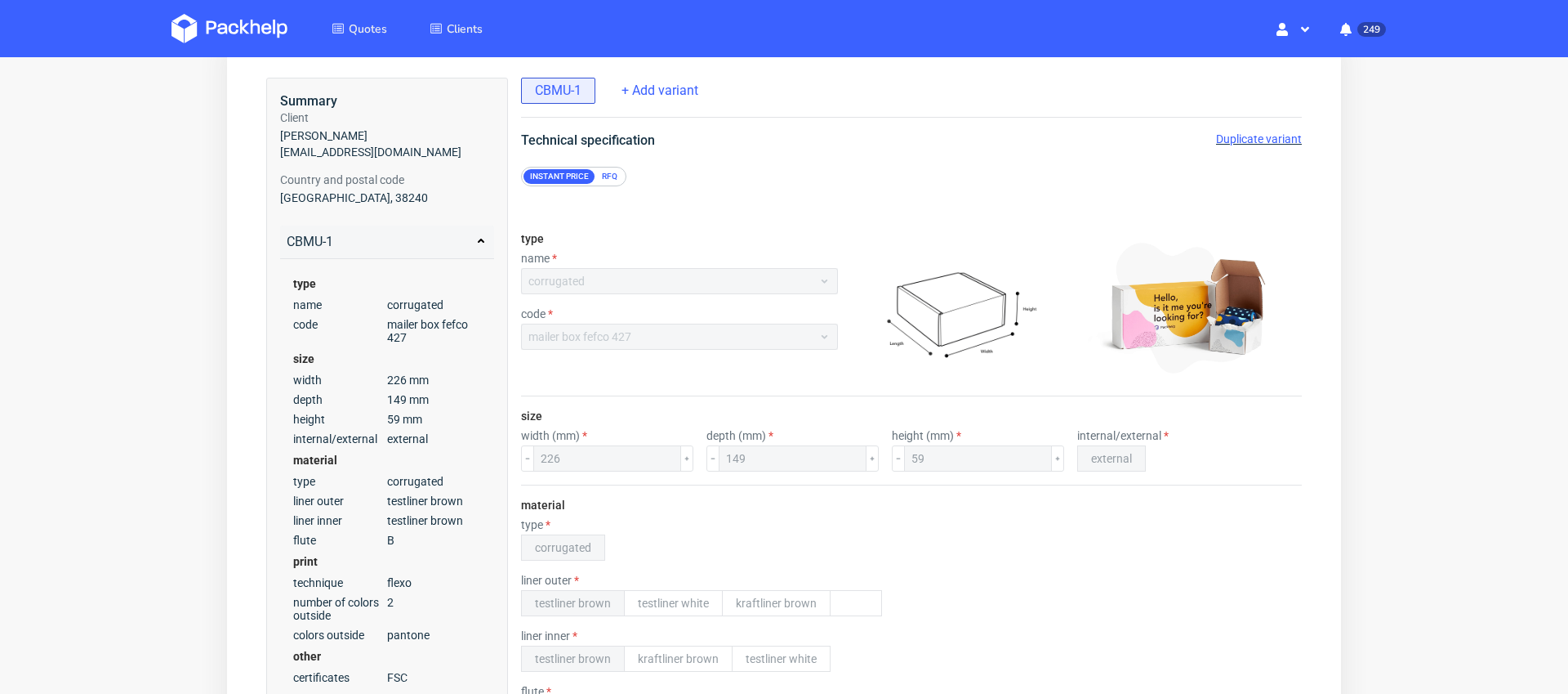
scroll to position [75, 0]
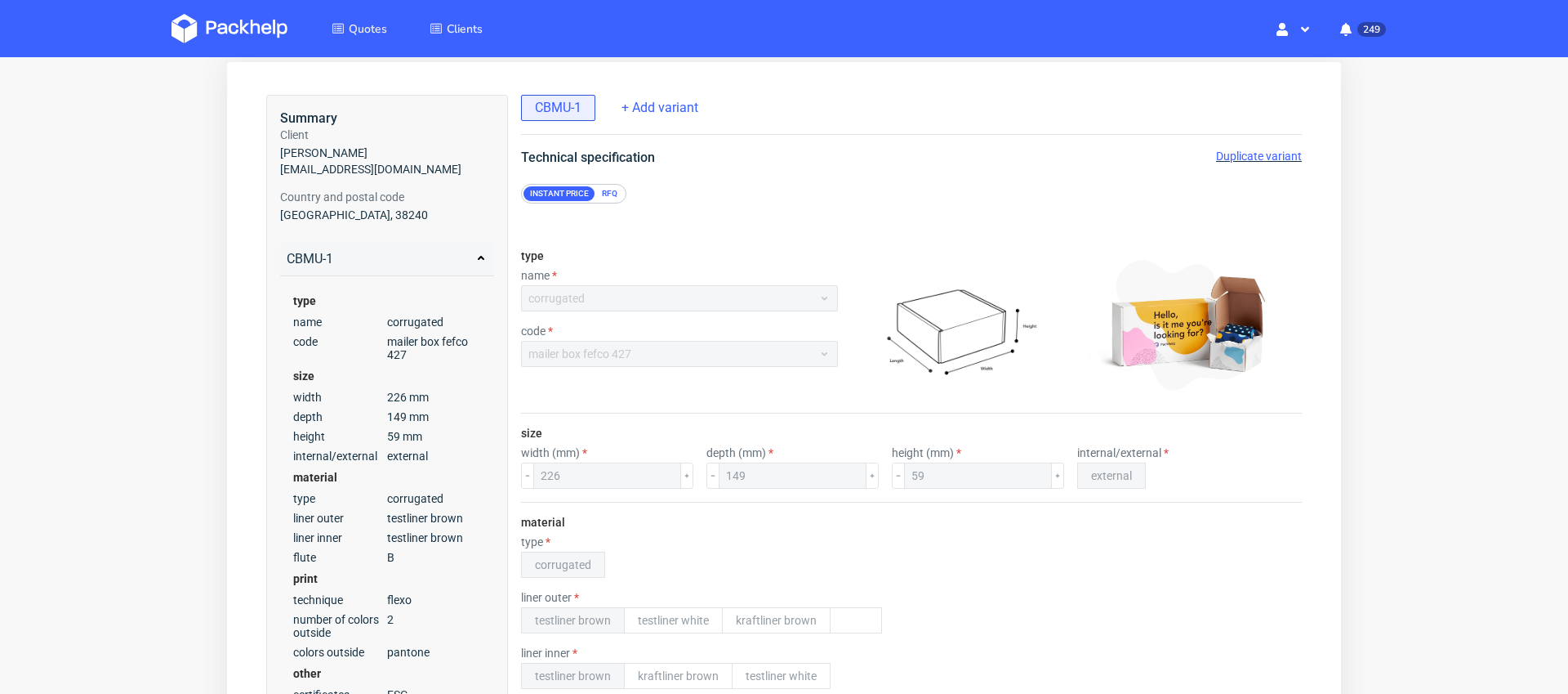
click at [1247, 153] on span "Duplicate variant" at bounding box center [1259, 156] width 86 height 13
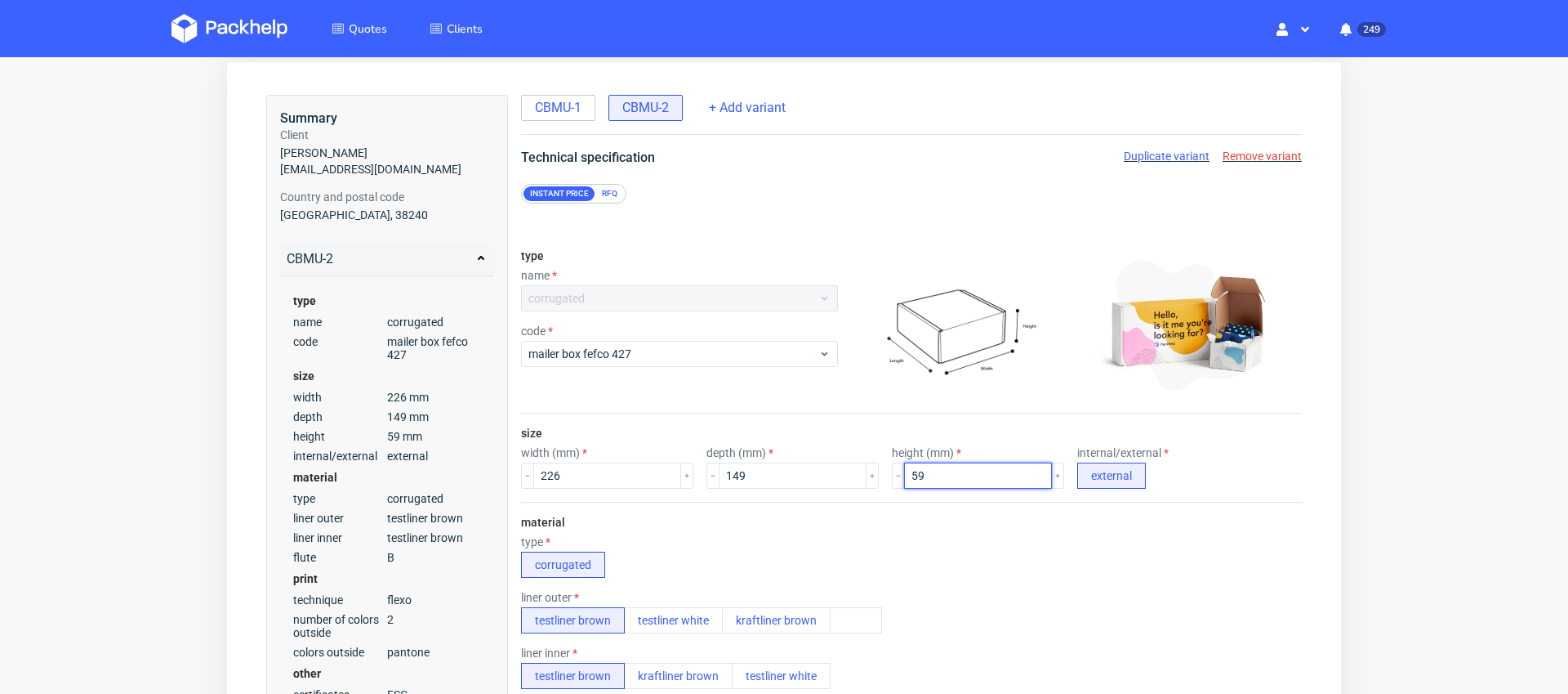
click at [919, 473] on input "59" at bounding box center [978, 475] width 148 height 26
type input "5"
type input "91"
click at [990, 548] on div "type corrugated" at bounding box center [911, 556] width 781 height 43
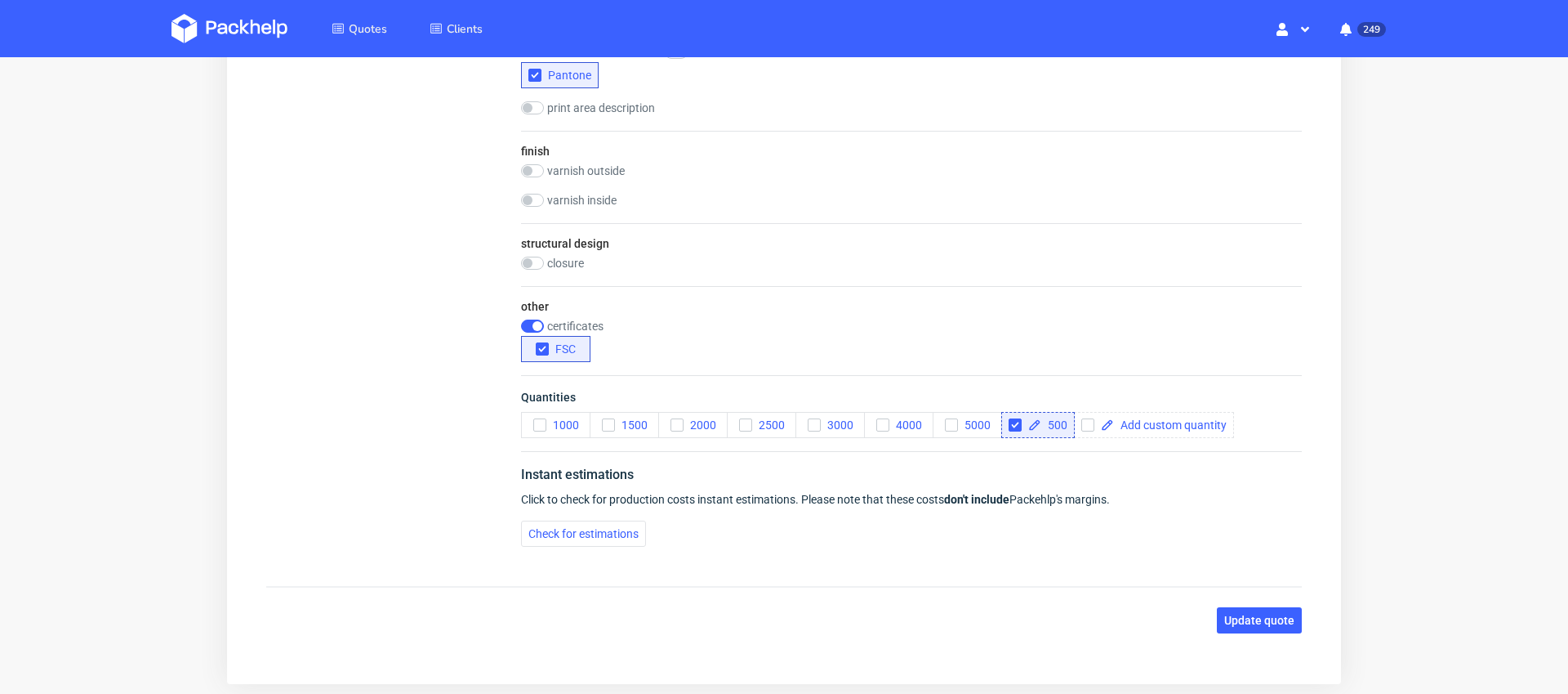
scroll to position [1001, 0]
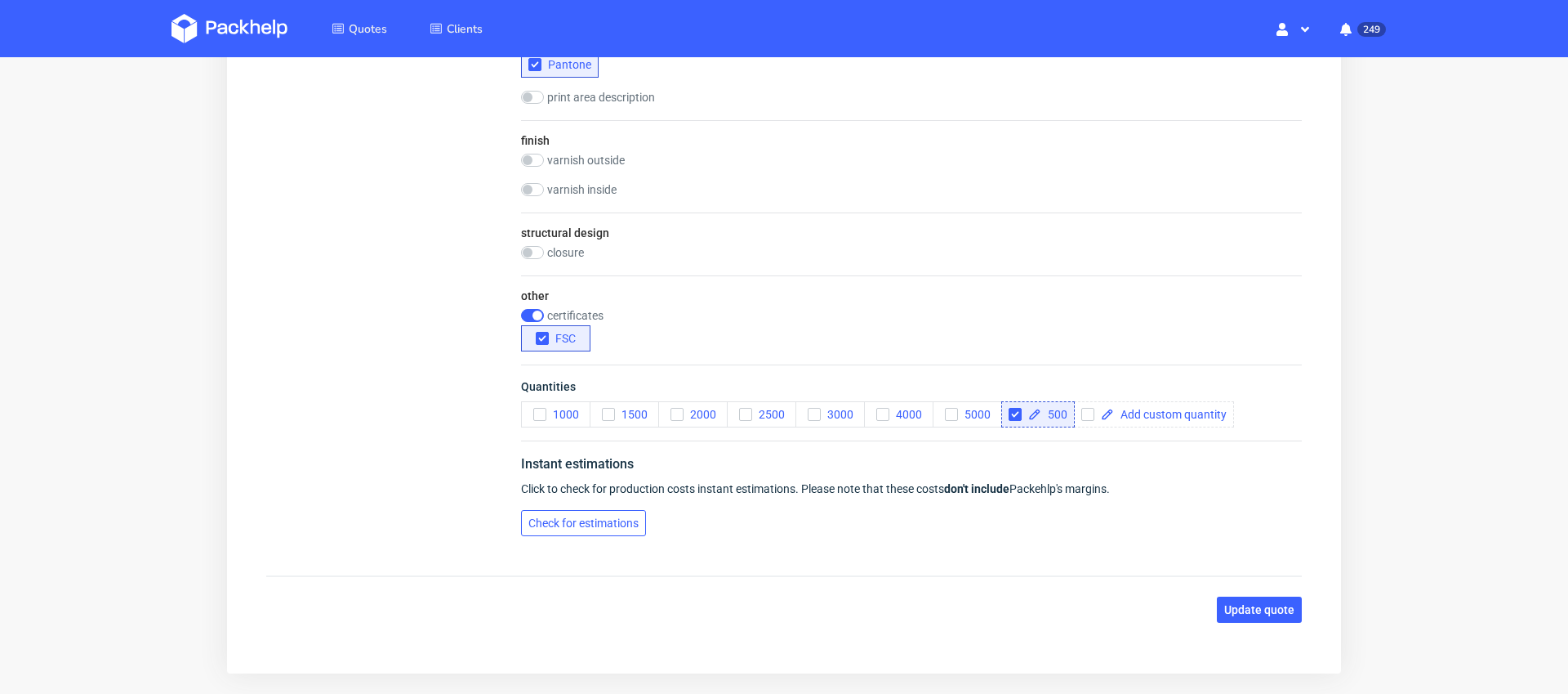
click at [619, 524] on span "Check for estimations" at bounding box center [583, 522] width 110 height 11
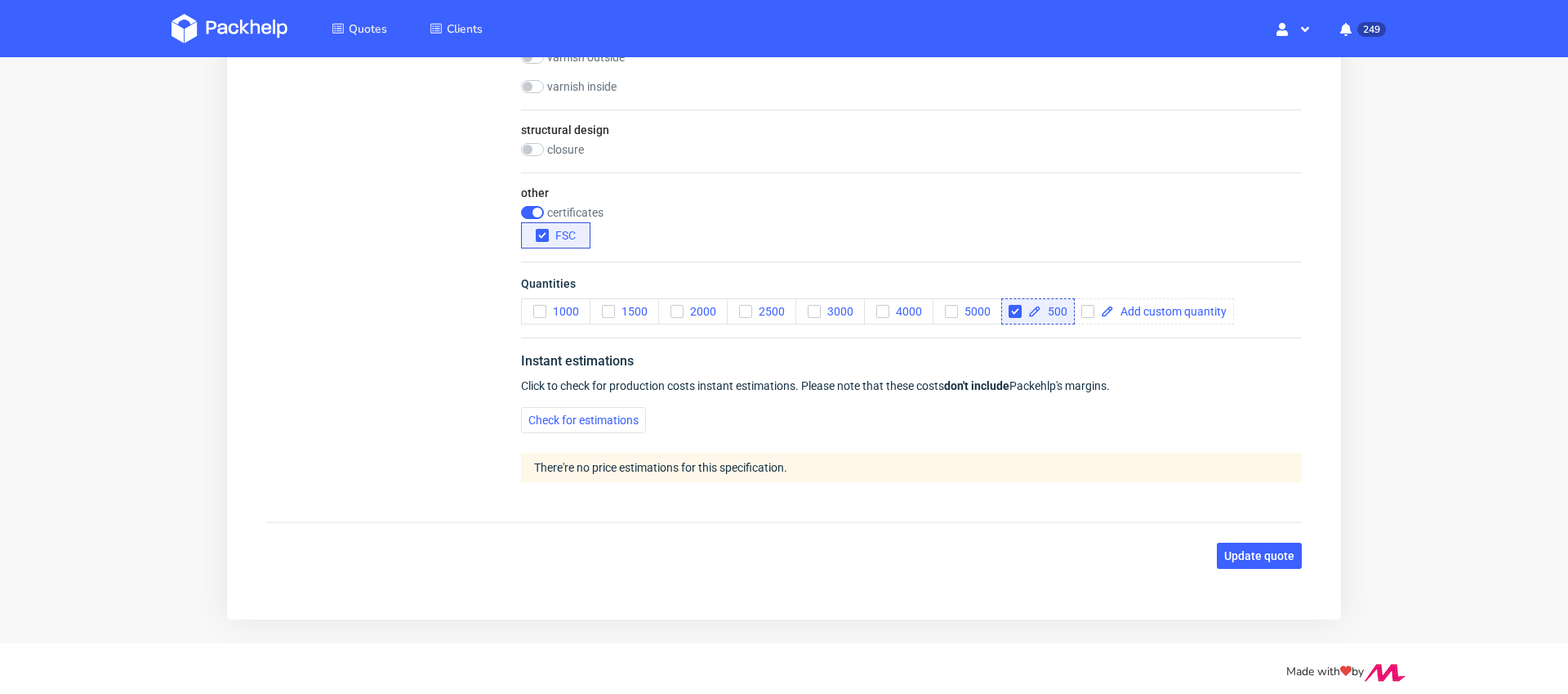
scroll to position [1110, 0]
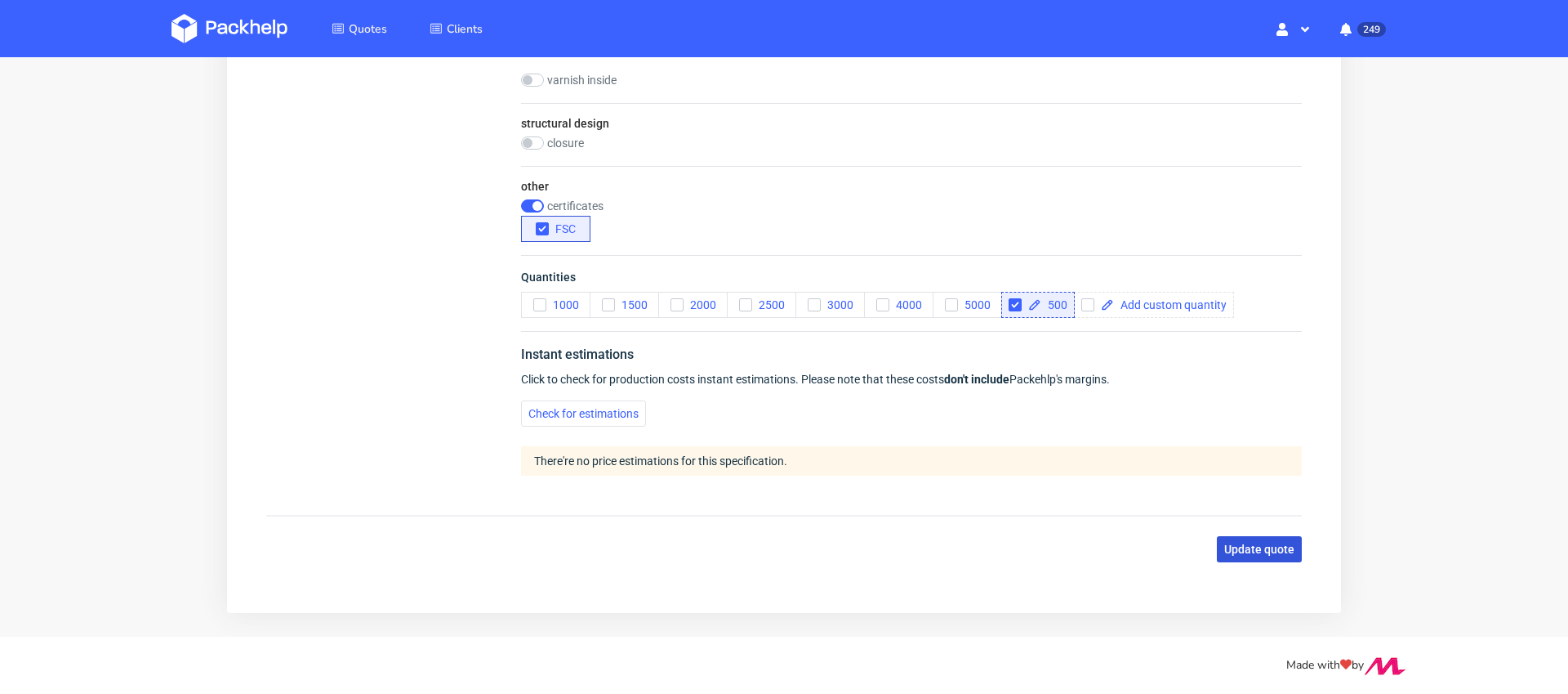
click at [1273, 548] on span "Update quote" at bounding box center [1259, 548] width 70 height 11
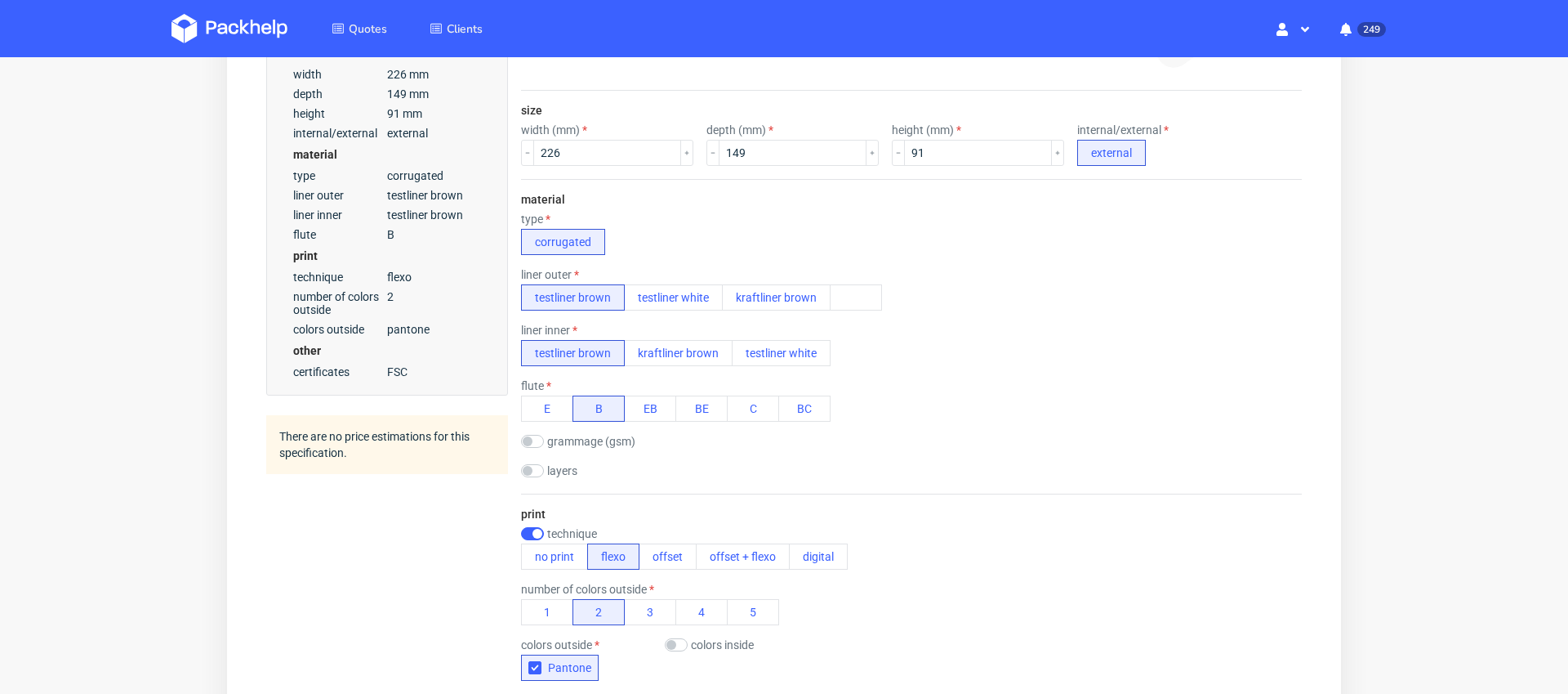
scroll to position [0, 0]
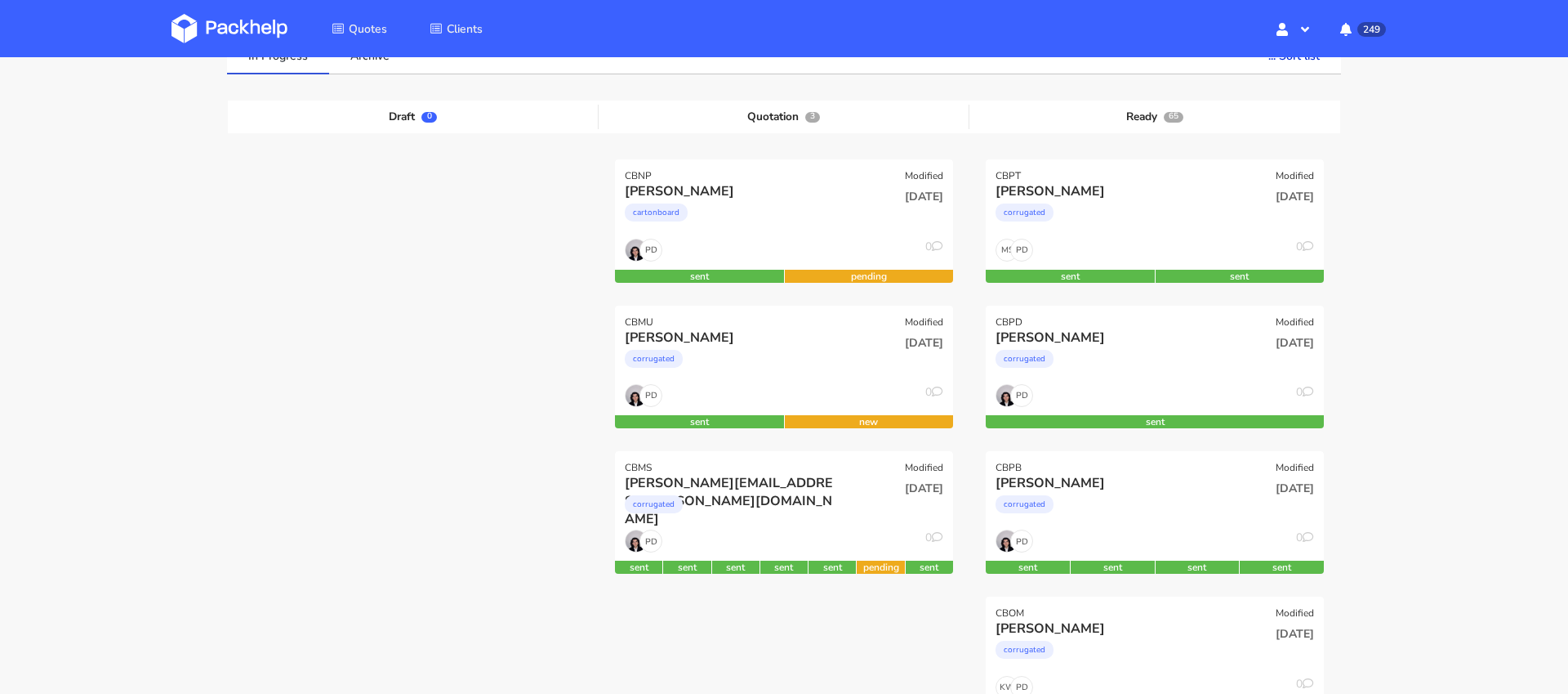
scroll to position [146, 0]
click at [1196, 514] on div "corrugated" at bounding box center [1103, 507] width 217 height 33
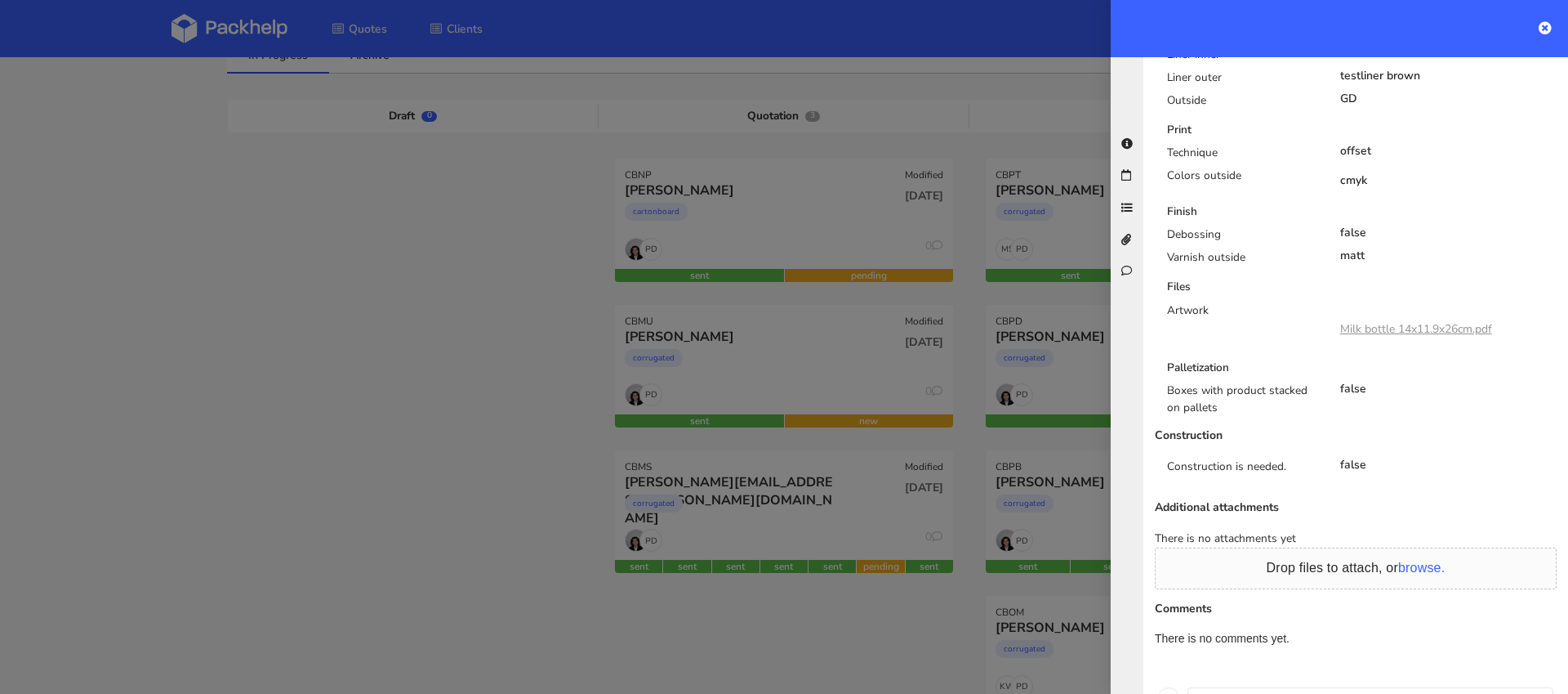
scroll to position [909, 0]
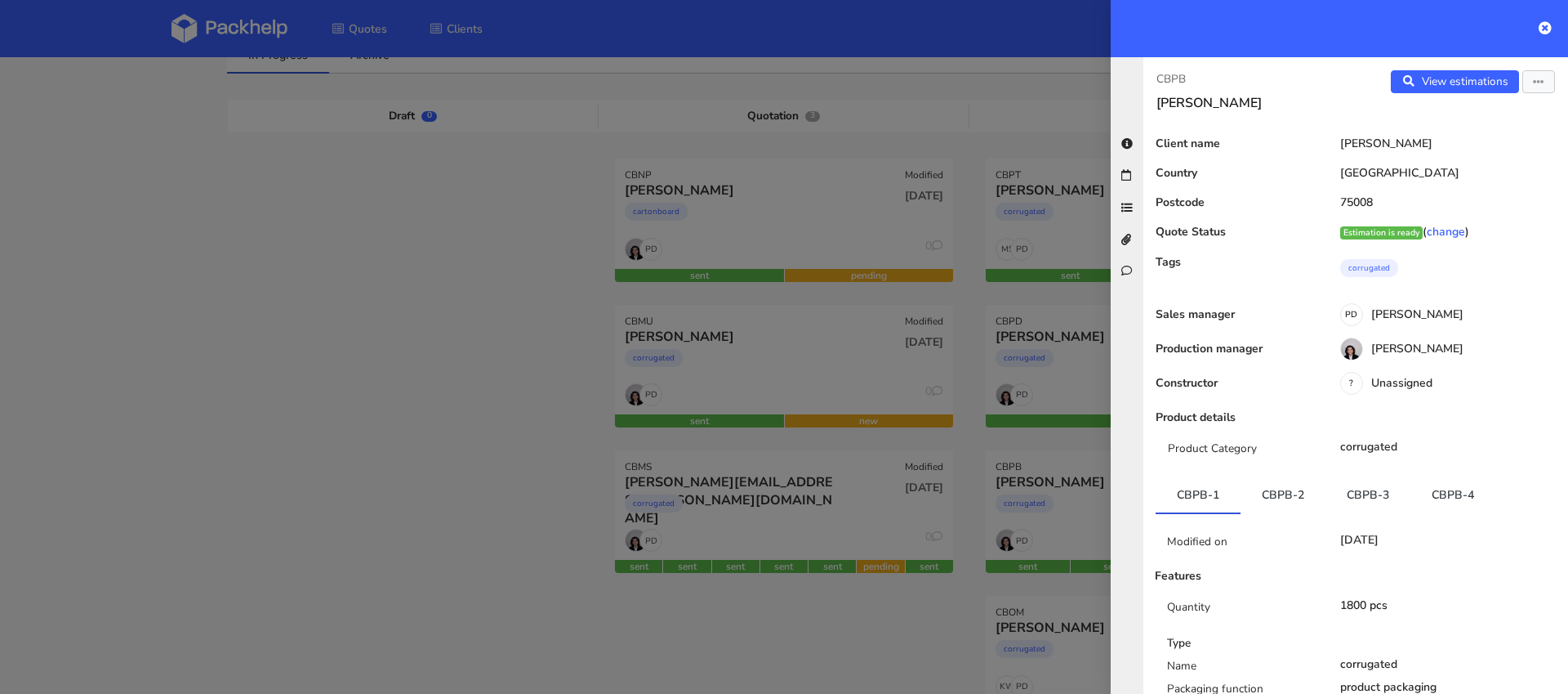
scroll to position [909, 0]
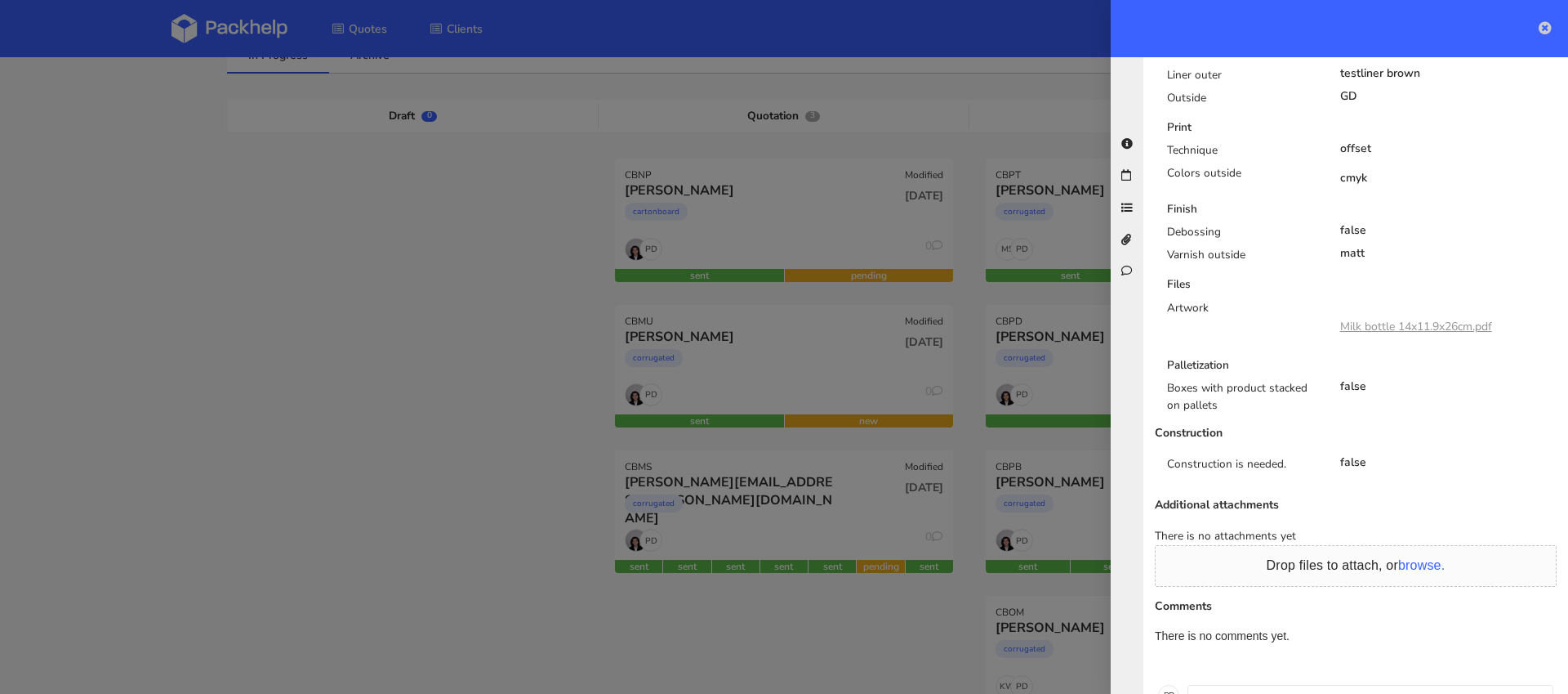
click at [1544, 27] on icon at bounding box center [1544, 27] width 13 height 13
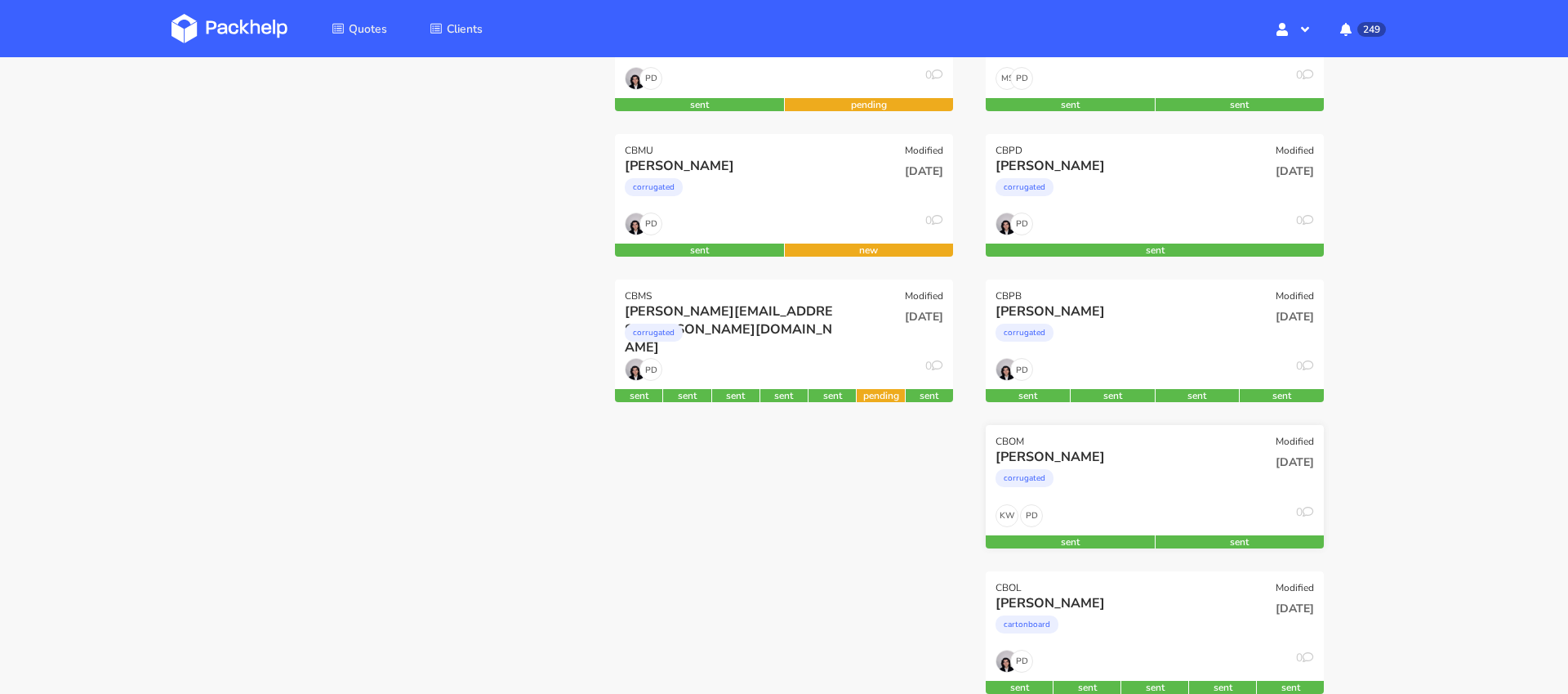
scroll to position [320, 0]
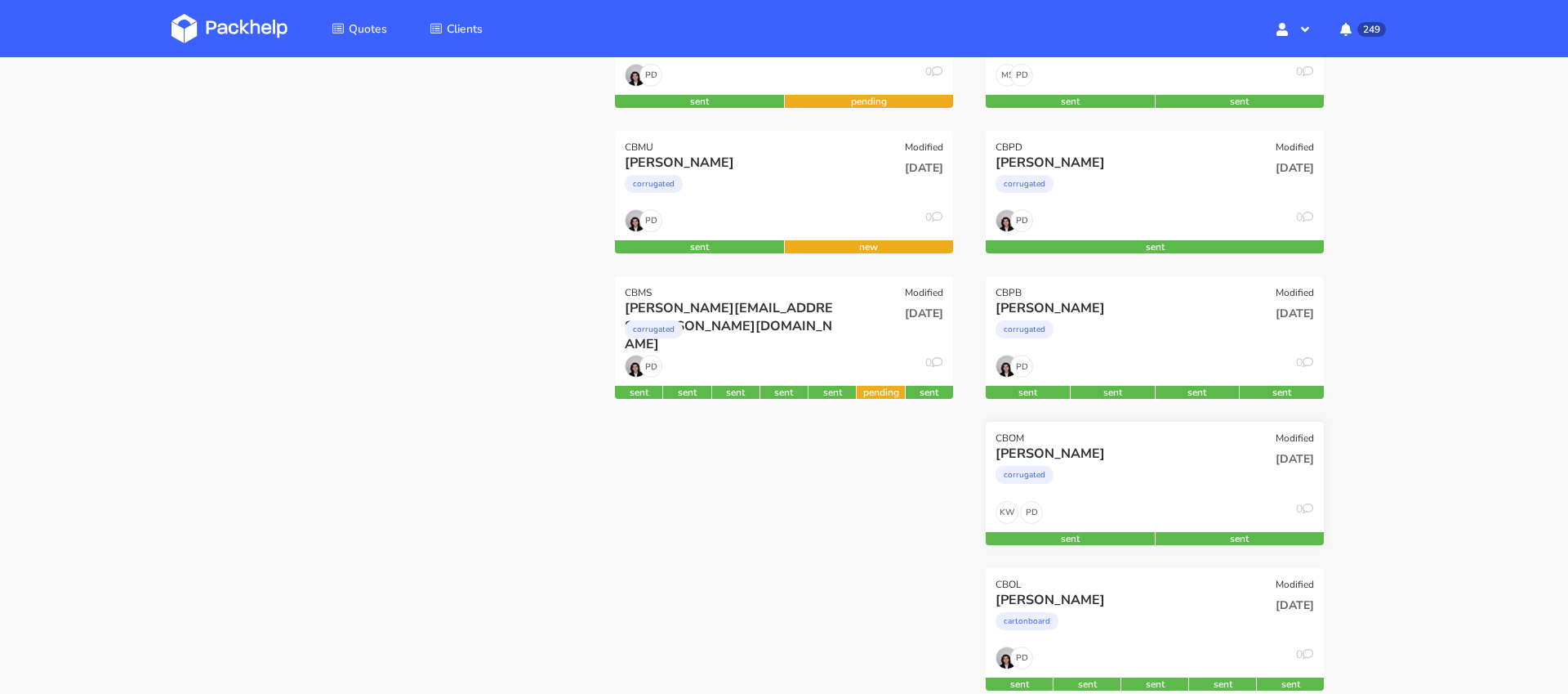
click at [1146, 487] on div "corrugated" at bounding box center [1103, 478] width 217 height 33
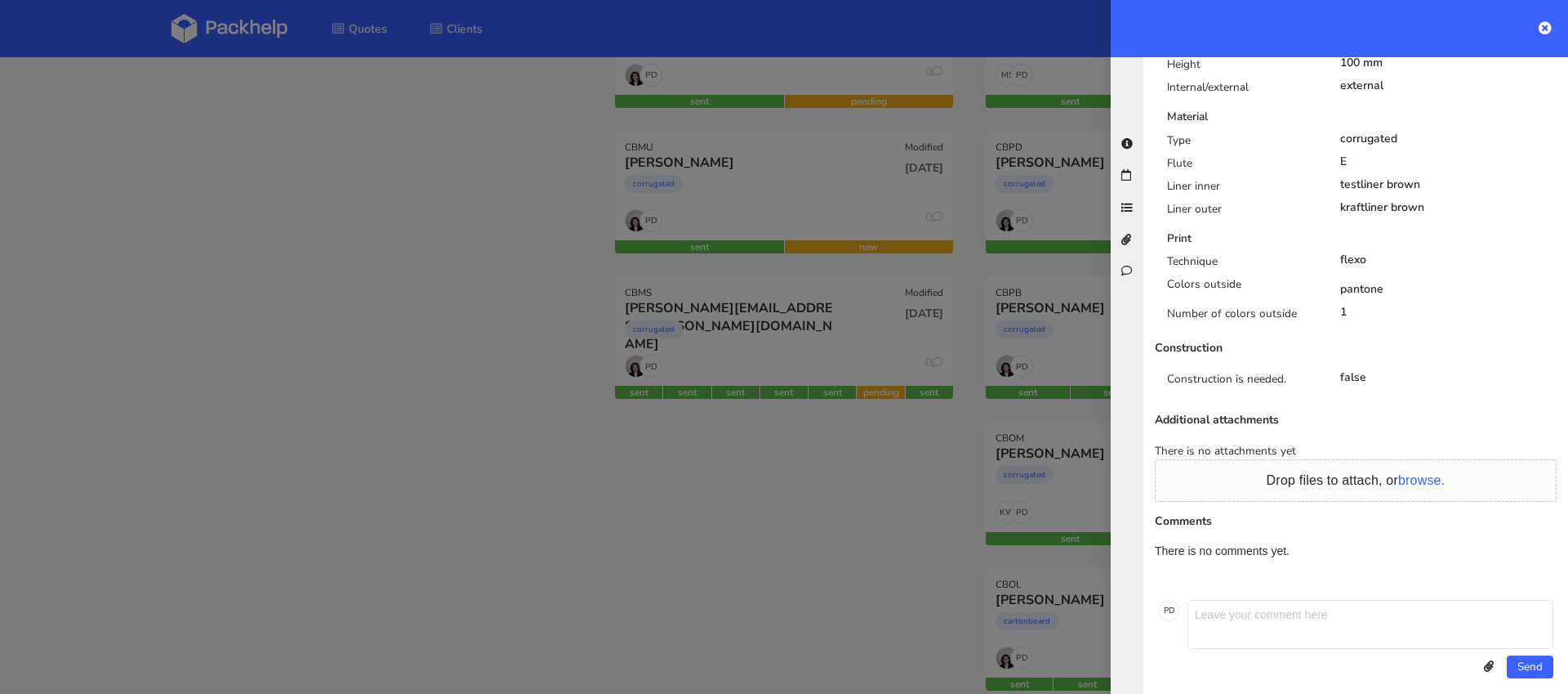
scroll to position [0, 0]
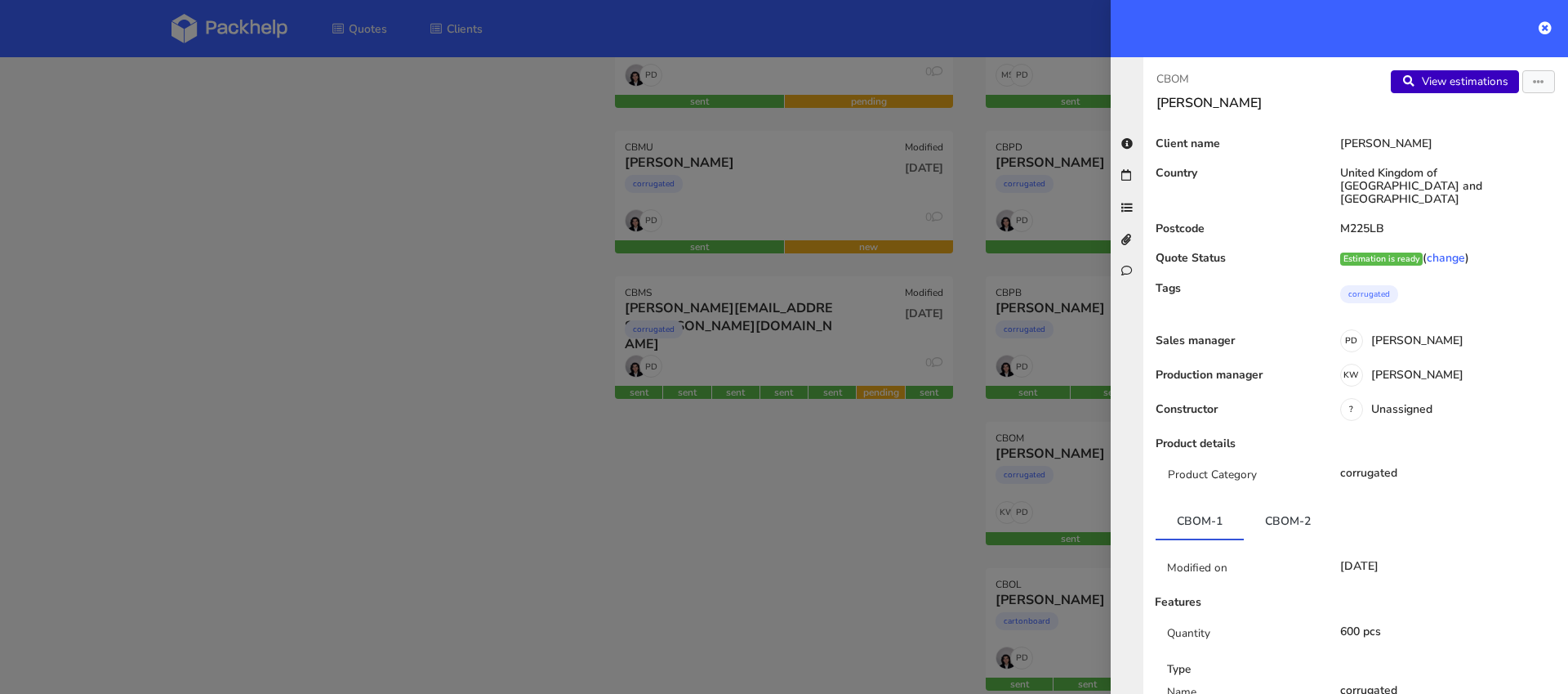
click at [1473, 79] on link "View estimations" at bounding box center [1454, 81] width 128 height 23
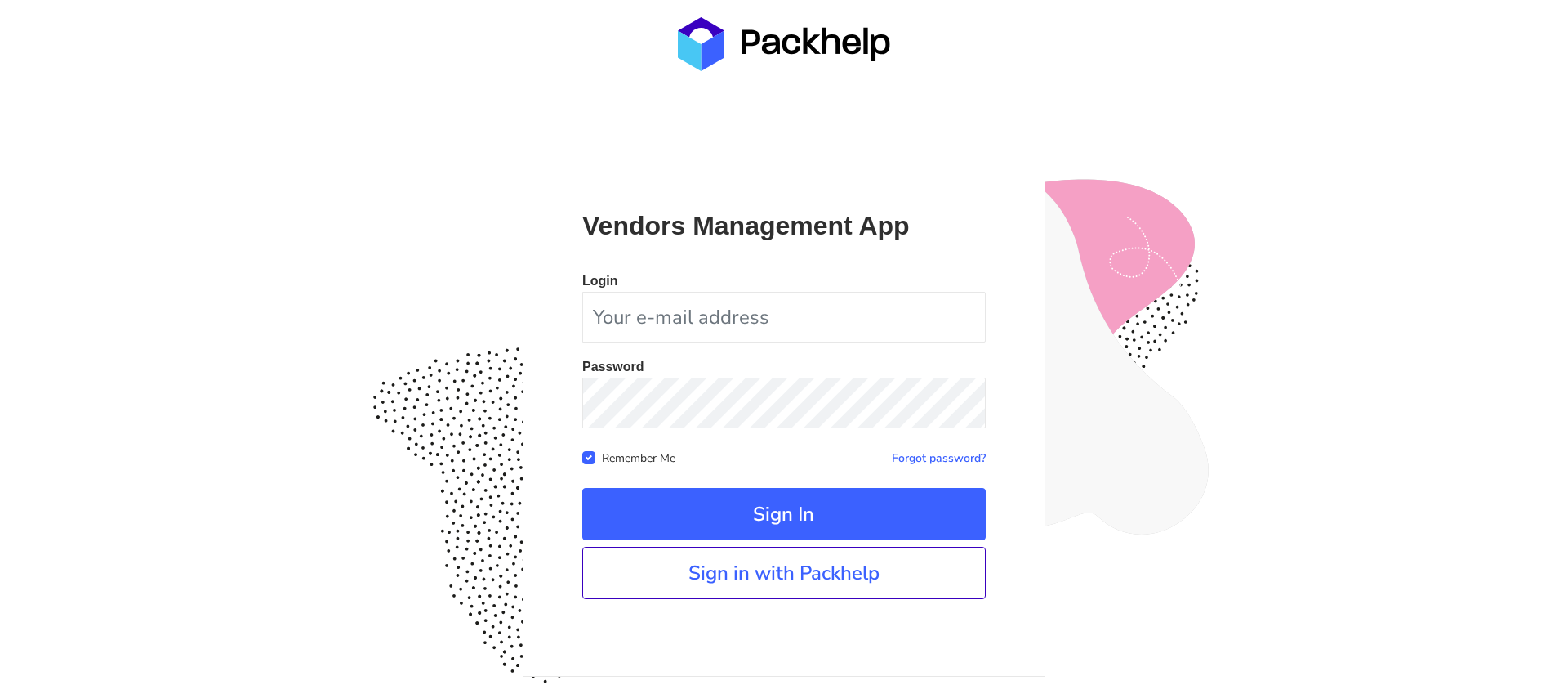
click at [787, 583] on link "Sign in with Packhelp" at bounding box center [784, 572] width 403 height 52
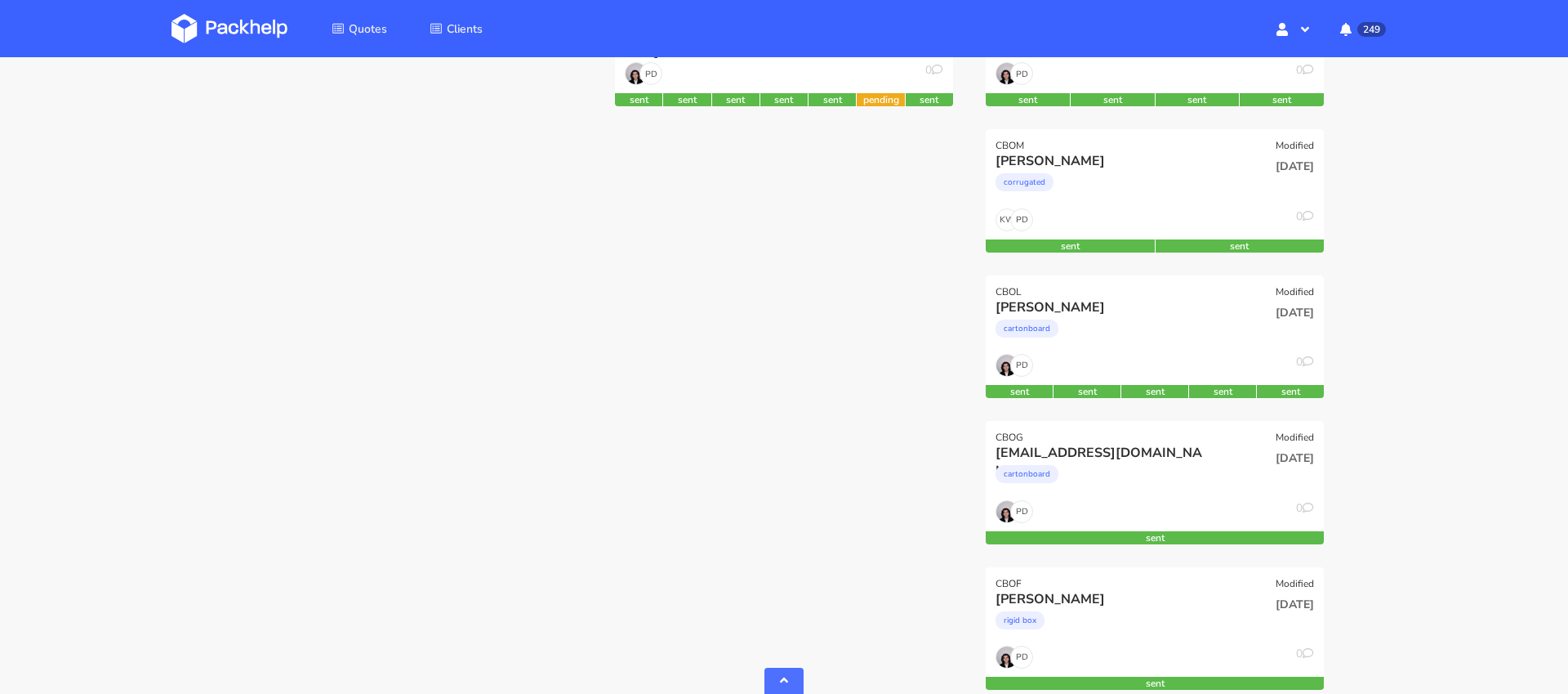
scroll to position [635, 0]
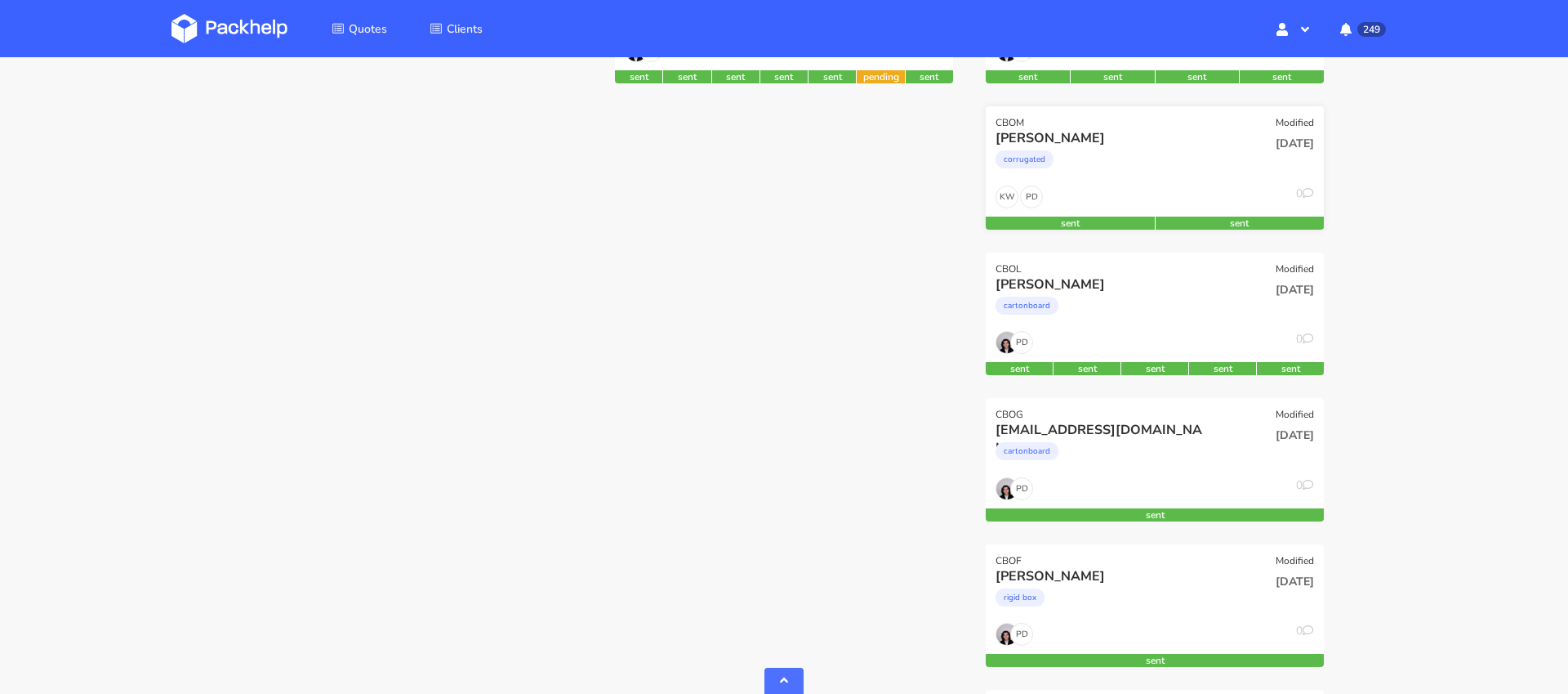
click at [1184, 142] on div "Dawn Wallwork" at bounding box center [1103, 138] width 217 height 18
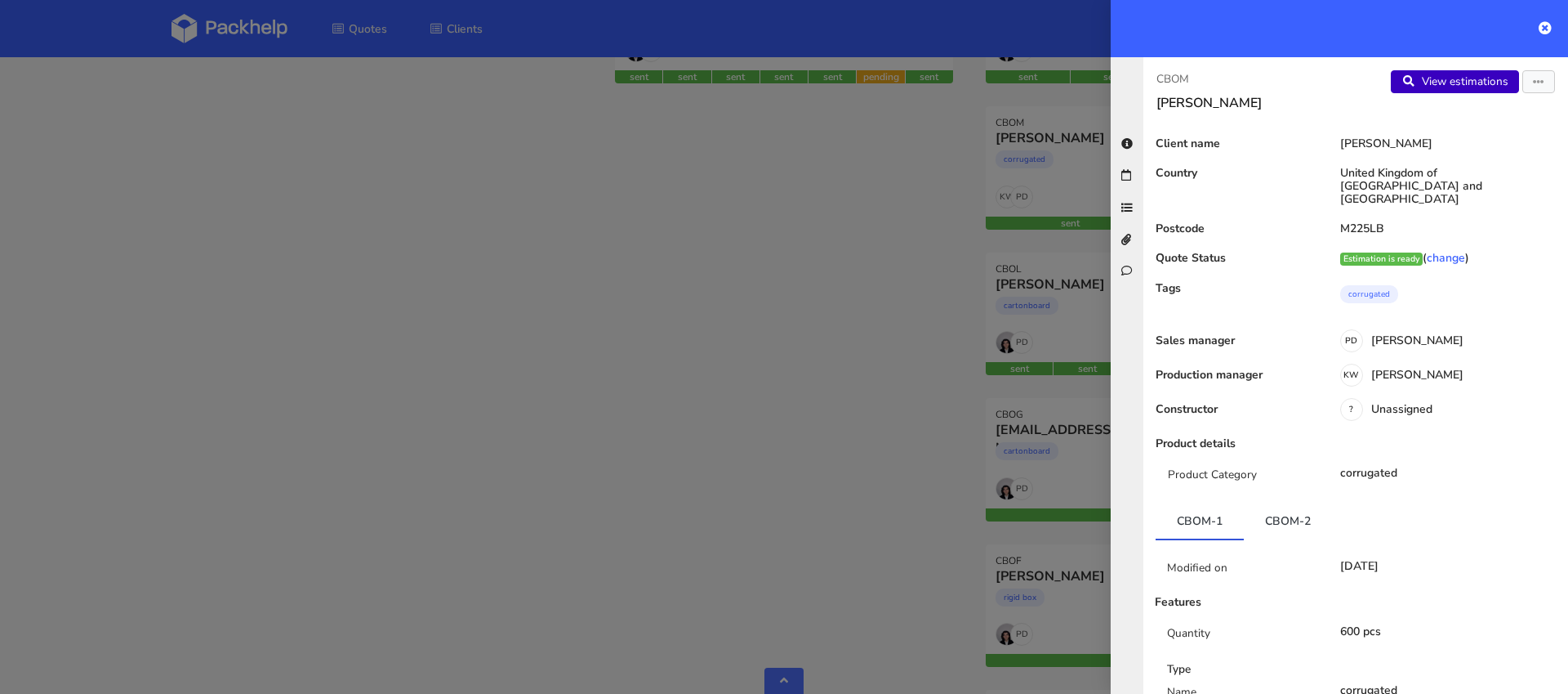
click at [1456, 87] on link "View estimations" at bounding box center [1454, 81] width 128 height 23
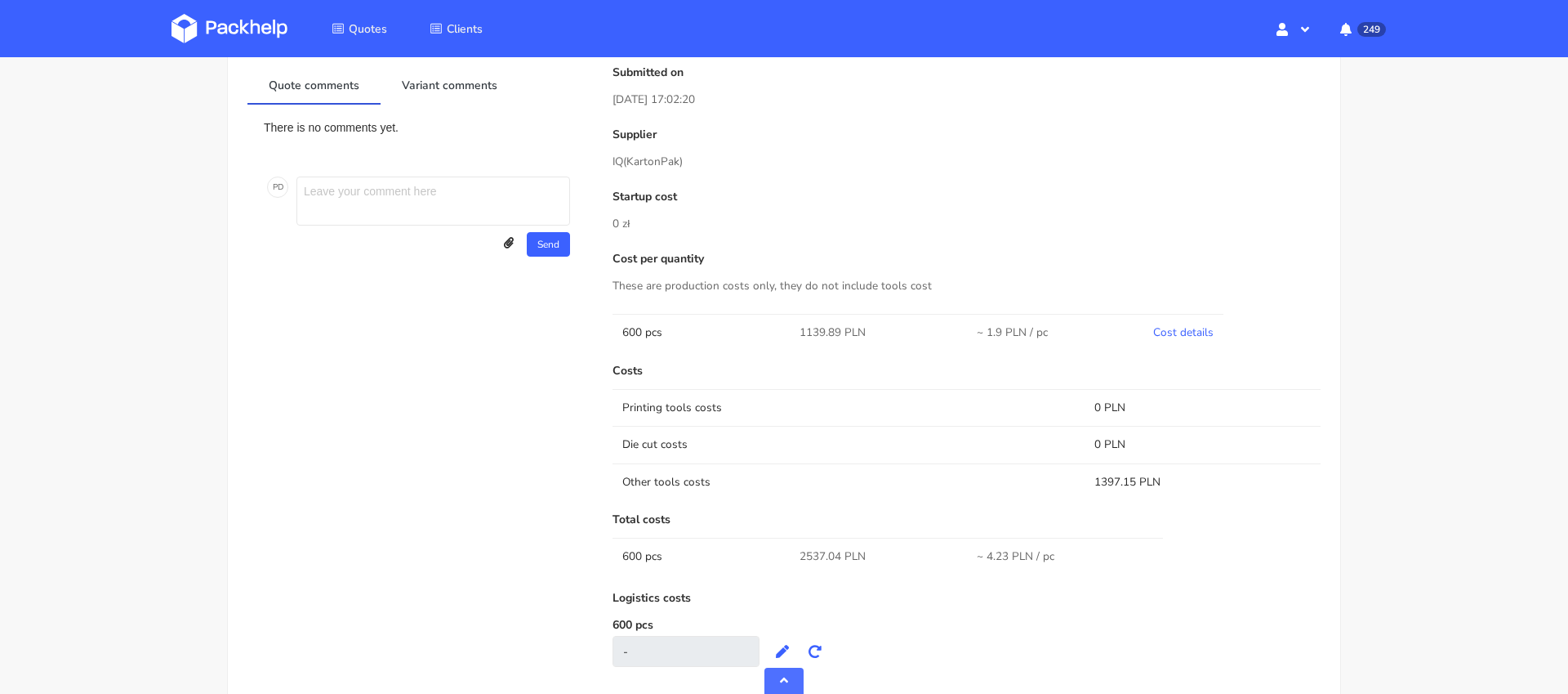
scroll to position [716, 0]
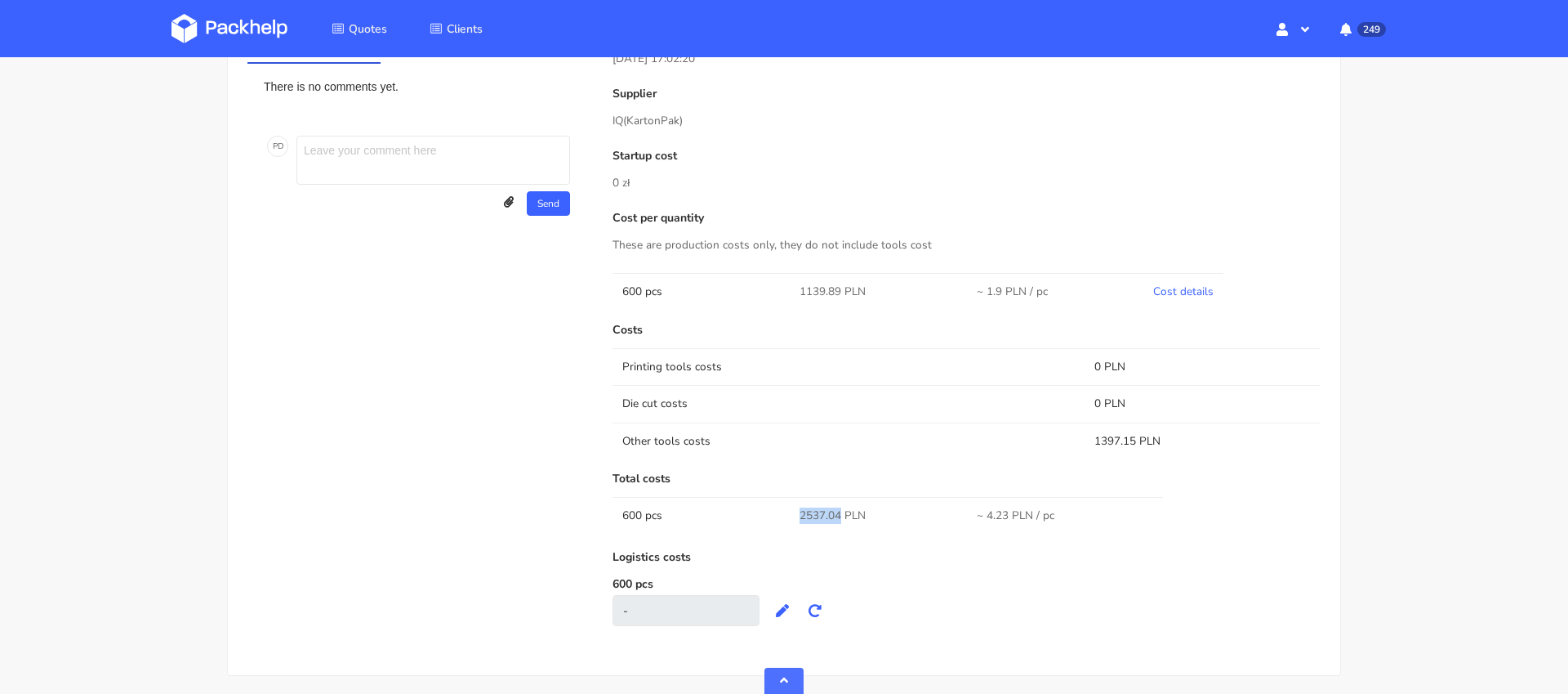
drag, startPoint x: 838, startPoint y: 517, endPoint x: 790, endPoint y: 511, distance: 48.4
click at [790, 511] on td "2537.04 PLN" at bounding box center [878, 514] width 178 height 37
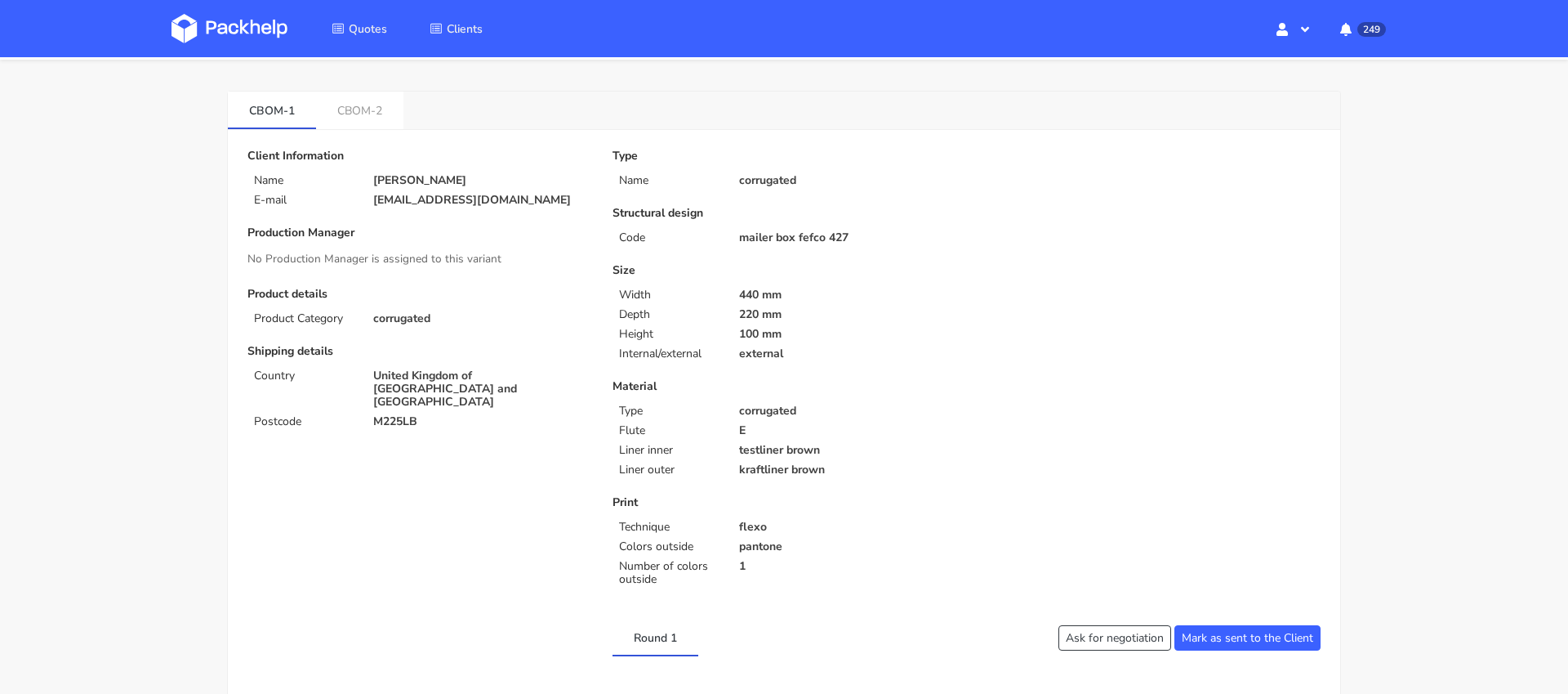
scroll to position [0, 0]
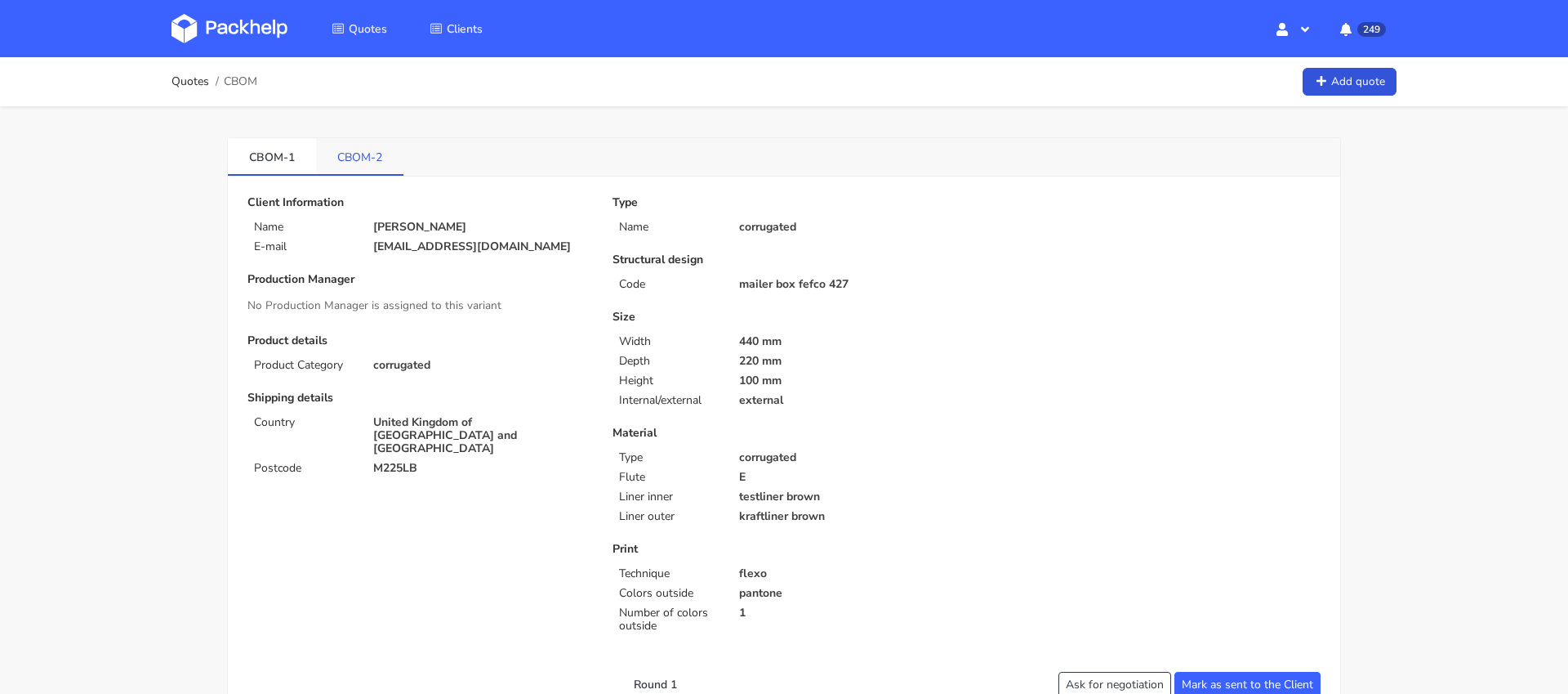
click at [376, 166] on link "CBOM-2" at bounding box center [360, 156] width 88 height 36
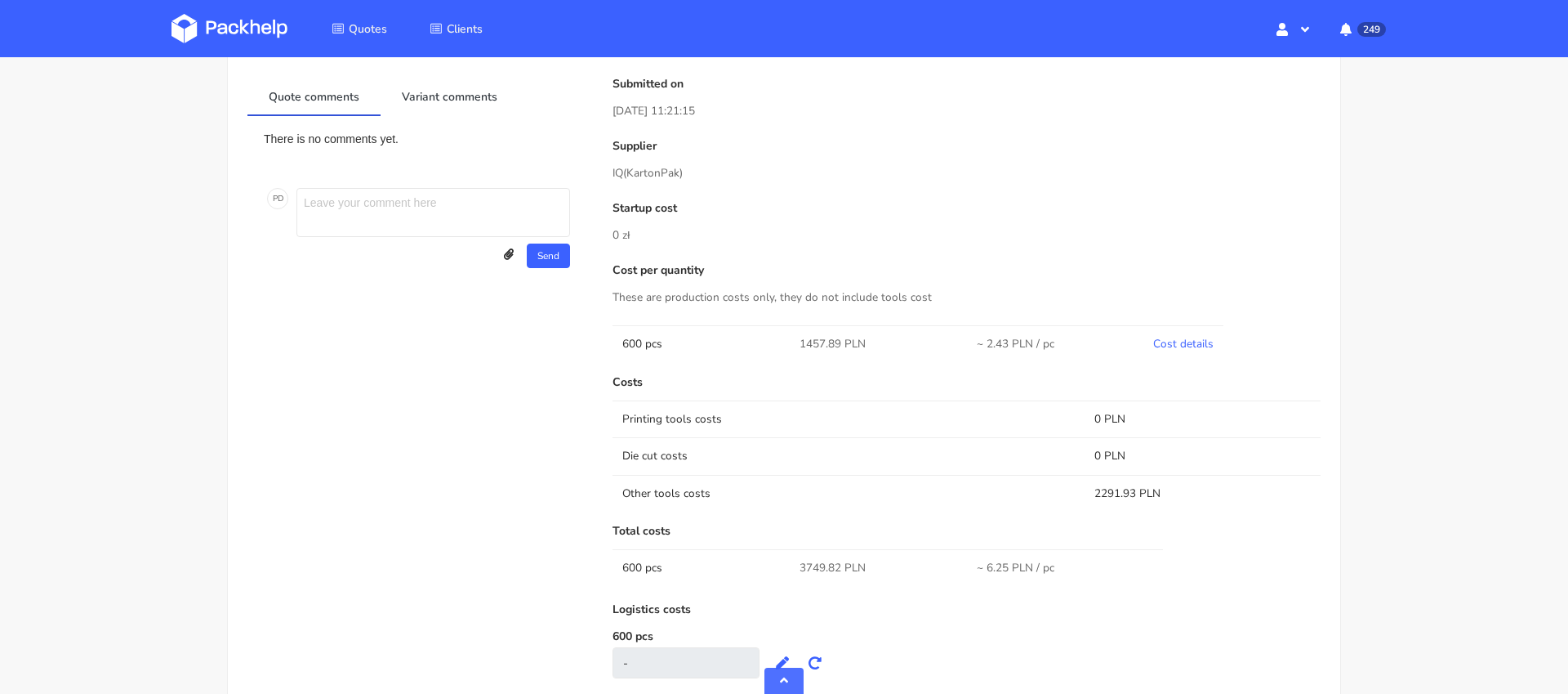
scroll to position [813, 0]
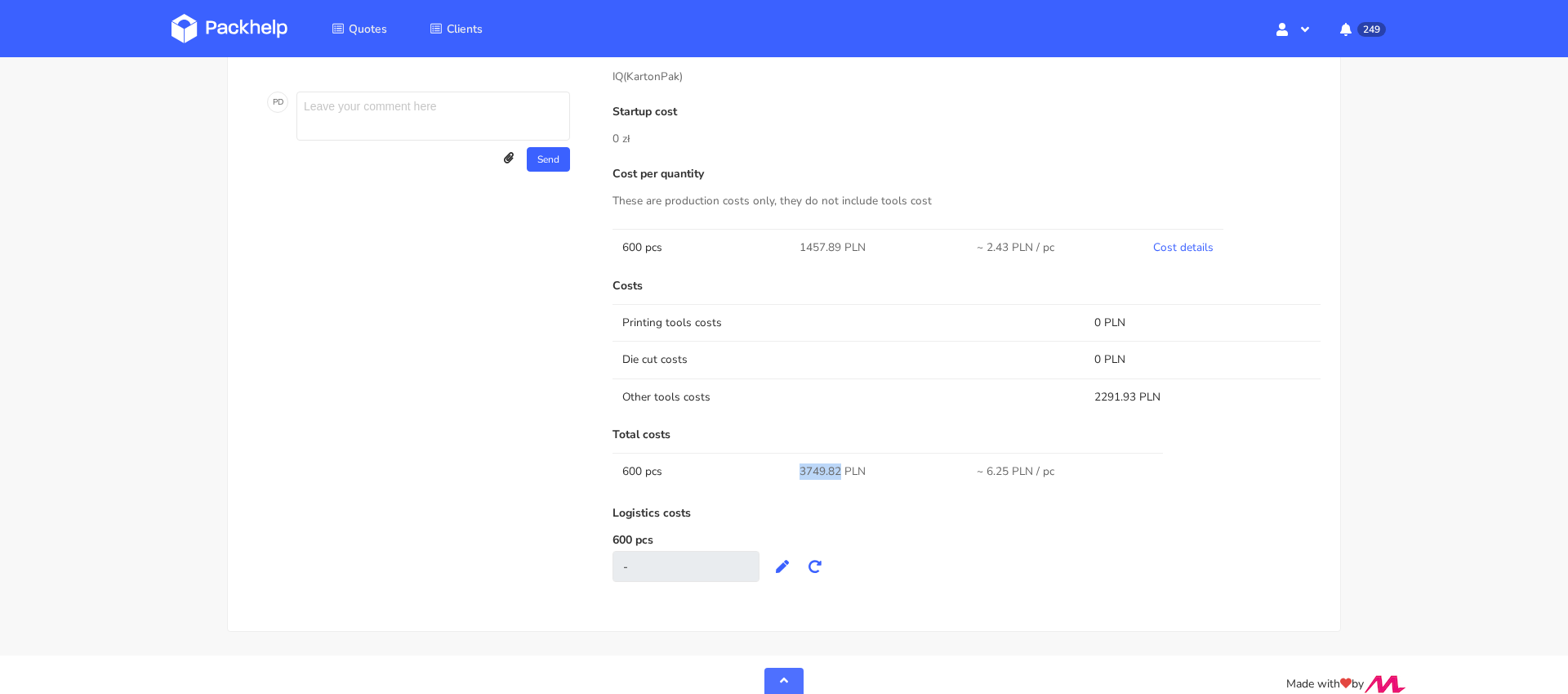
drag, startPoint x: 839, startPoint y: 472, endPoint x: 784, endPoint y: 470, distance: 55.0
click at [784, 470] on tr "600 pcs 3749.82 PLN ~ 6.25 PLN / pc" at bounding box center [966, 470] width 708 height 37
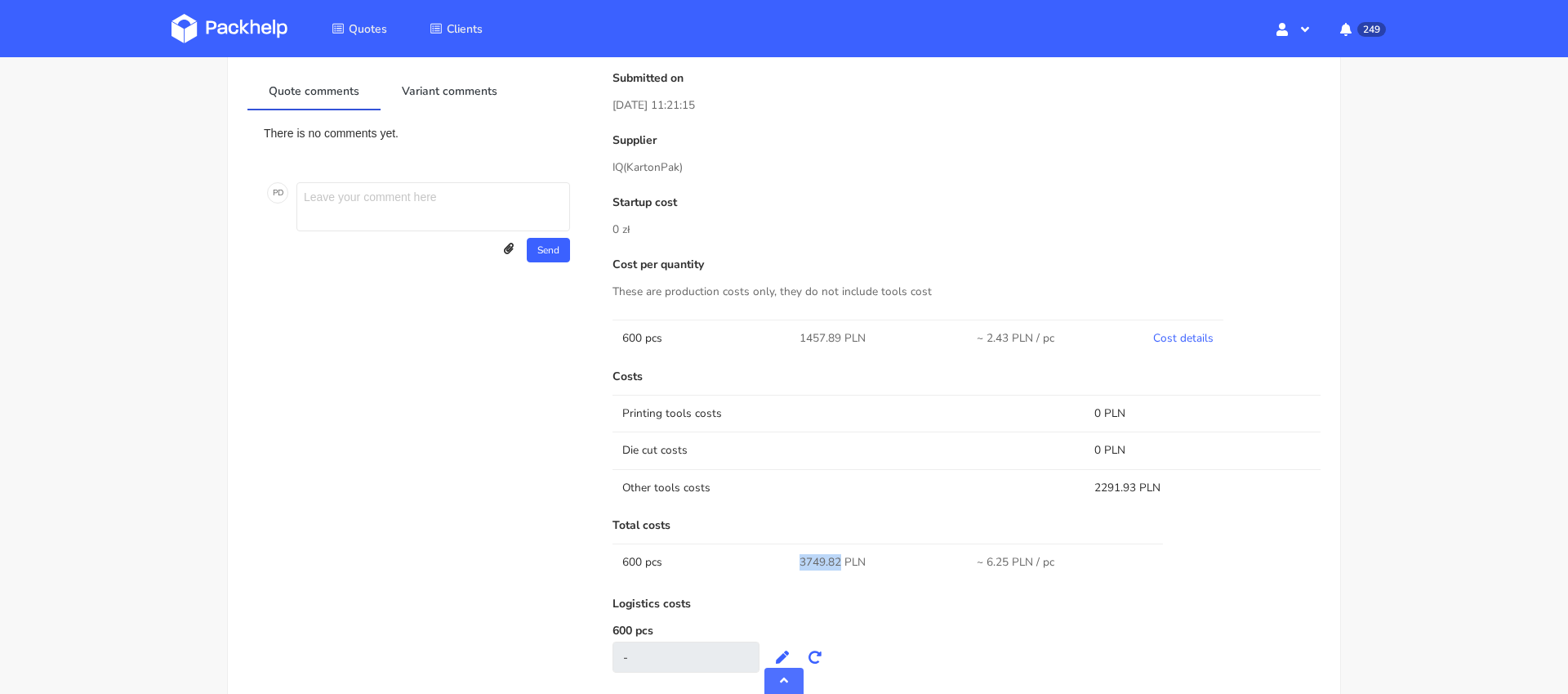
scroll to position [736, 0]
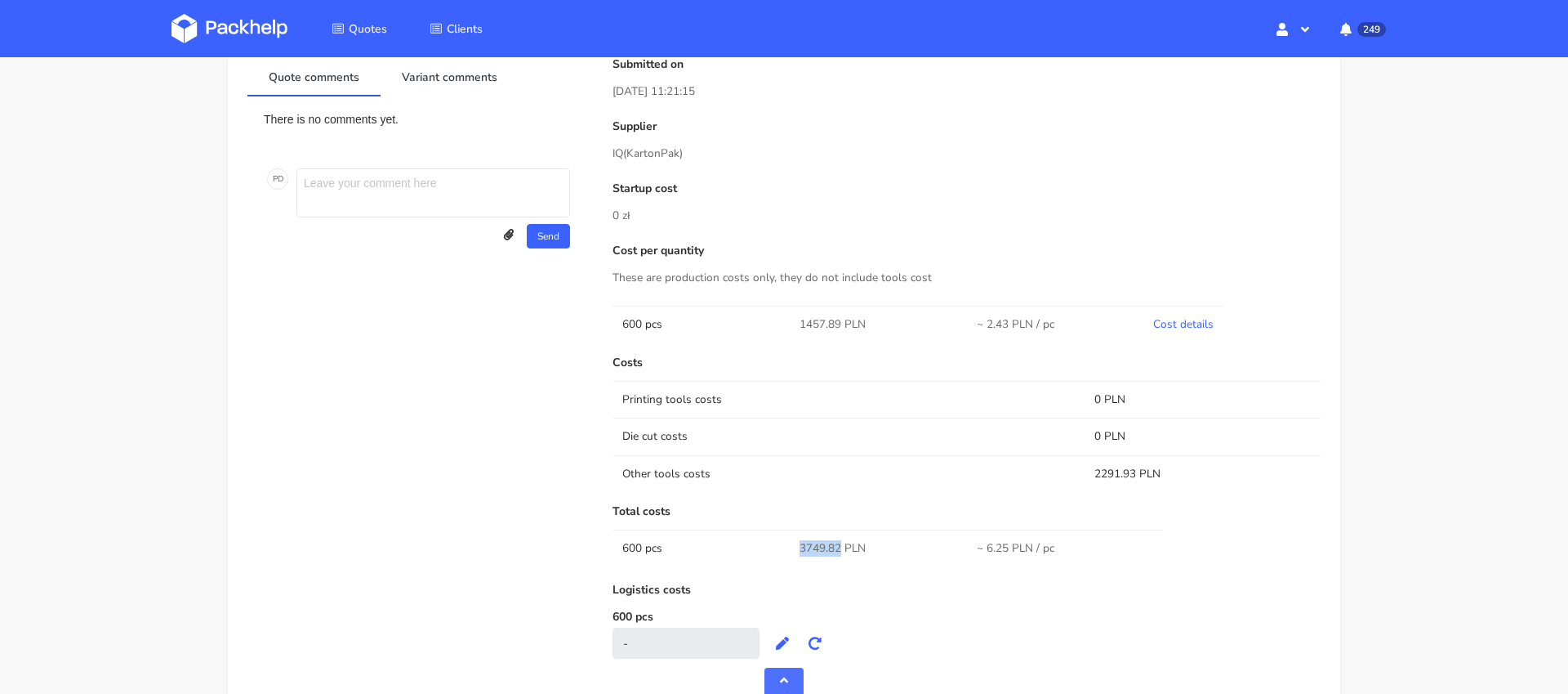
copy tr "3749.82"
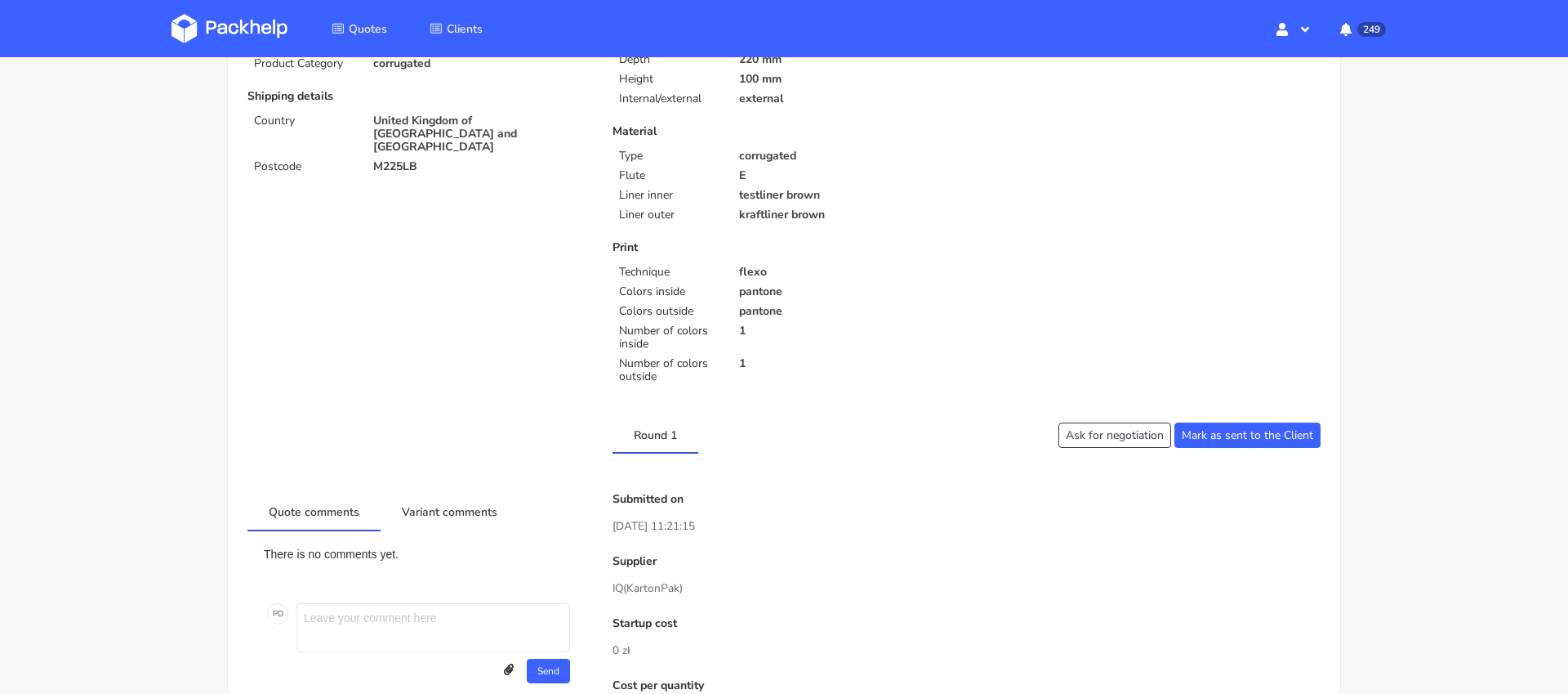
scroll to position [54, 0]
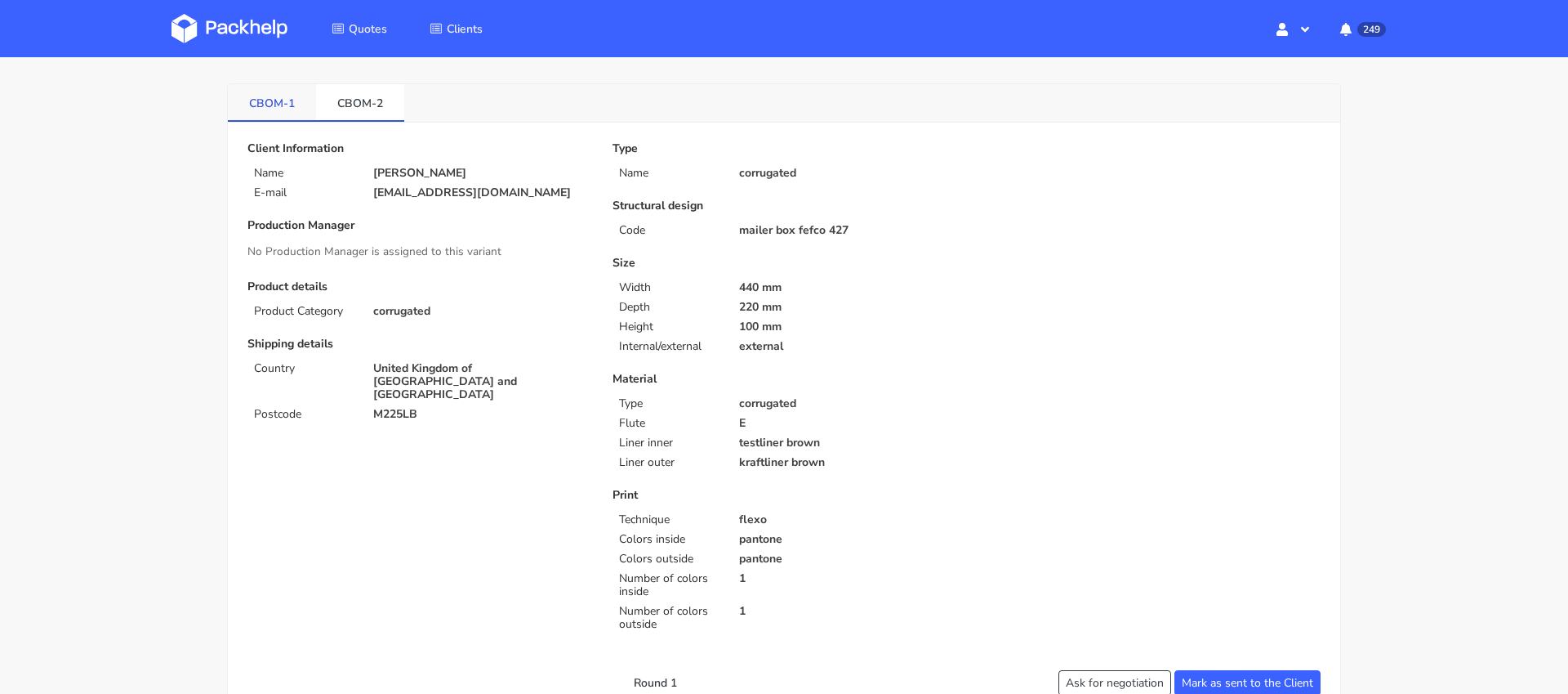
click at [297, 115] on link "CBOM-1" at bounding box center [271, 102] width 88 height 36
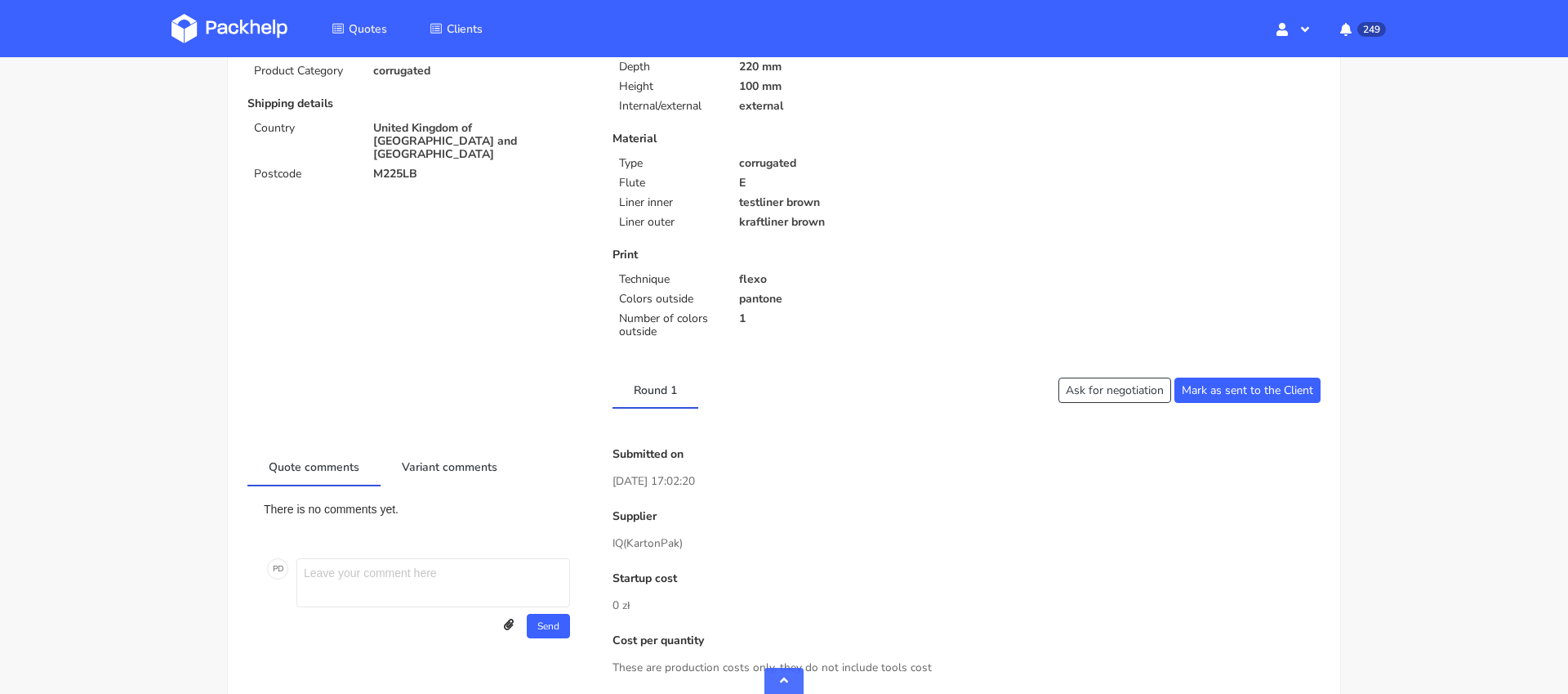
scroll to position [0, 0]
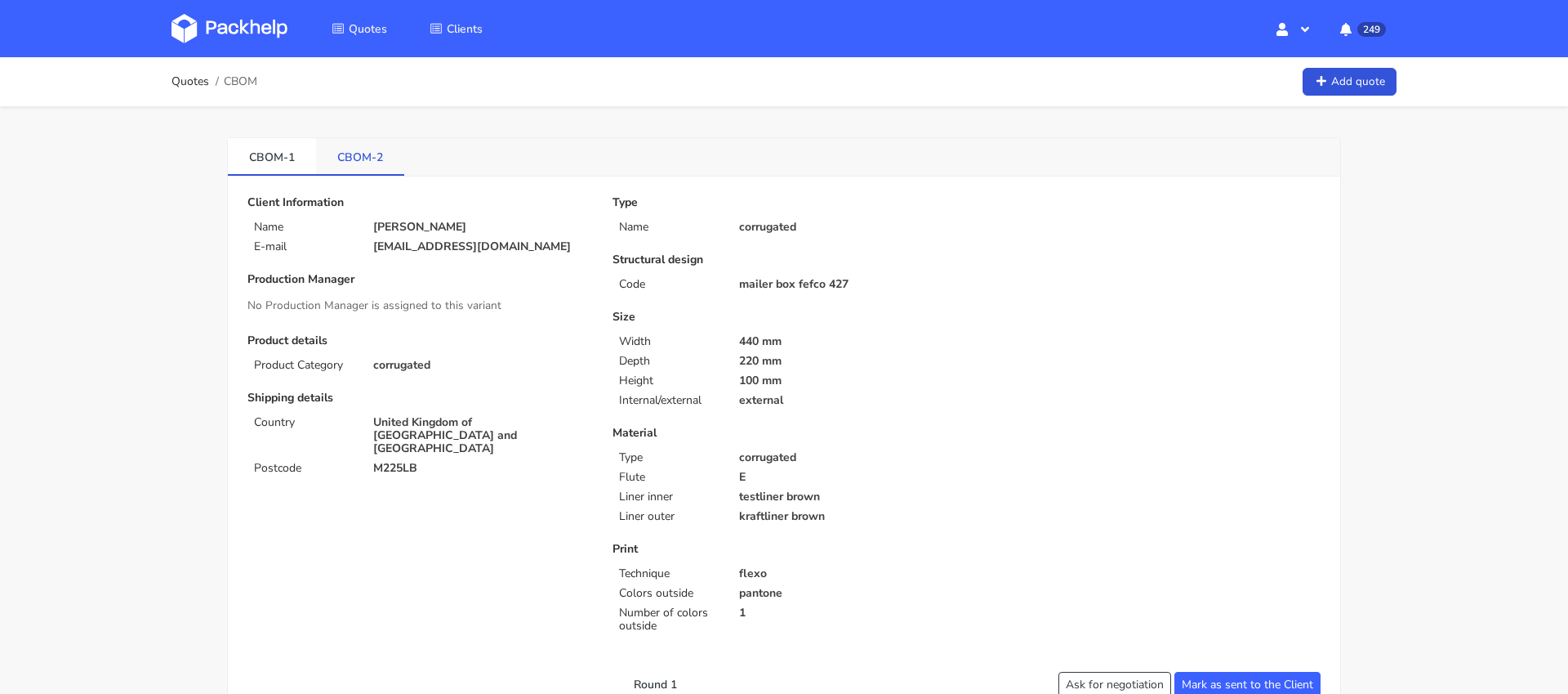
click at [352, 155] on link "CBOM-2" at bounding box center [360, 156] width 88 height 36
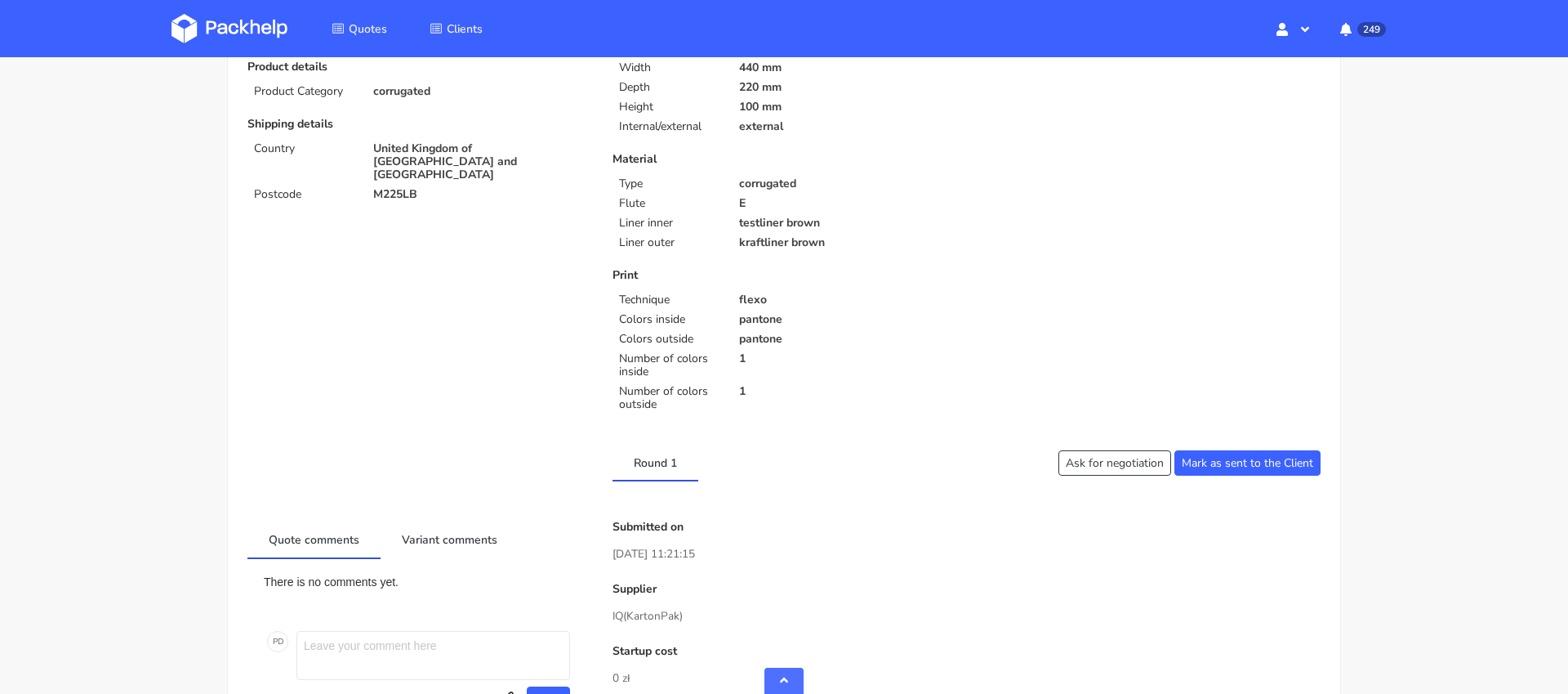
scroll to position [764, 0]
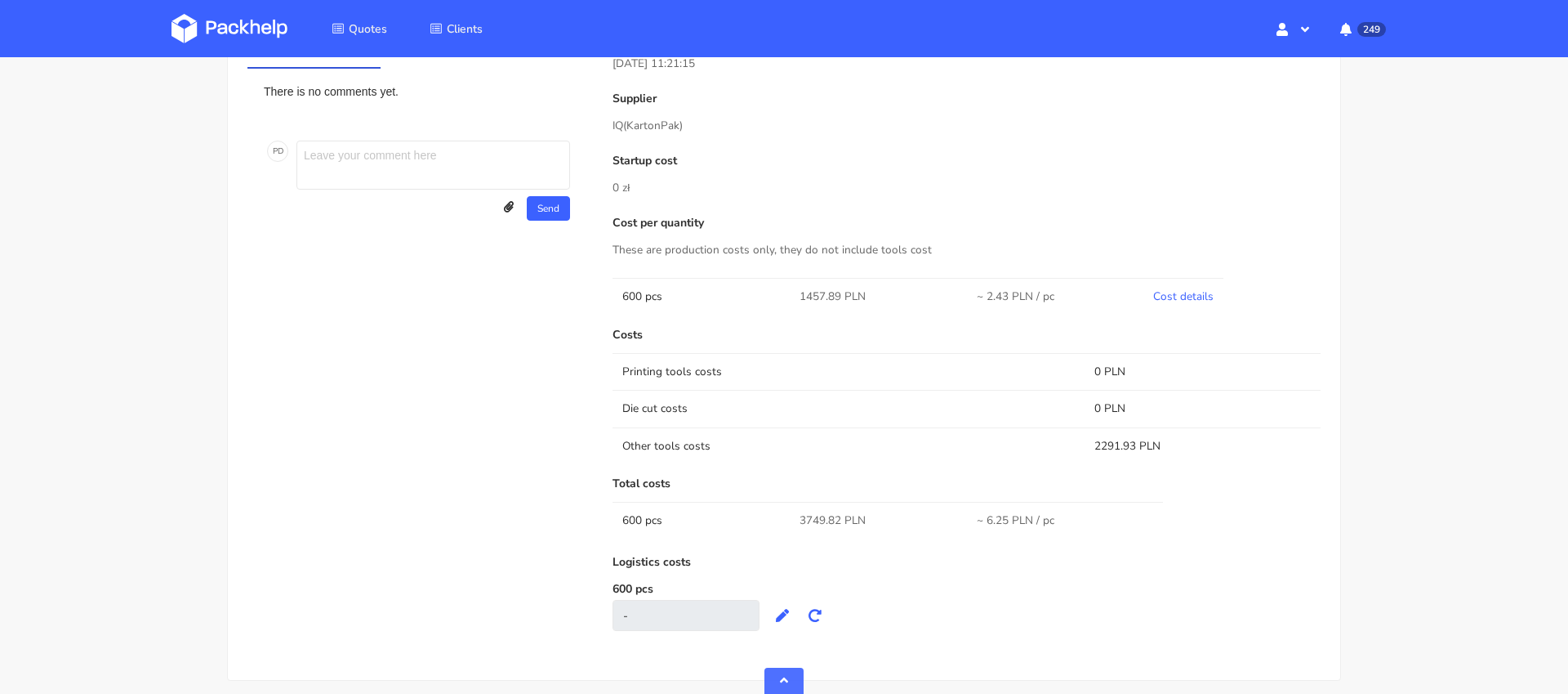
click at [813, 525] on span "3749.82 PLN" at bounding box center [832, 520] width 66 height 16
copy span "3749.82"
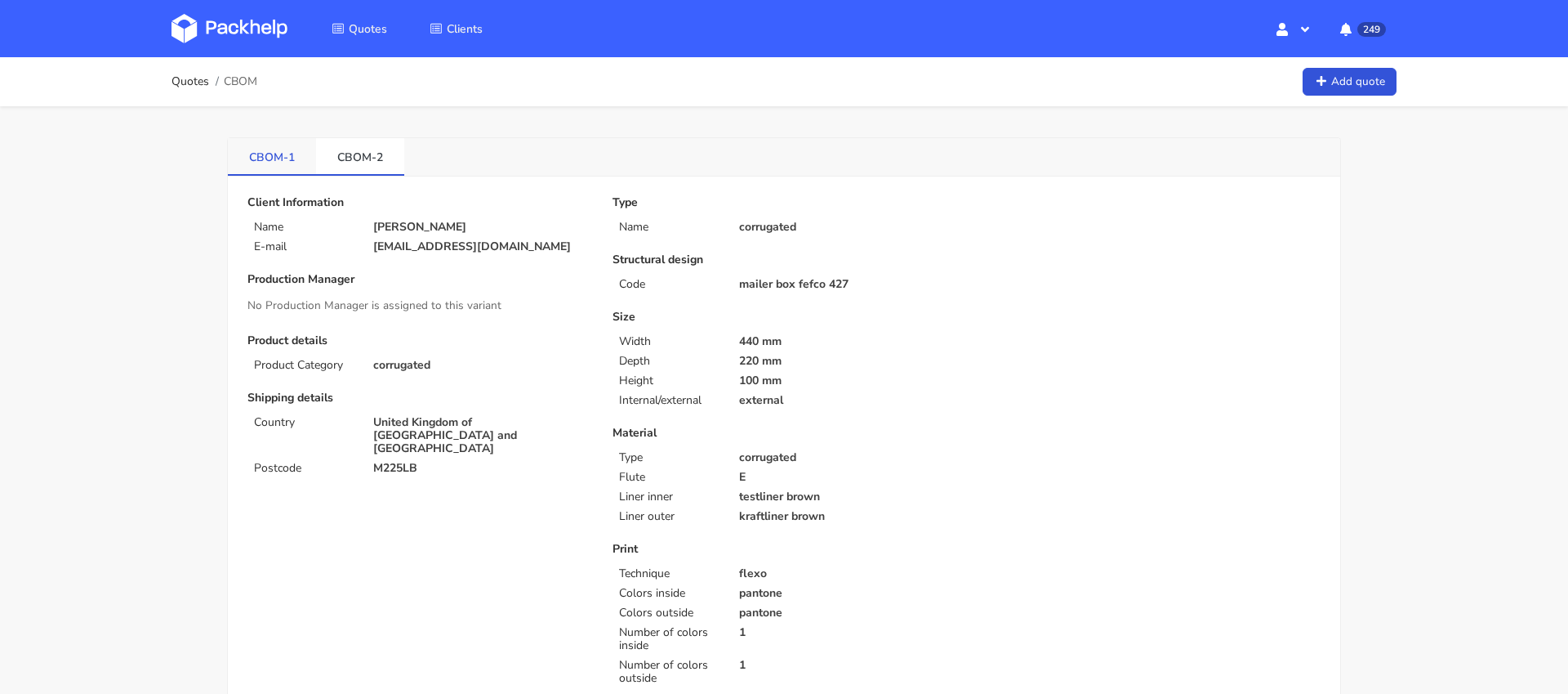
click at [261, 146] on link "CBOM-1" at bounding box center [271, 156] width 88 height 36
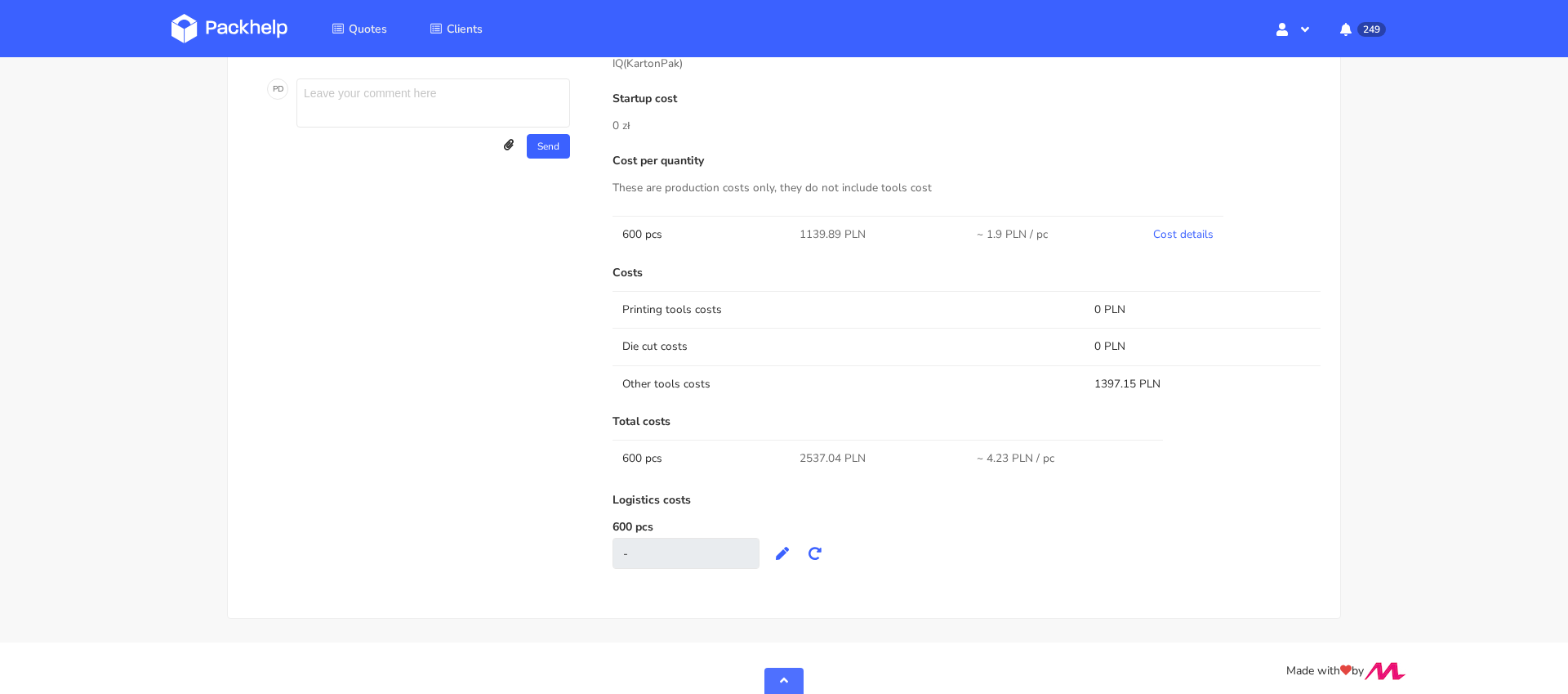
scroll to position [772, 0]
drag, startPoint x: 841, startPoint y: 237, endPoint x: 788, endPoint y: 236, distance: 53.0
click at [788, 236] on tr "600 pcs 1139.89 PLN ~ 1.9 PLN / pc Cost details" at bounding box center [966, 236] width 708 height 37
copy tr "1139.89"
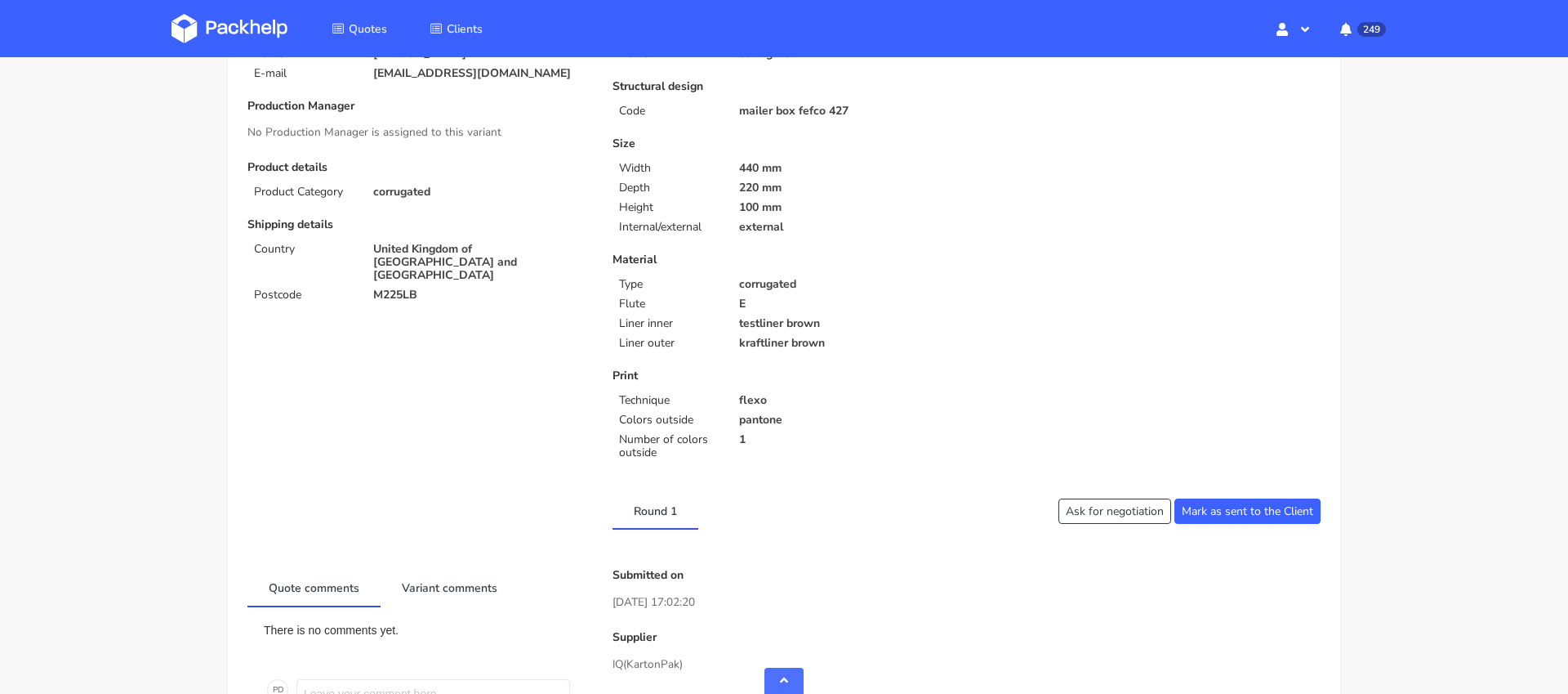
scroll to position [779, 0]
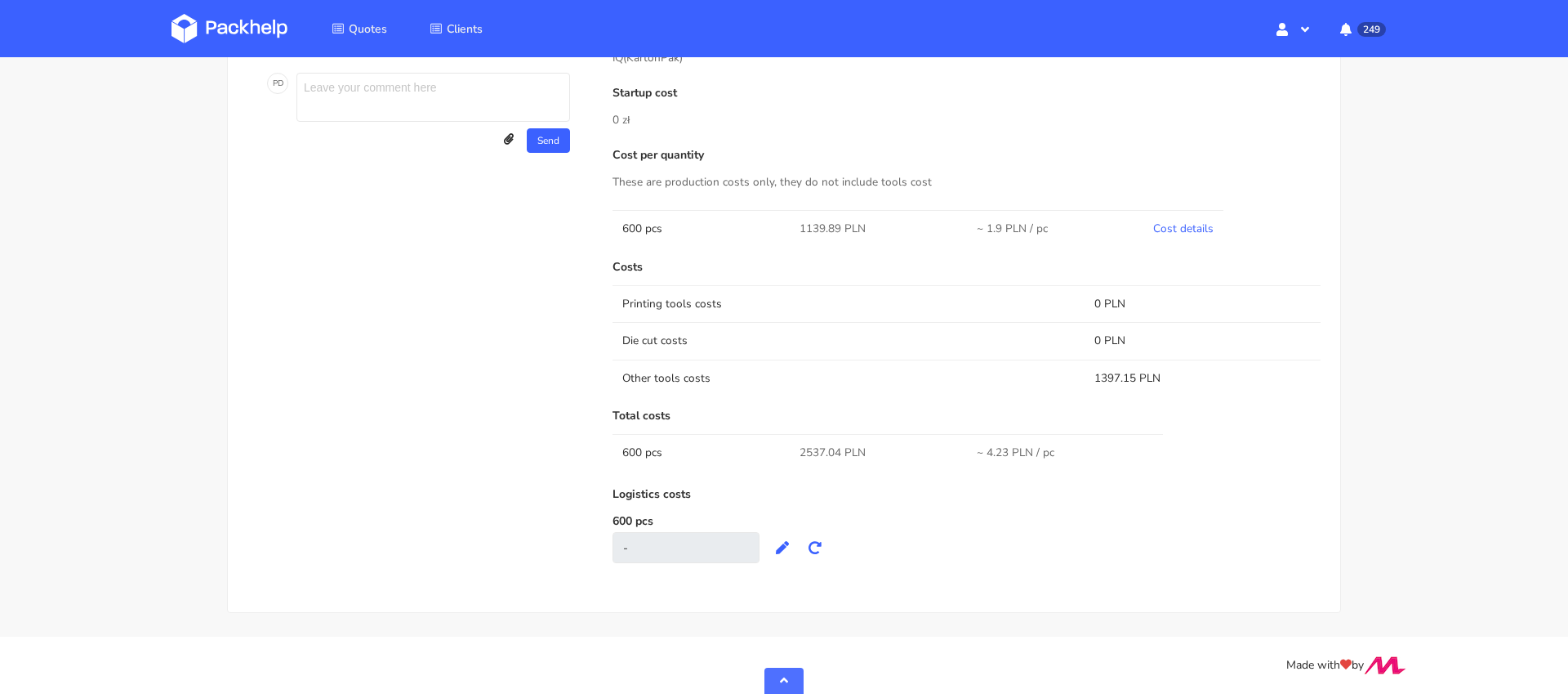
click at [1101, 375] on td "1397.15 PLN" at bounding box center [1202, 377] width 236 height 37
copy td "1397.15"
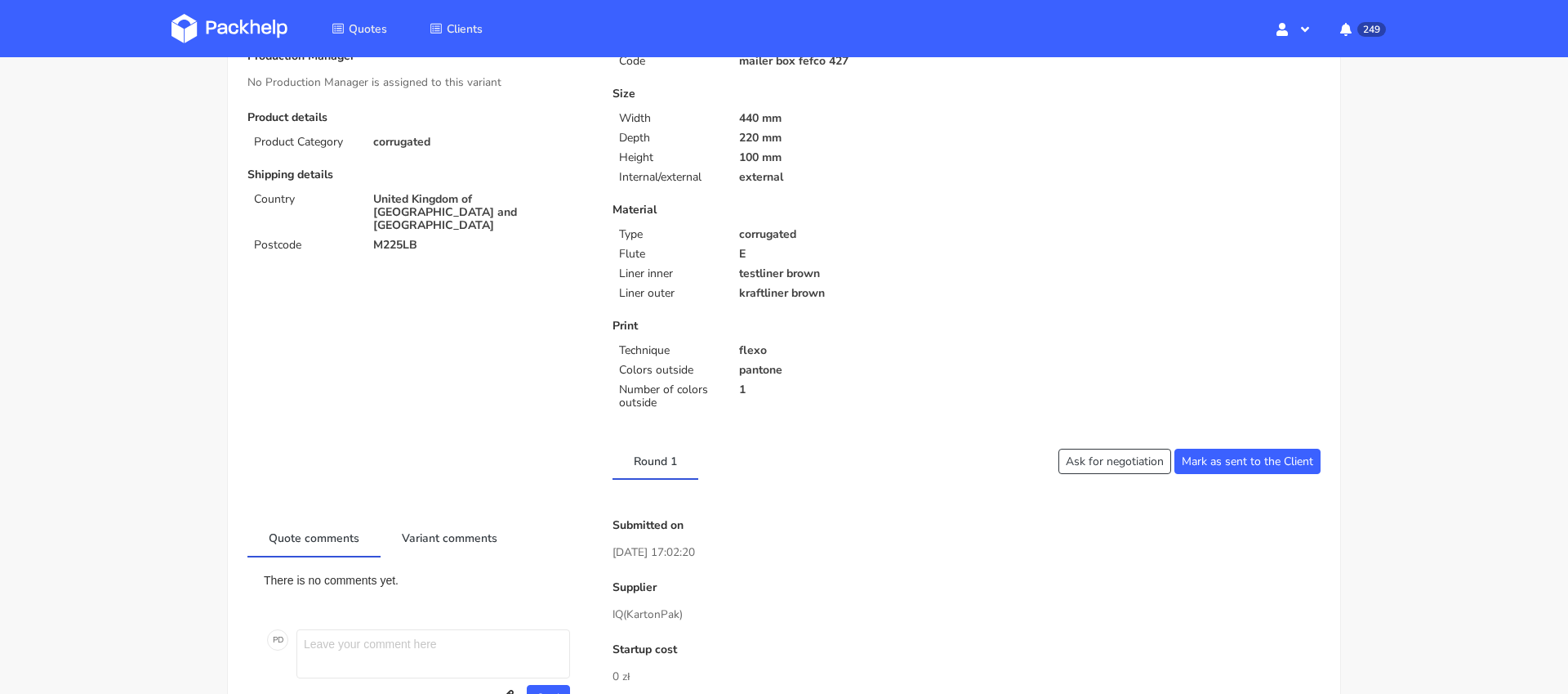
scroll to position [0, 0]
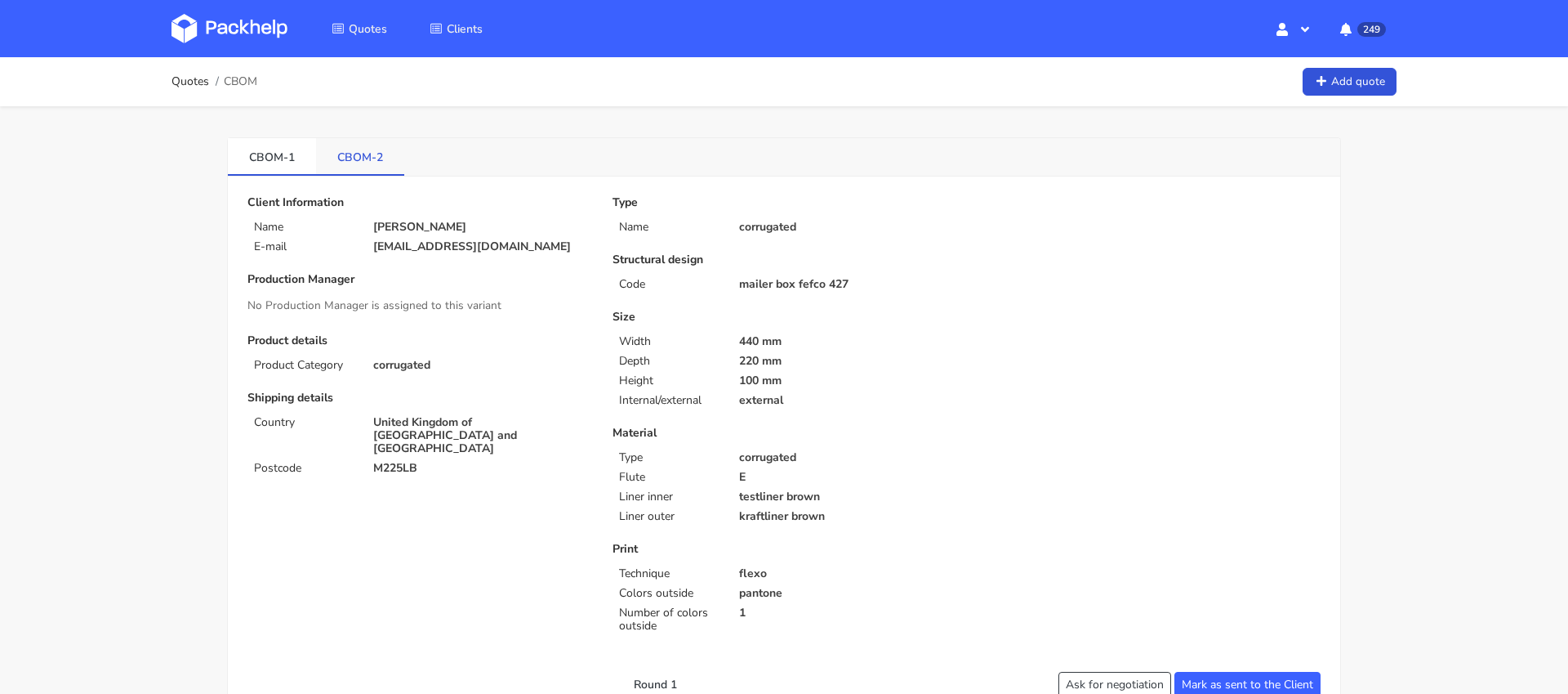
click at [360, 154] on link "CBOM-2" at bounding box center [360, 156] width 88 height 36
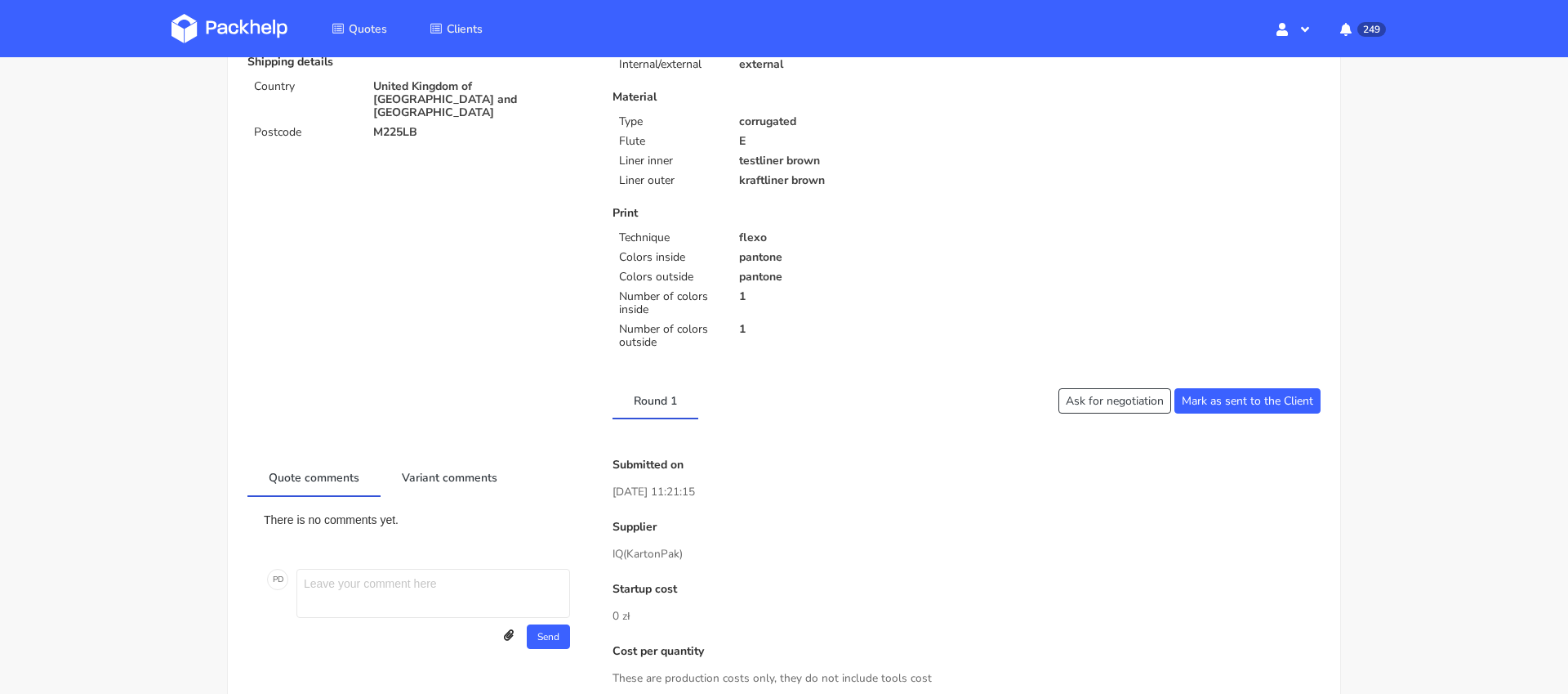
scroll to position [609, 0]
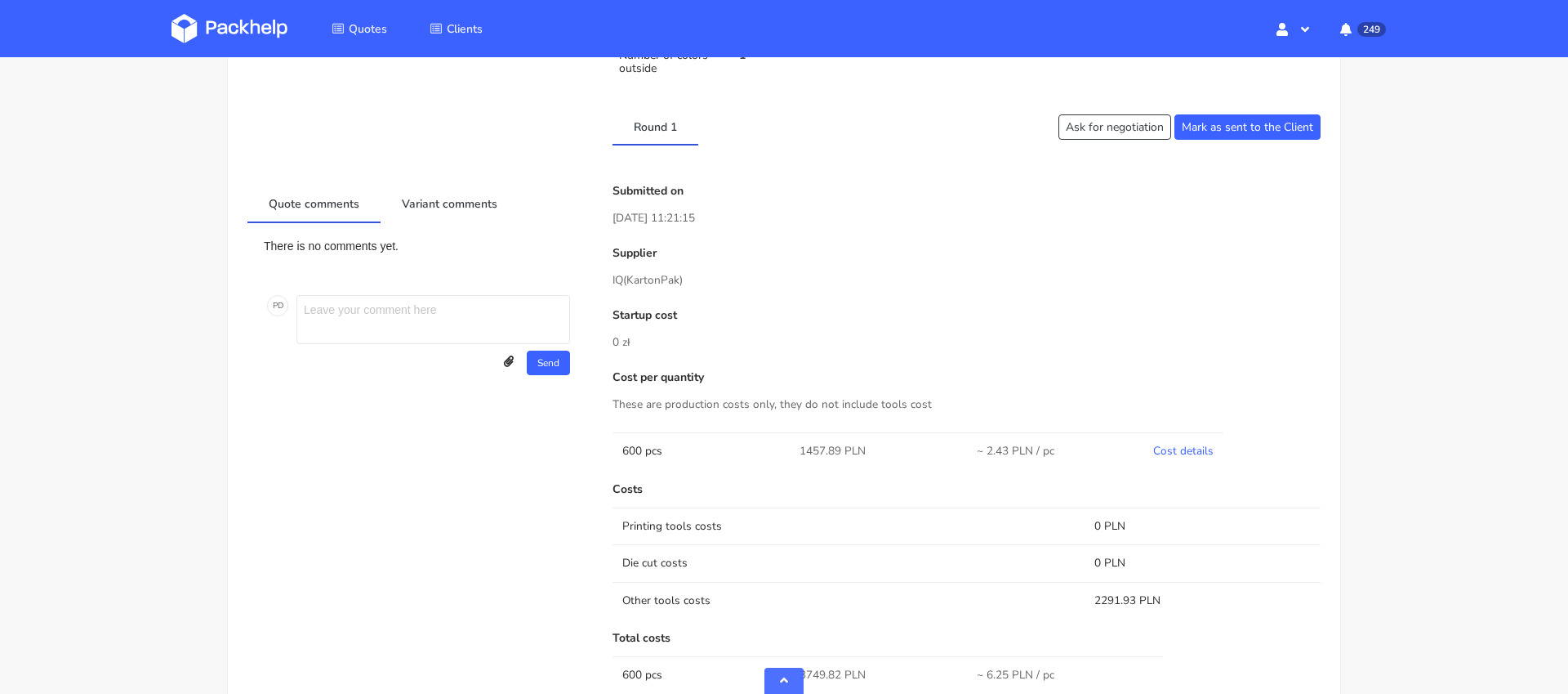
click at [809, 447] on span "1457.89 PLN" at bounding box center [832, 450] width 66 height 16
copy span "1457.89"
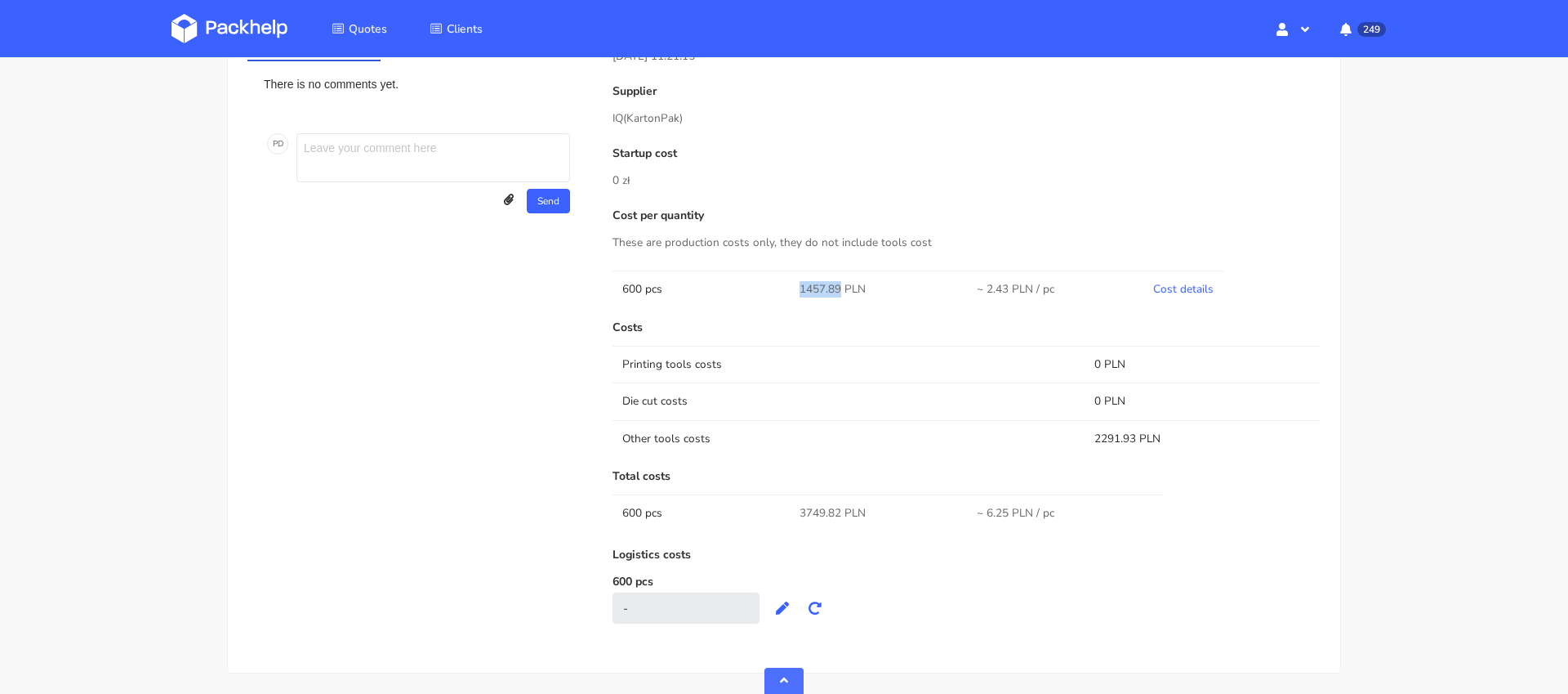
scroll to position [832, 0]
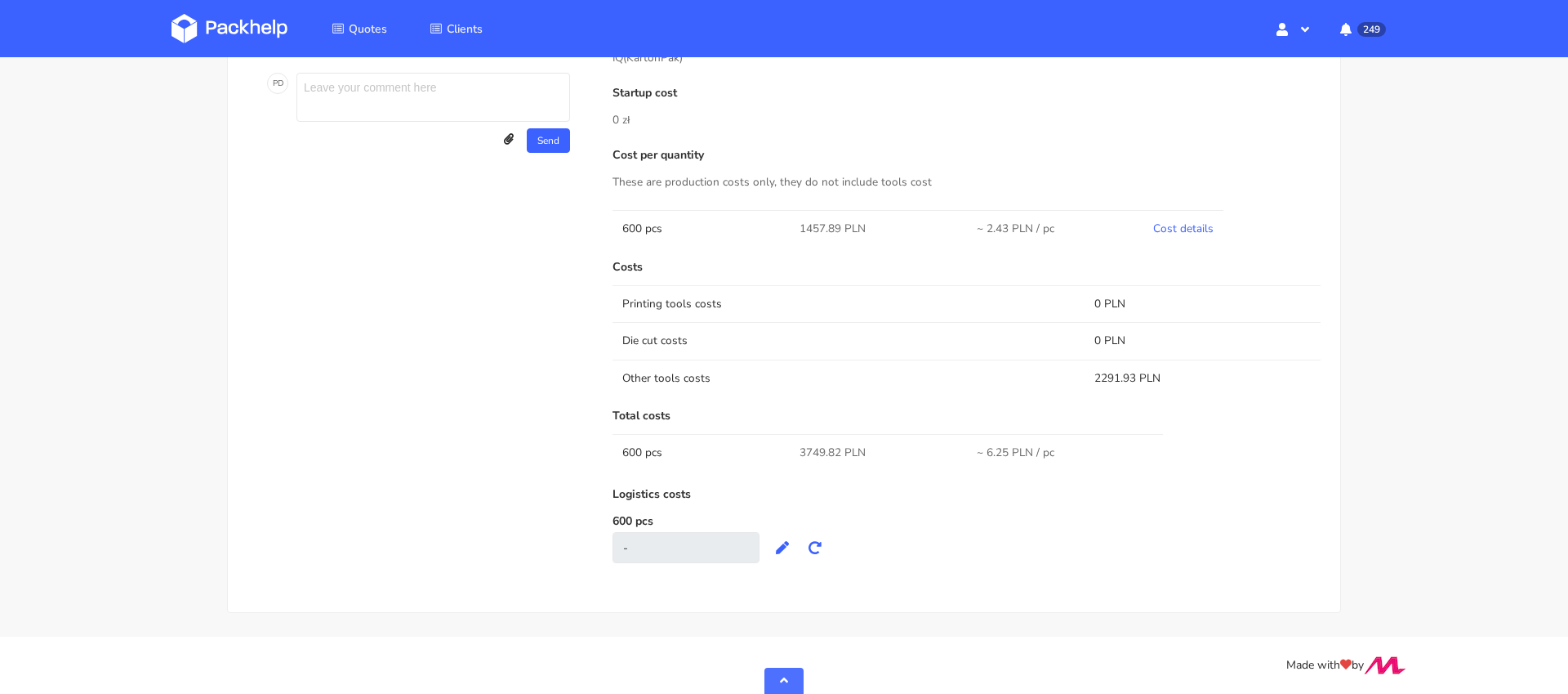
click at [1109, 377] on td "2291.93 PLN" at bounding box center [1202, 377] width 236 height 37
copy td "2291.93"
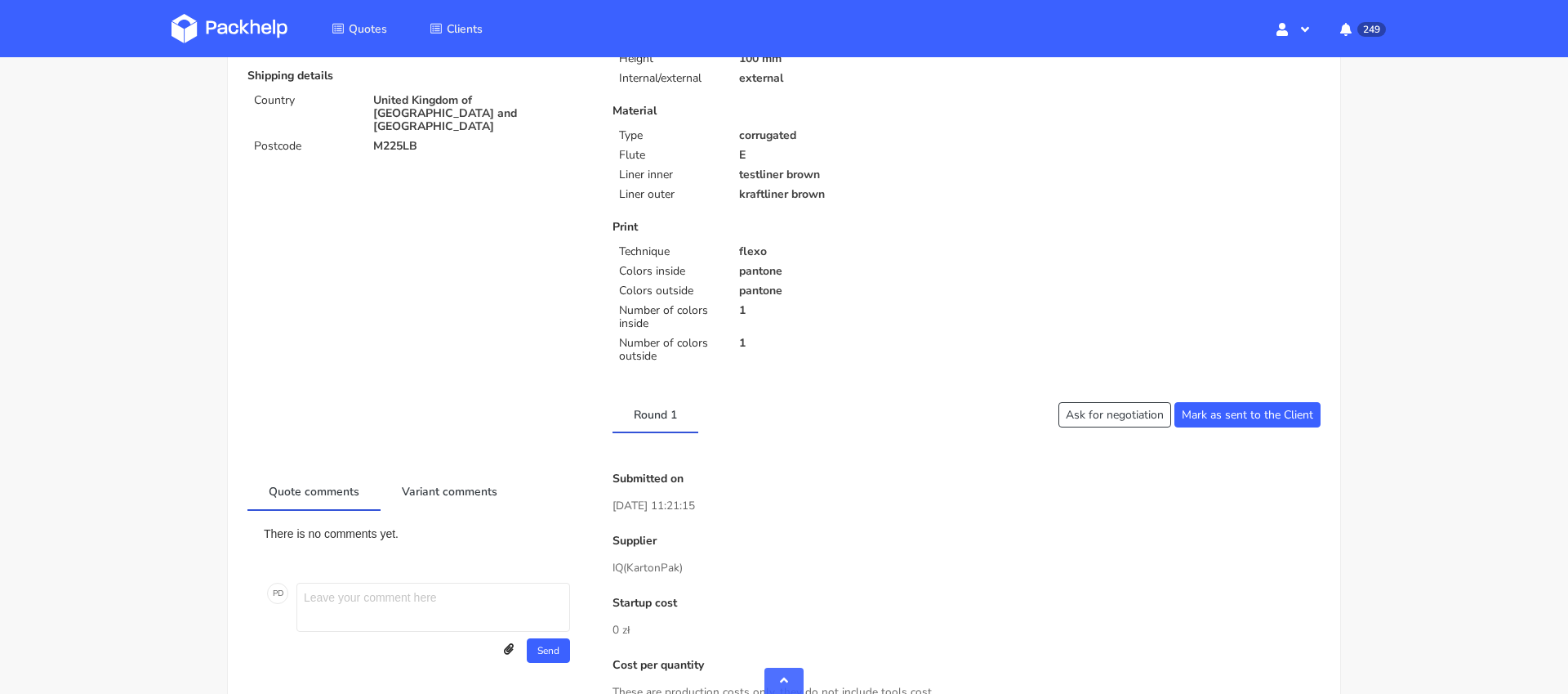
scroll to position [0, 0]
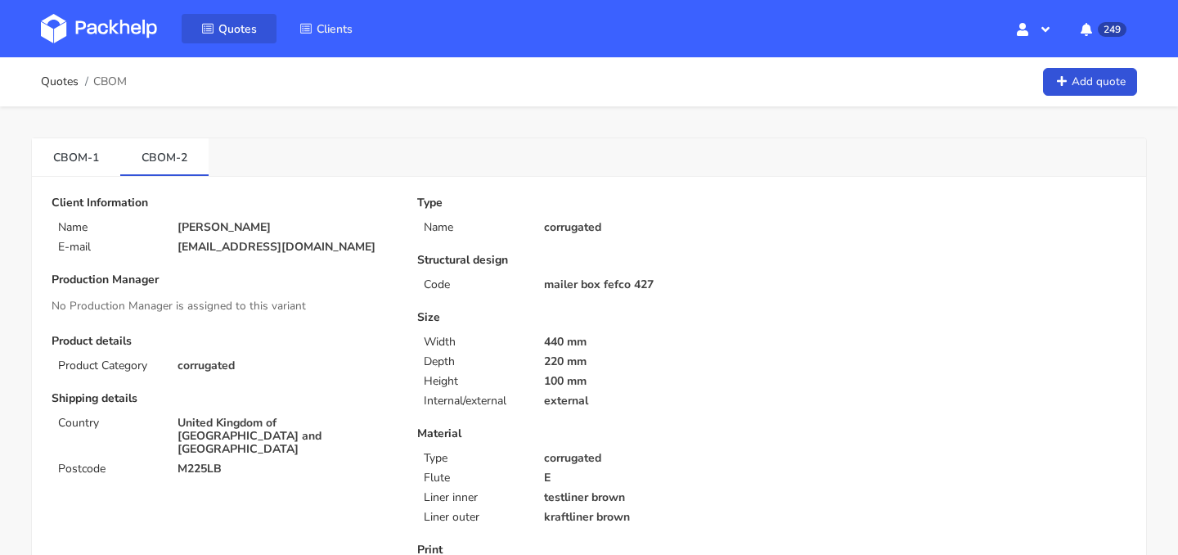
click at [228, 16] on link "Quotes" at bounding box center [229, 28] width 95 height 29
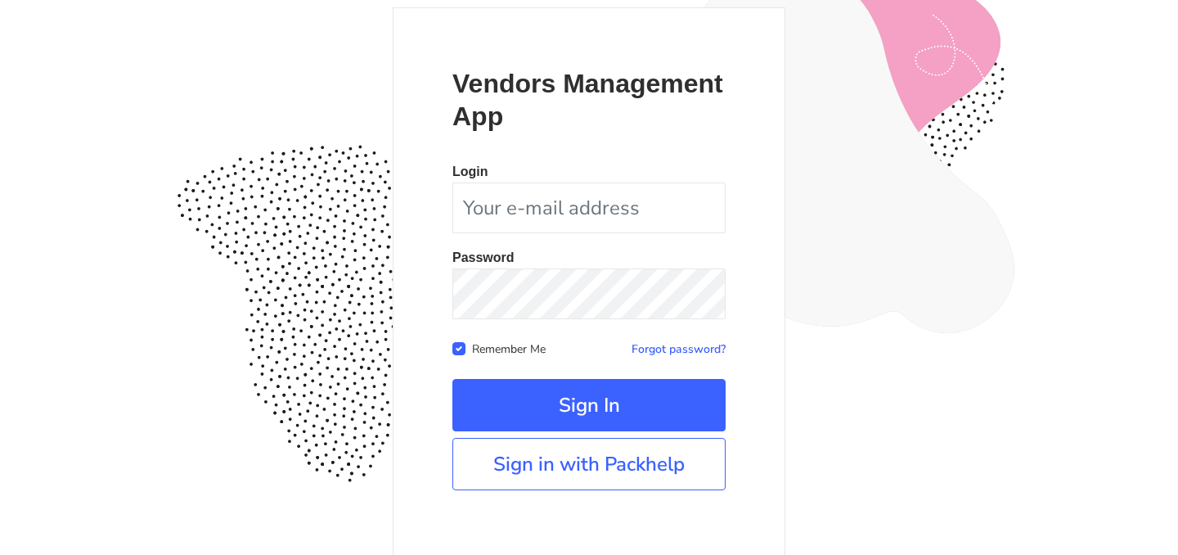
scroll to position [151, 0]
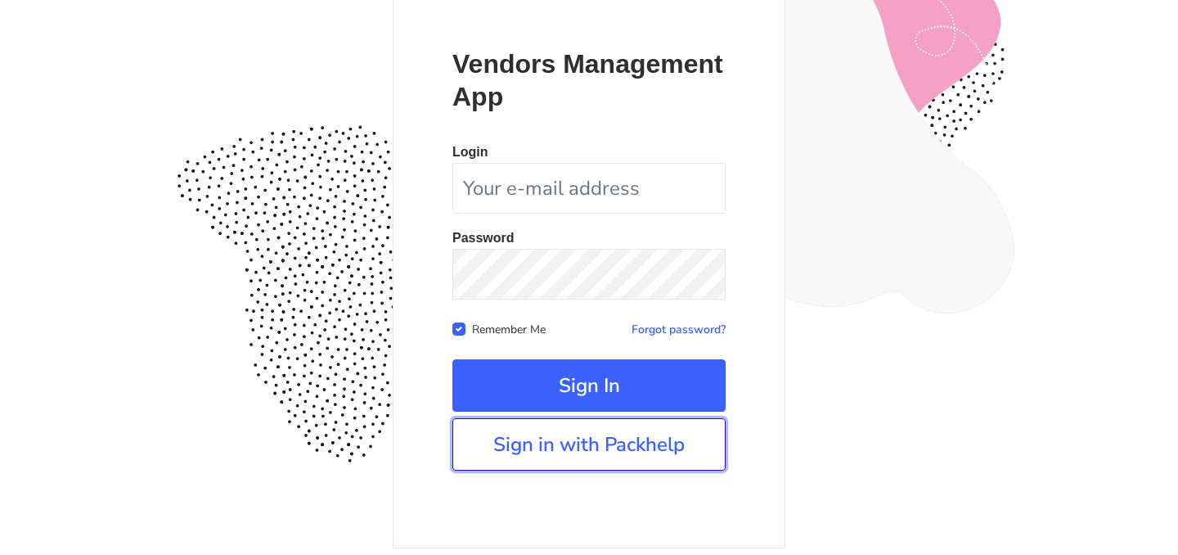
click at [564, 456] on link "Sign in with Packhelp" at bounding box center [588, 444] width 273 height 52
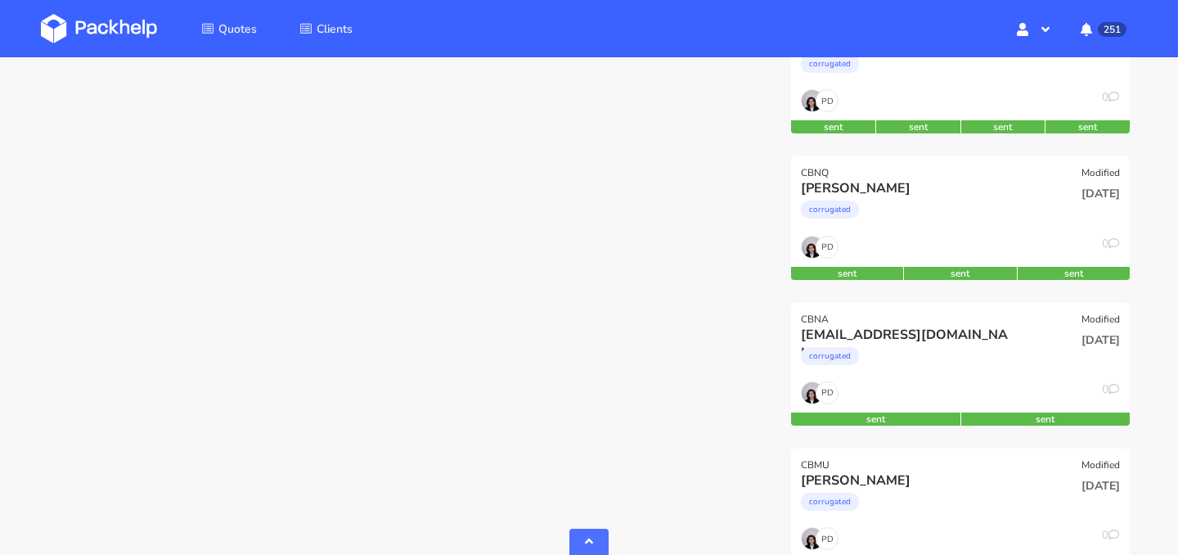
scroll to position [1312, 0]
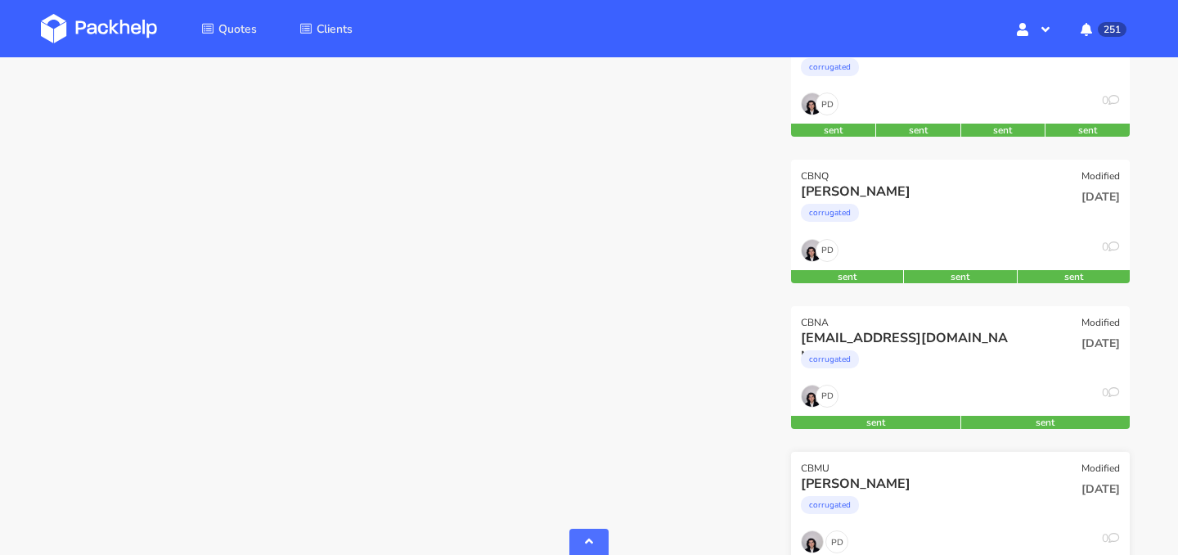
click at [922, 515] on div "corrugated" at bounding box center [909, 508] width 217 height 33
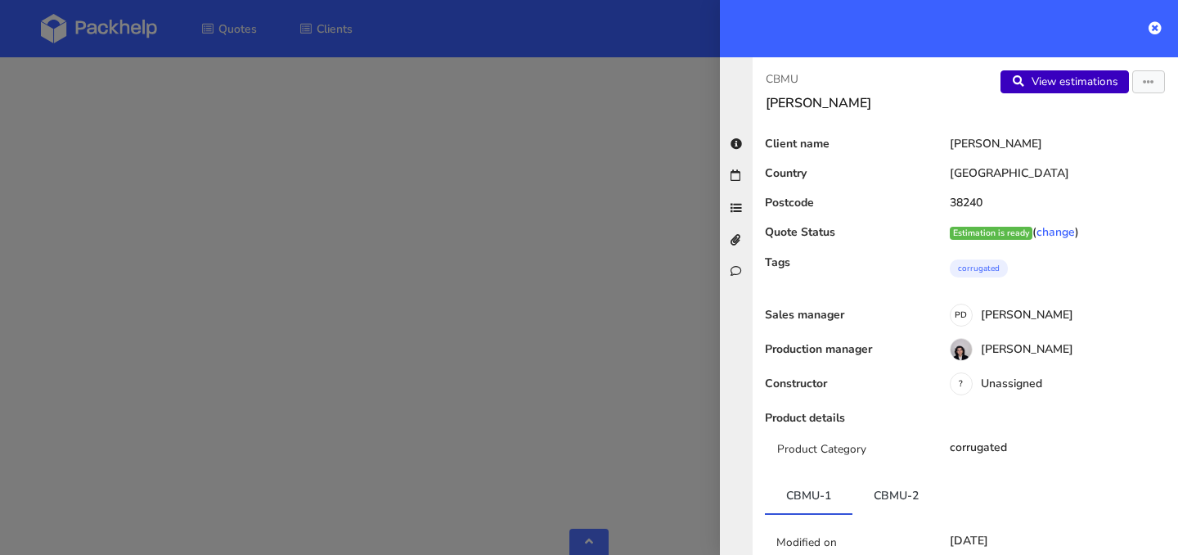
click at [1064, 85] on link "View estimations" at bounding box center [1064, 81] width 128 height 23
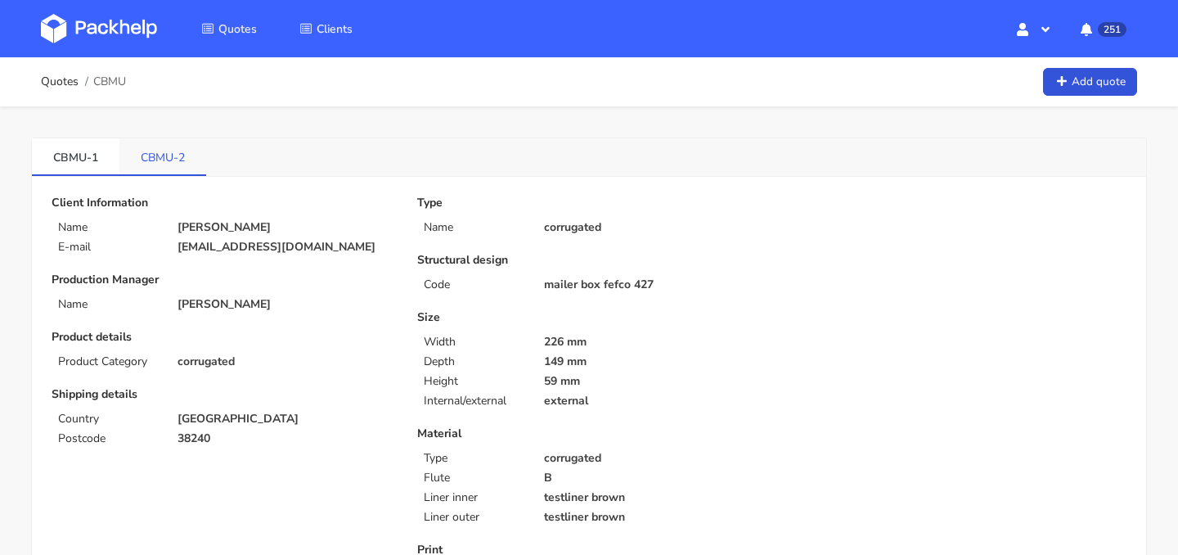
click at [141, 165] on link "CBMU-2" at bounding box center [162, 156] width 87 height 36
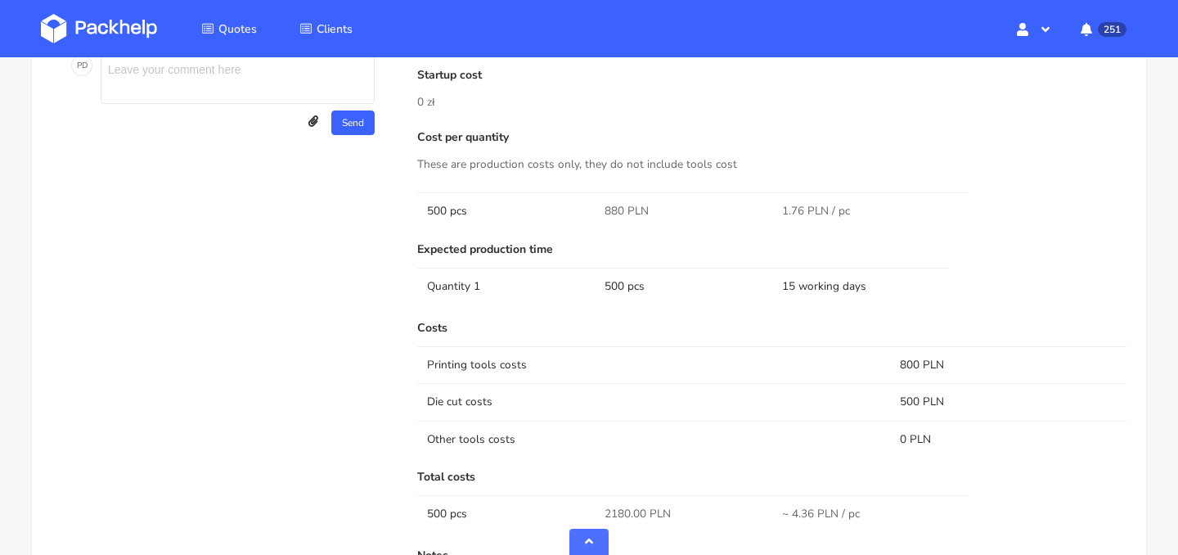
scroll to position [918, 0]
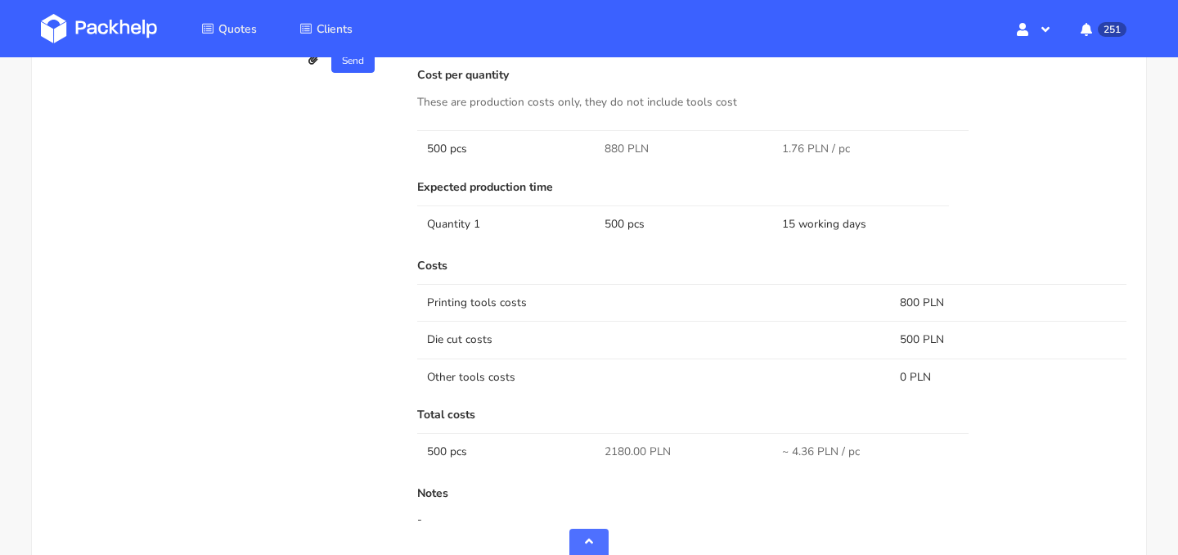
click at [613, 149] on span "880 PLN" at bounding box center [627, 149] width 44 height 16
copy span "880"
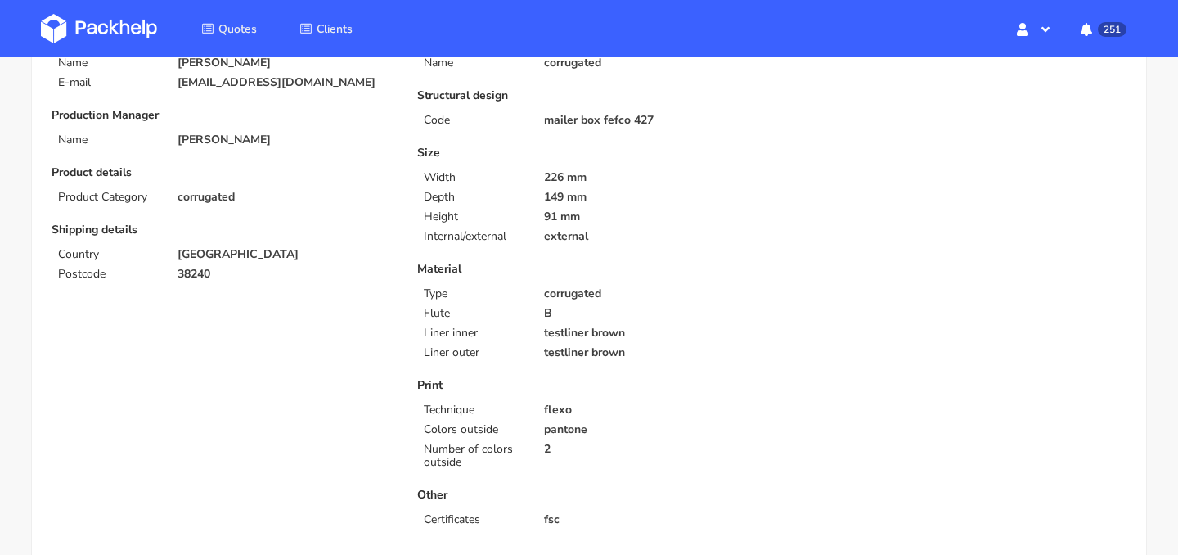
scroll to position [199, 0]
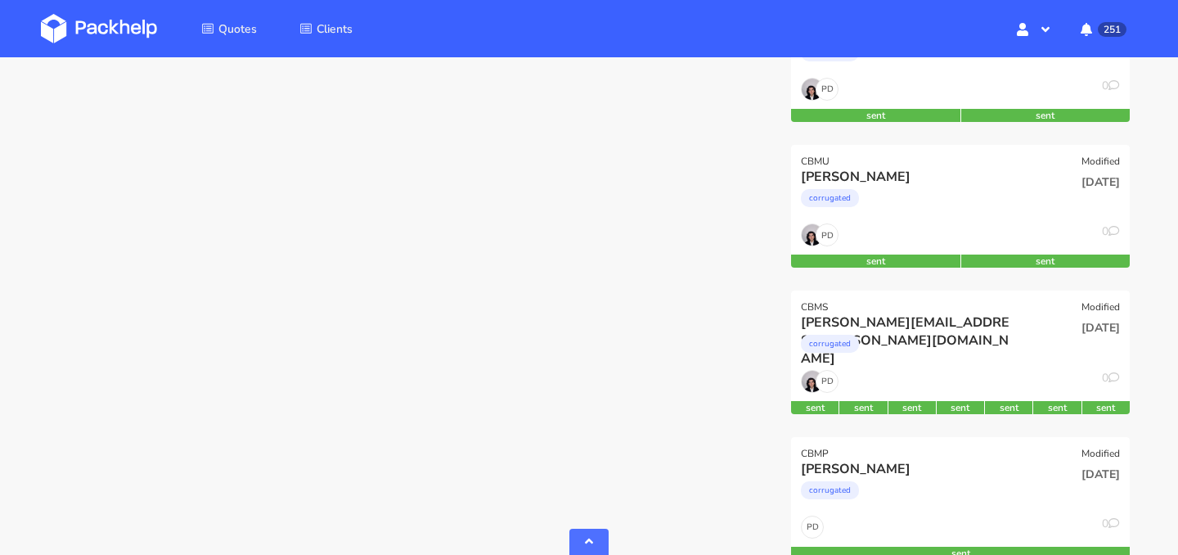
scroll to position [1623, 0]
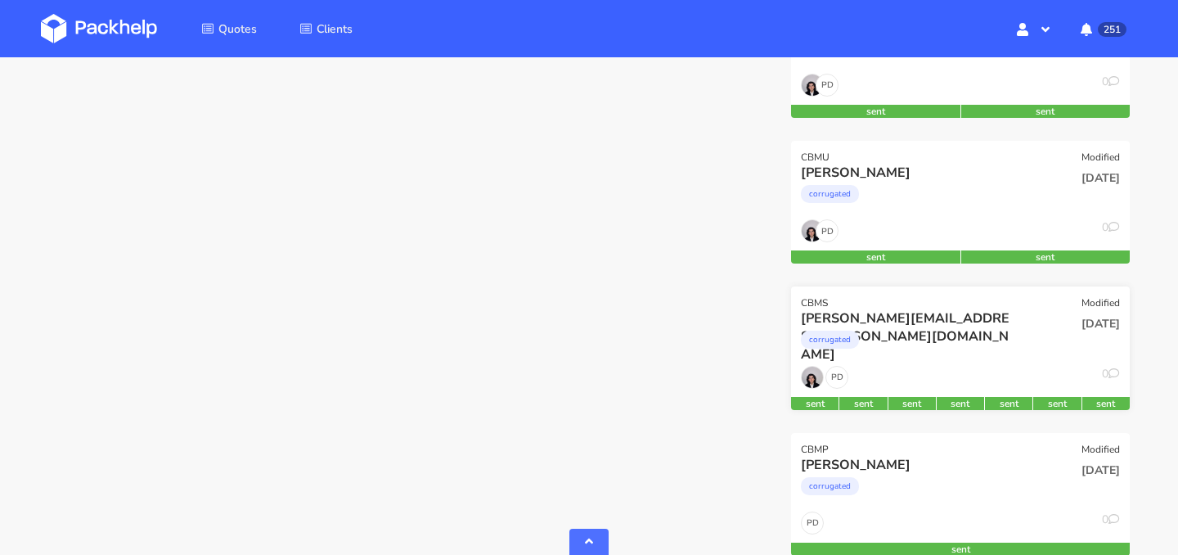
click at [934, 330] on div "corrugated" at bounding box center [909, 343] width 217 height 33
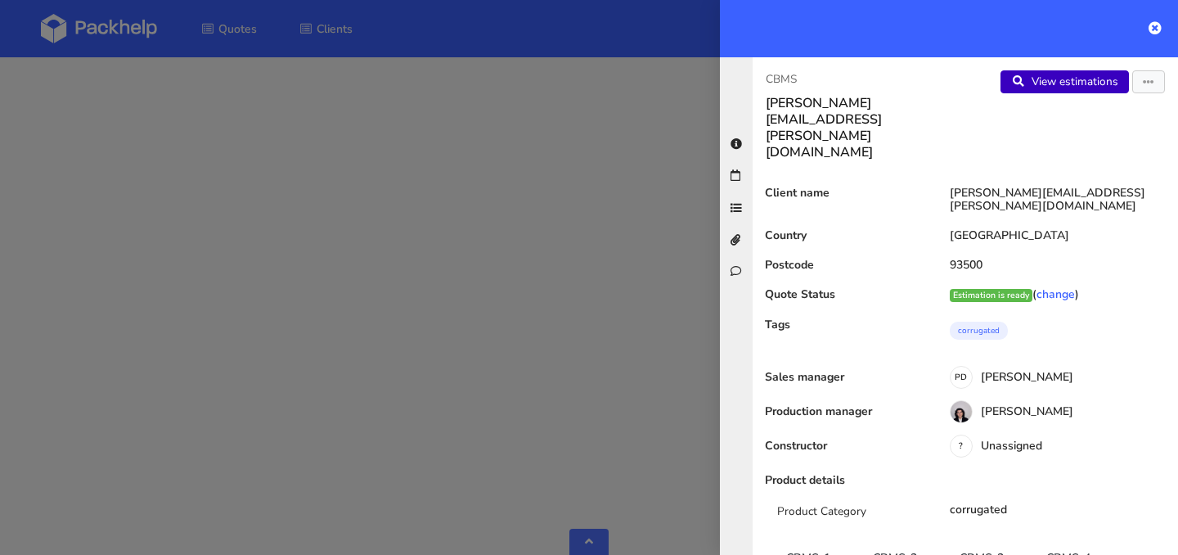
click at [1109, 83] on link "View estimations" at bounding box center [1064, 81] width 128 height 23
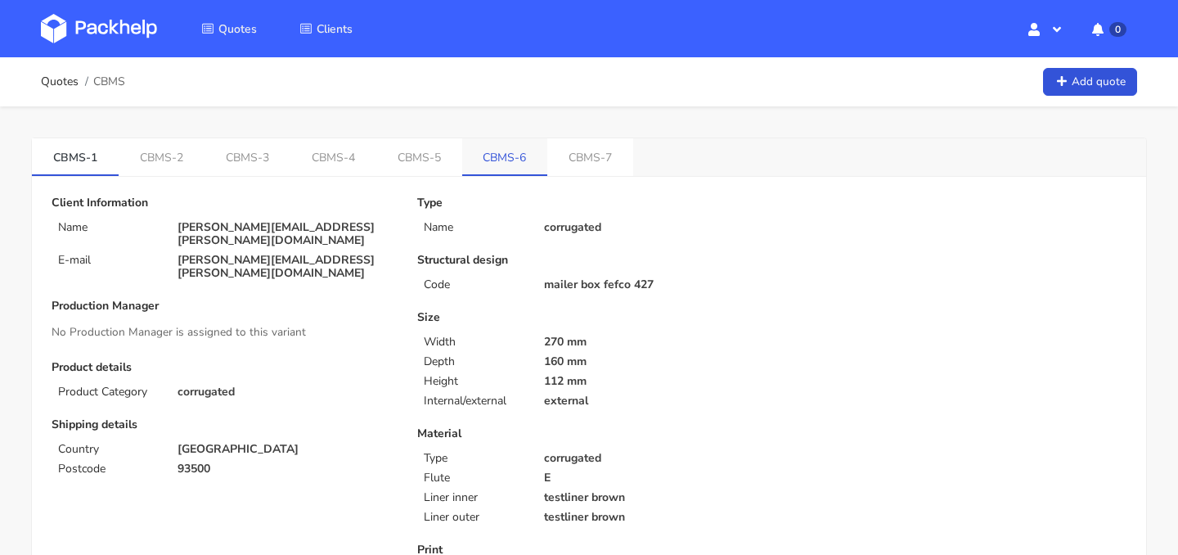
click at [514, 162] on link "CBMS-6" at bounding box center [505, 156] width 86 height 36
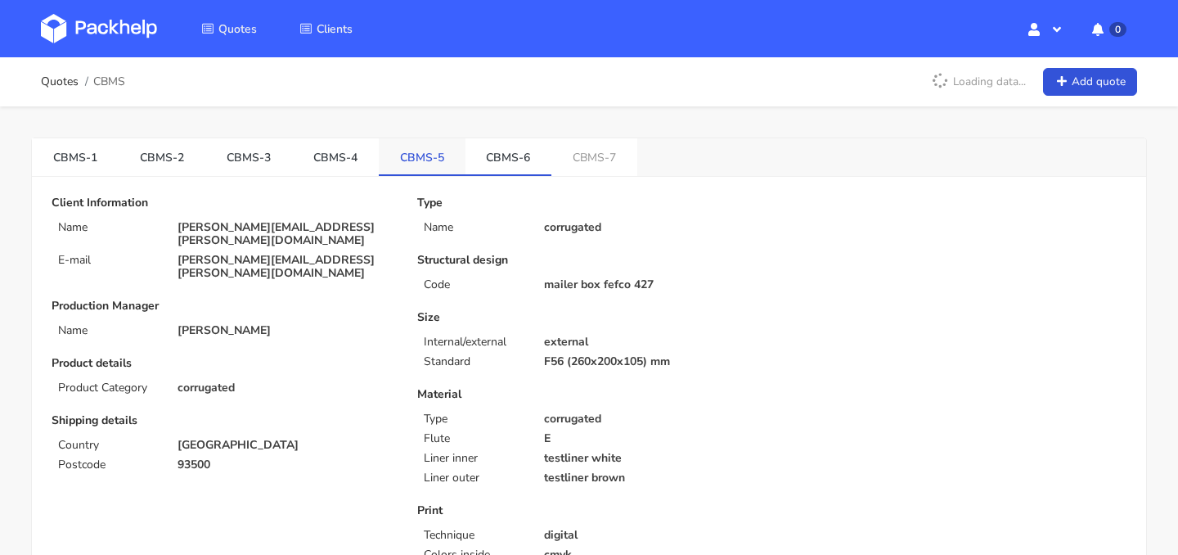
click at [447, 161] on link "CBMS-5" at bounding box center [422, 156] width 87 height 36
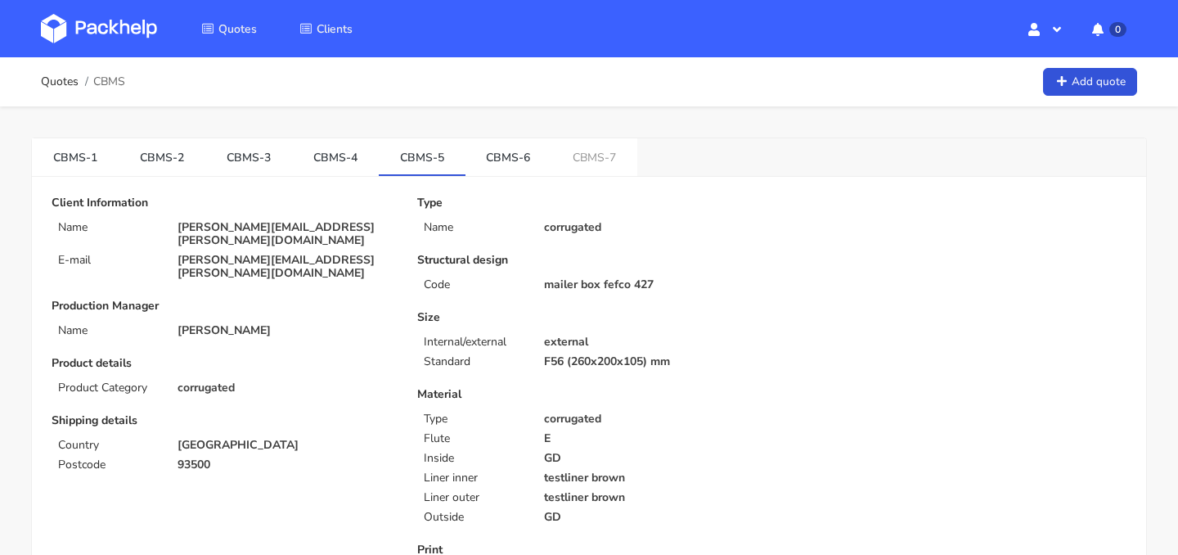
click at [510, 154] on link "CBMS-6" at bounding box center [508, 156] width 87 height 36
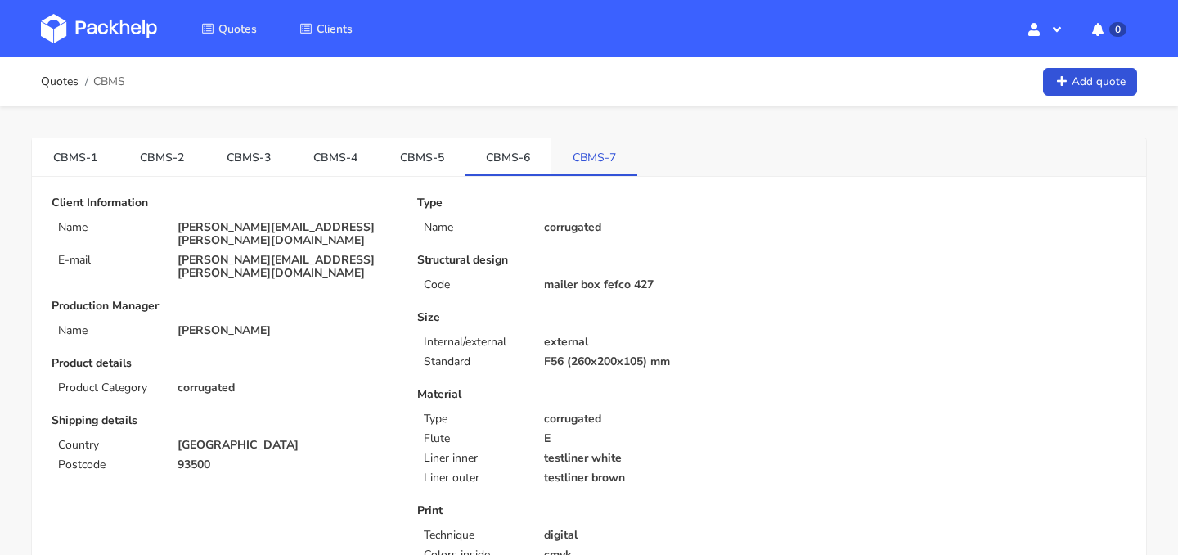
click at [571, 167] on link "CBMS-7" at bounding box center [594, 156] width 86 height 36
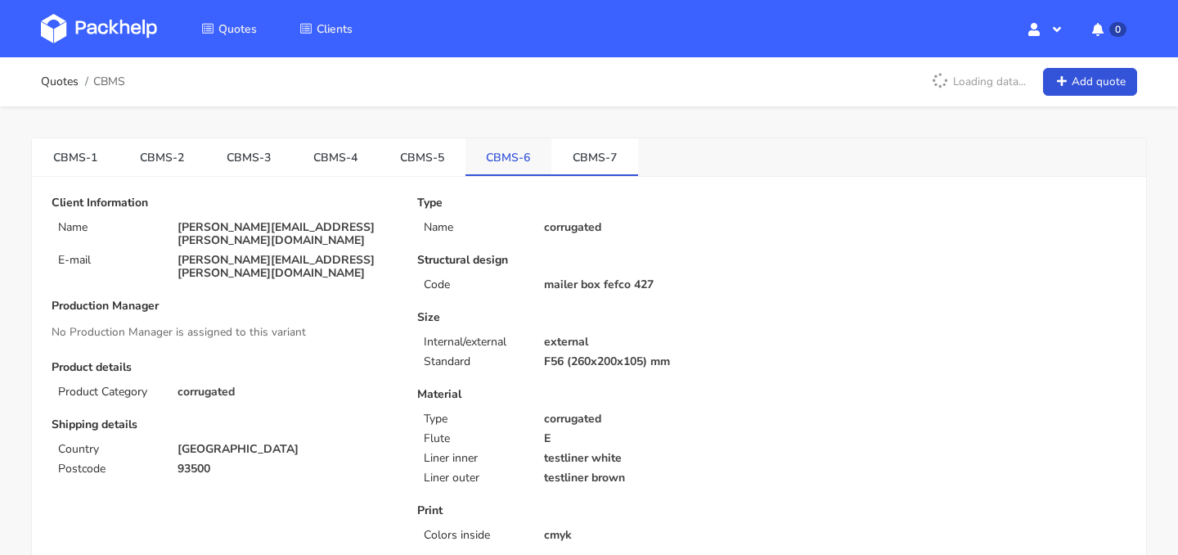
click at [502, 164] on link "CBMS-6" at bounding box center [508, 156] width 87 height 36
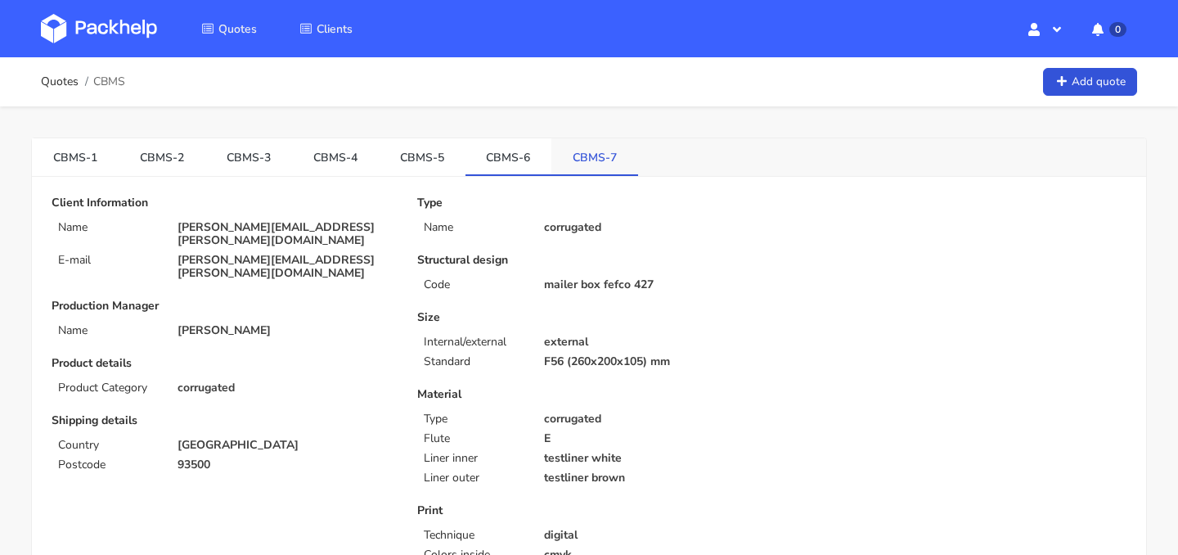
click at [570, 160] on link "CBMS-7" at bounding box center [594, 156] width 87 height 36
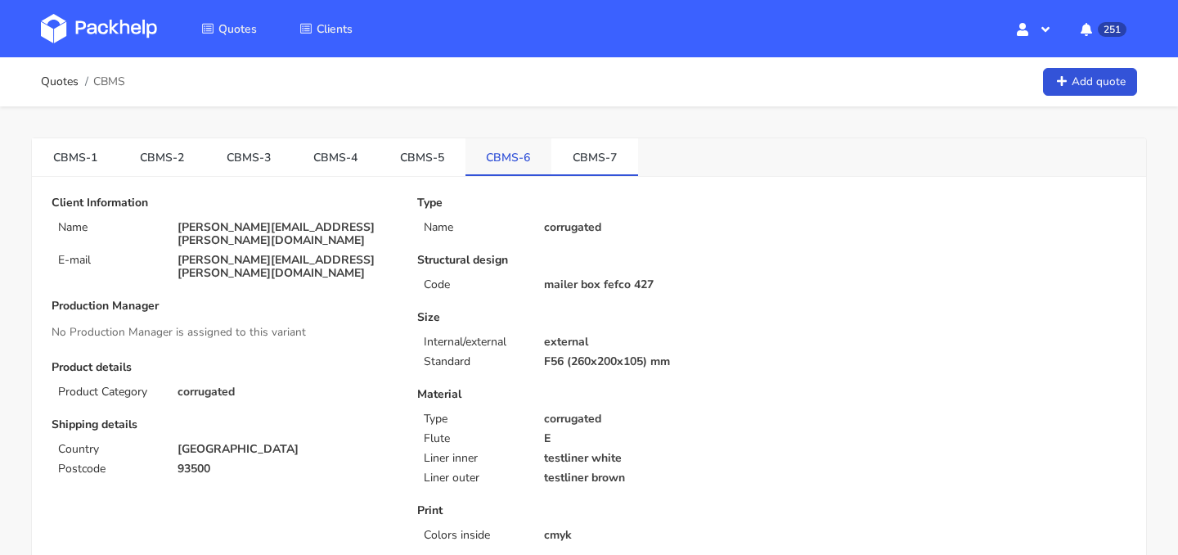
click at [524, 170] on link "CBMS-6" at bounding box center [508, 156] width 87 height 36
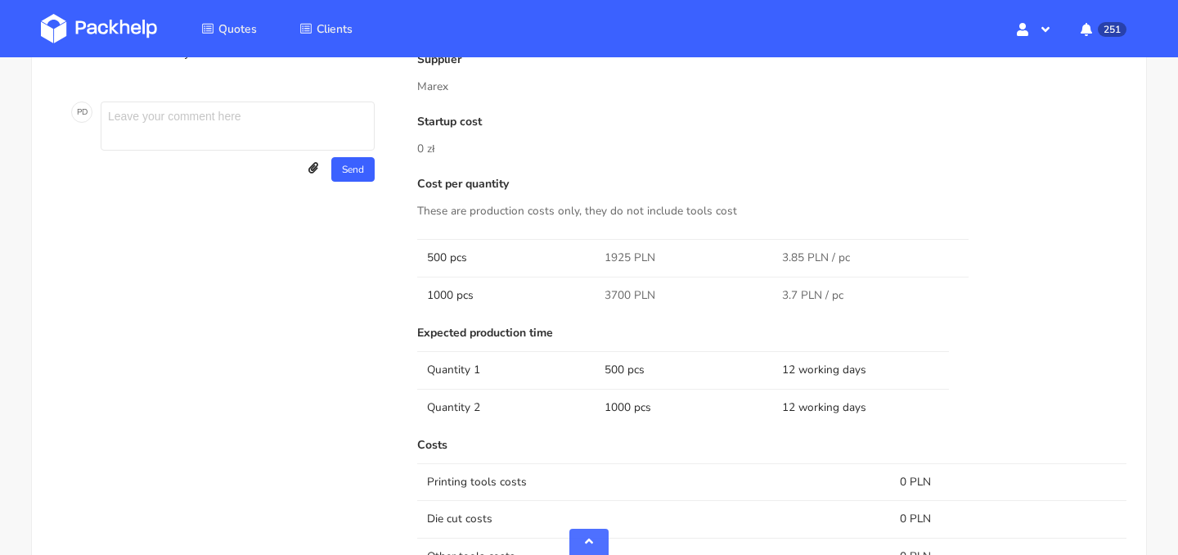
scroll to position [826, 0]
click at [623, 298] on span "3700 PLN" at bounding box center [630, 296] width 51 height 16
copy span "3700"
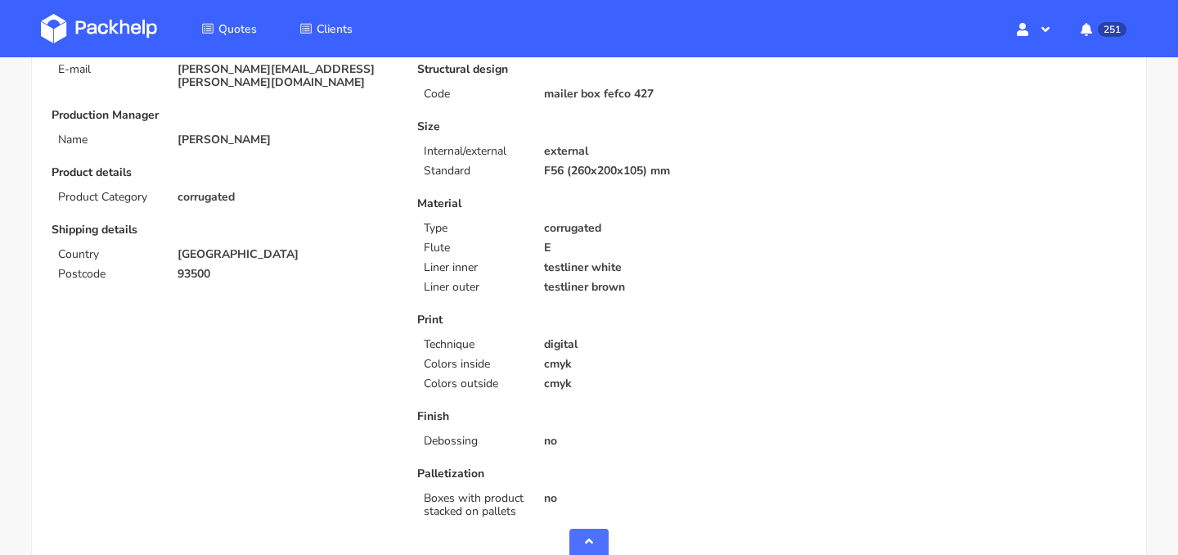
scroll to position [0, 0]
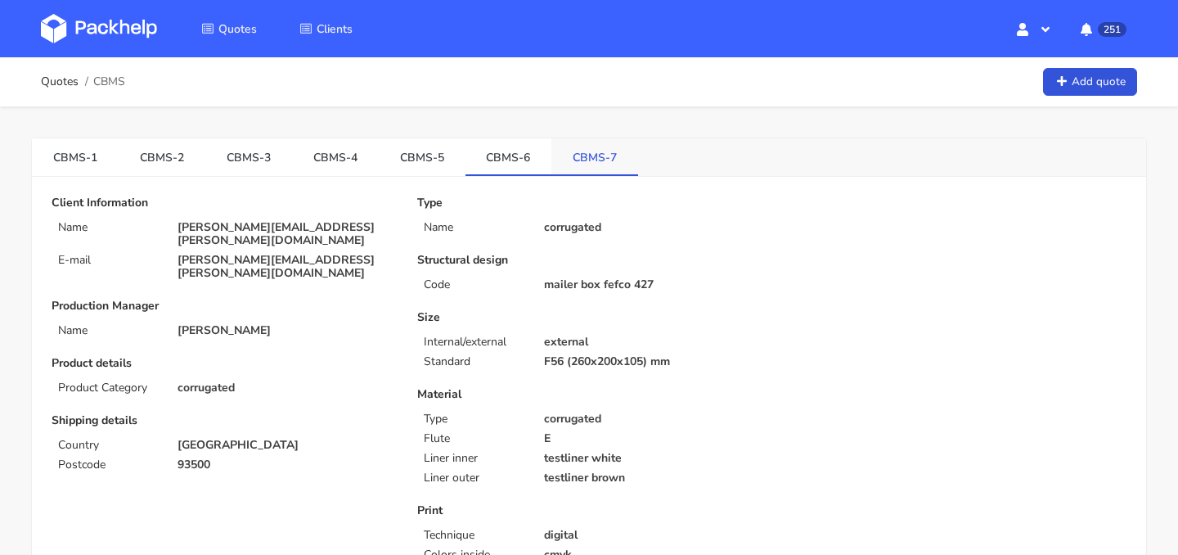
click at [589, 161] on link "CBMS-7" at bounding box center [594, 156] width 87 height 36
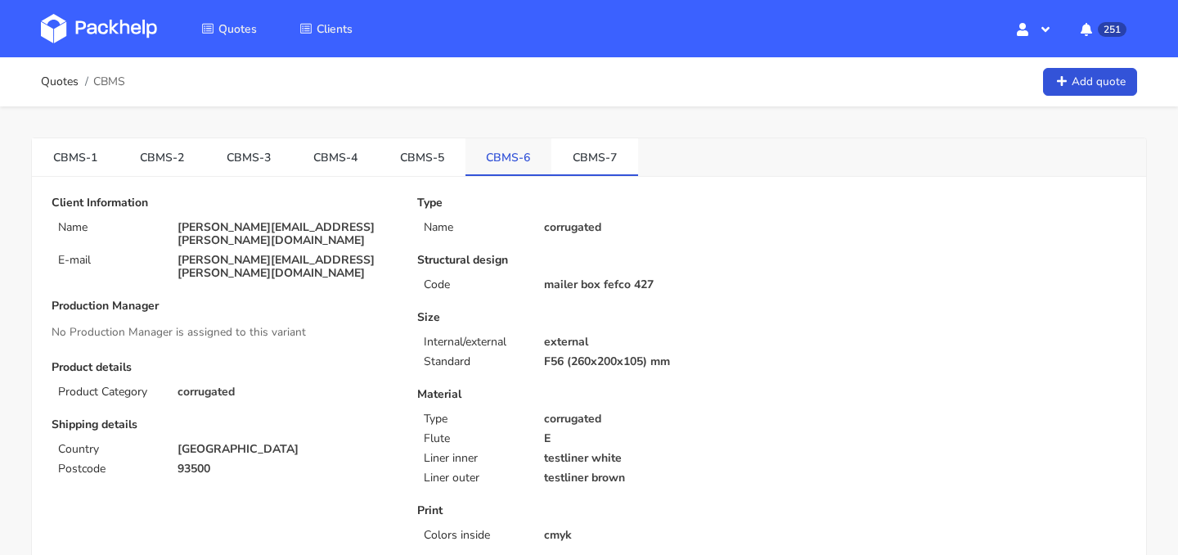
click at [501, 167] on link "CBMS-6" at bounding box center [508, 156] width 87 height 36
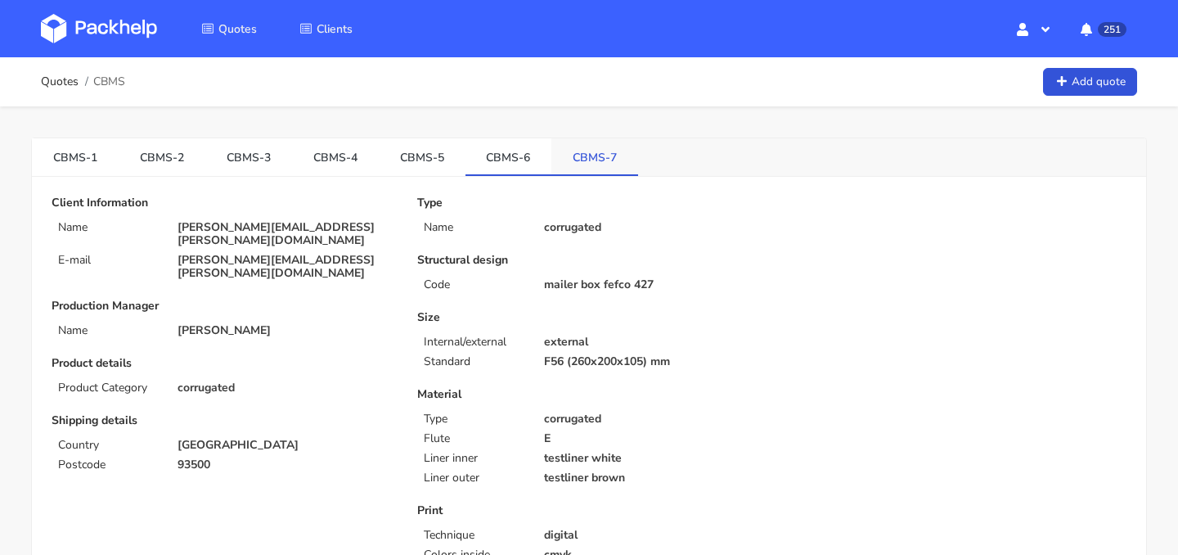
click at [592, 153] on link "CBMS-7" at bounding box center [594, 156] width 87 height 36
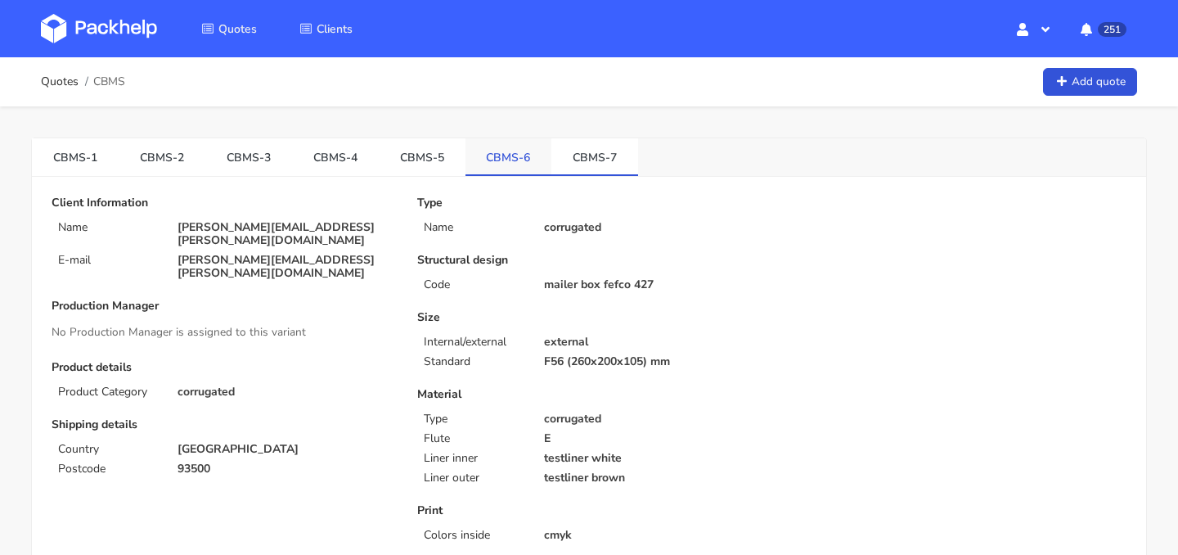
click at [519, 150] on link "CBMS-6" at bounding box center [508, 156] width 87 height 36
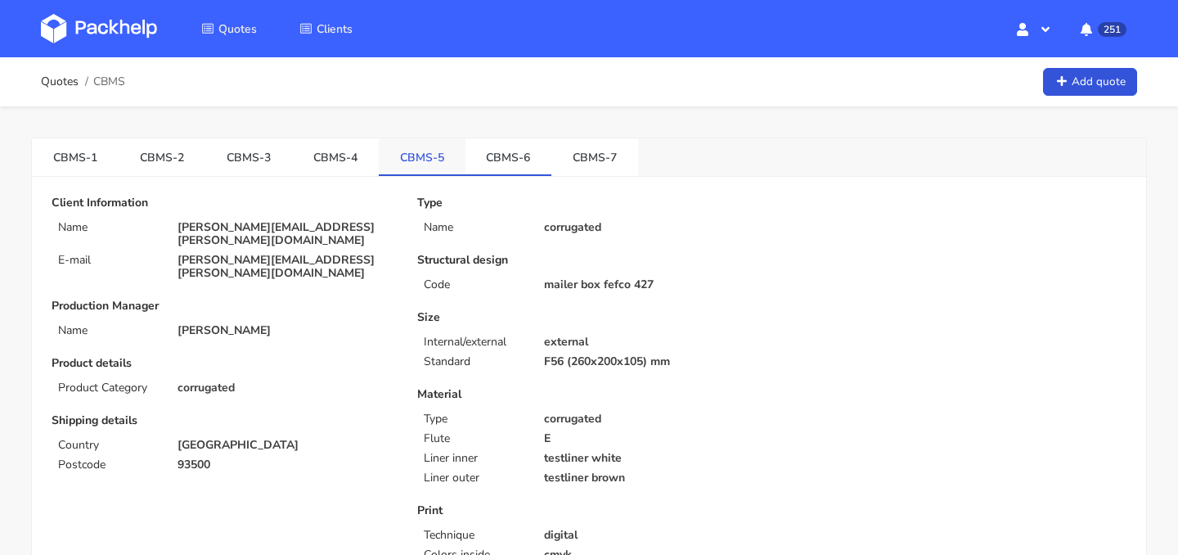
click at [423, 155] on link "CBMS-5" at bounding box center [422, 156] width 87 height 36
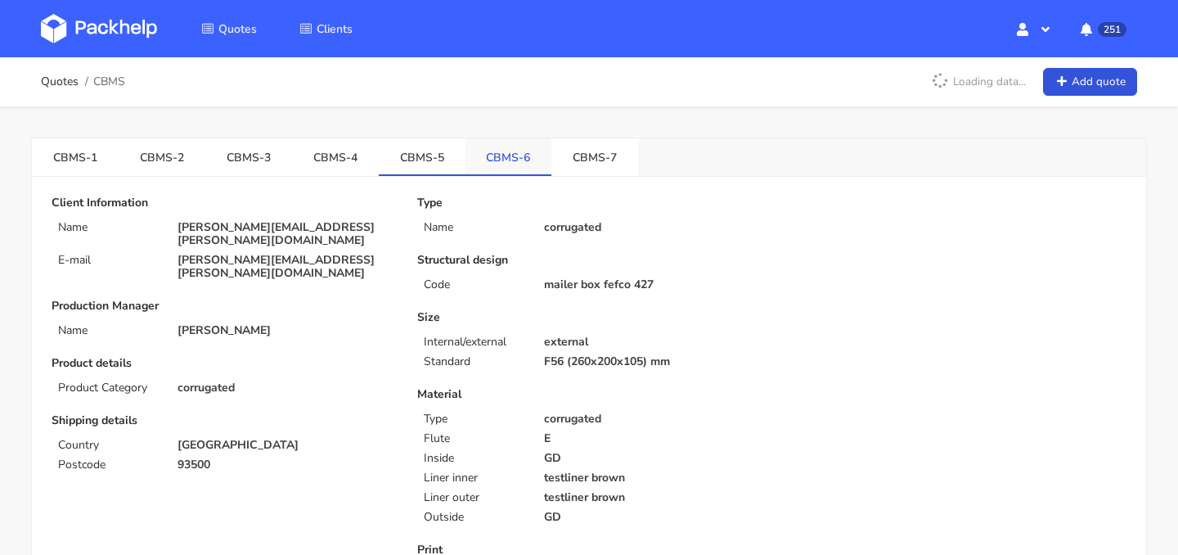
click at [527, 164] on link "CBMS-6" at bounding box center [508, 156] width 87 height 36
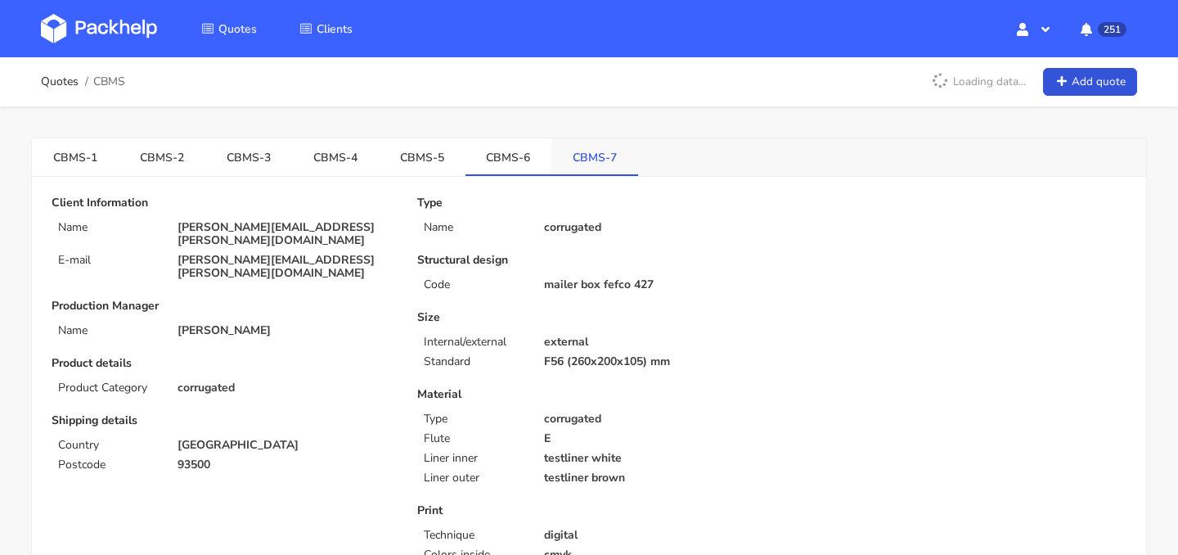
click at [573, 162] on link "CBMS-7" at bounding box center [594, 156] width 87 height 36
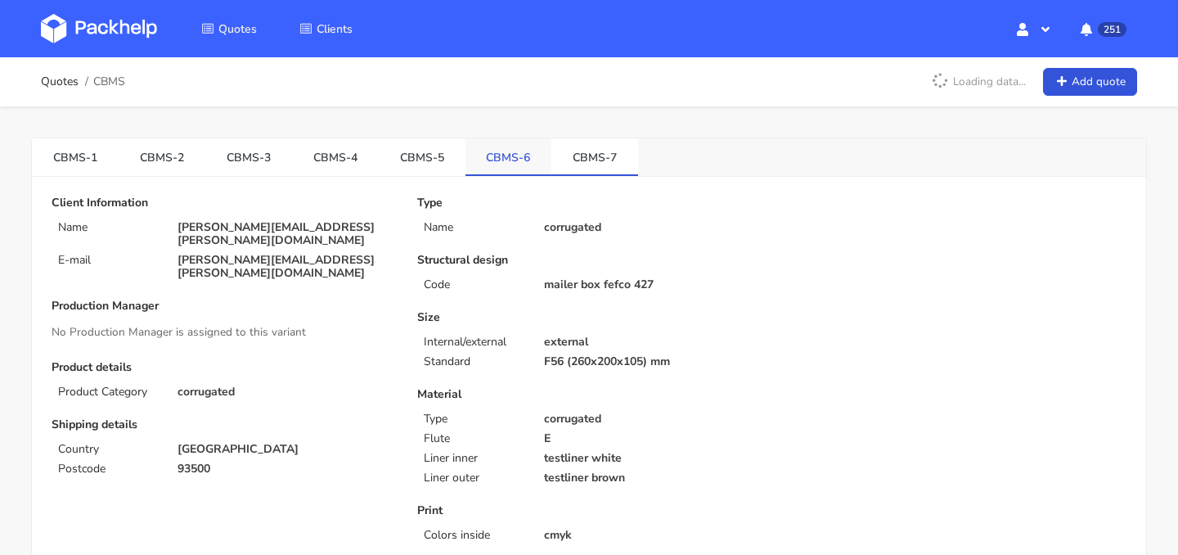
click at [510, 166] on link "CBMS-6" at bounding box center [508, 156] width 87 height 36
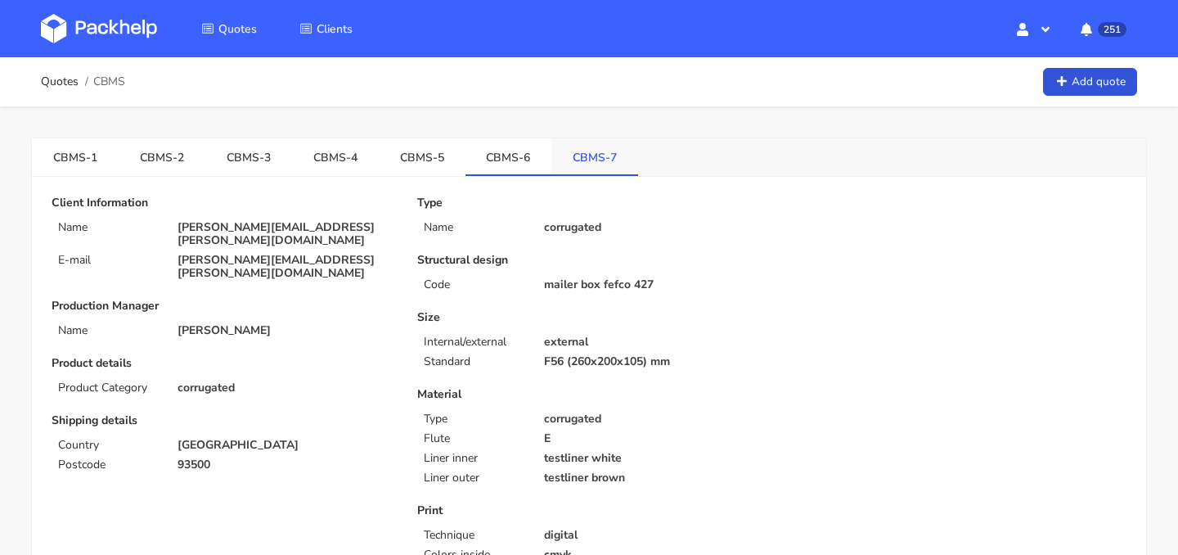
click at [574, 166] on link "CBMS-7" at bounding box center [594, 156] width 87 height 36
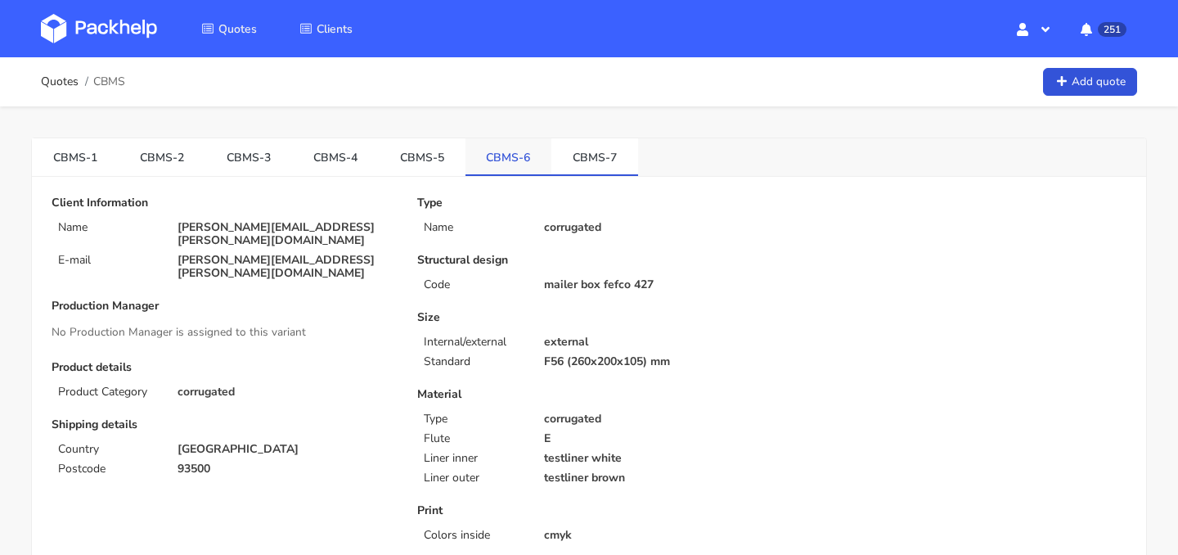
click at [489, 173] on link "CBMS-6" at bounding box center [508, 156] width 87 height 36
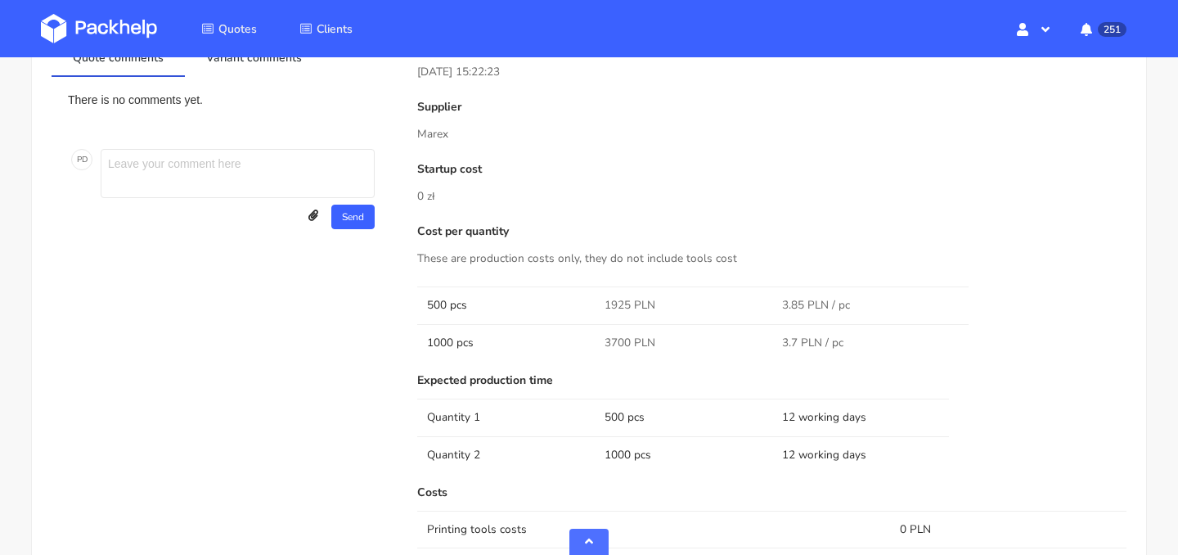
scroll to position [855, 0]
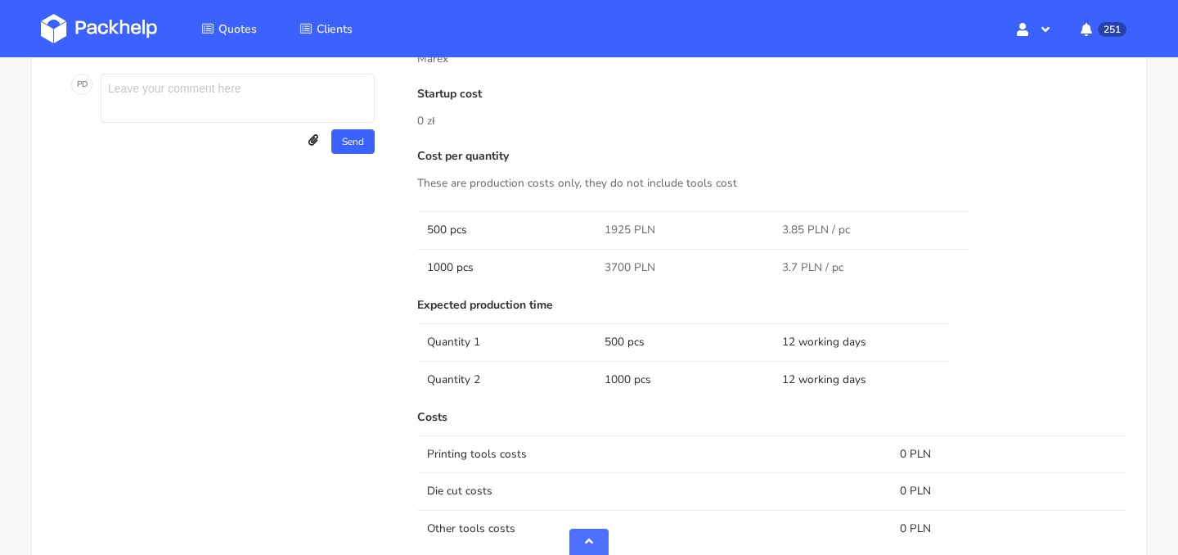
click at [623, 232] on span "1925 PLN" at bounding box center [630, 230] width 51 height 16
copy span "1925"
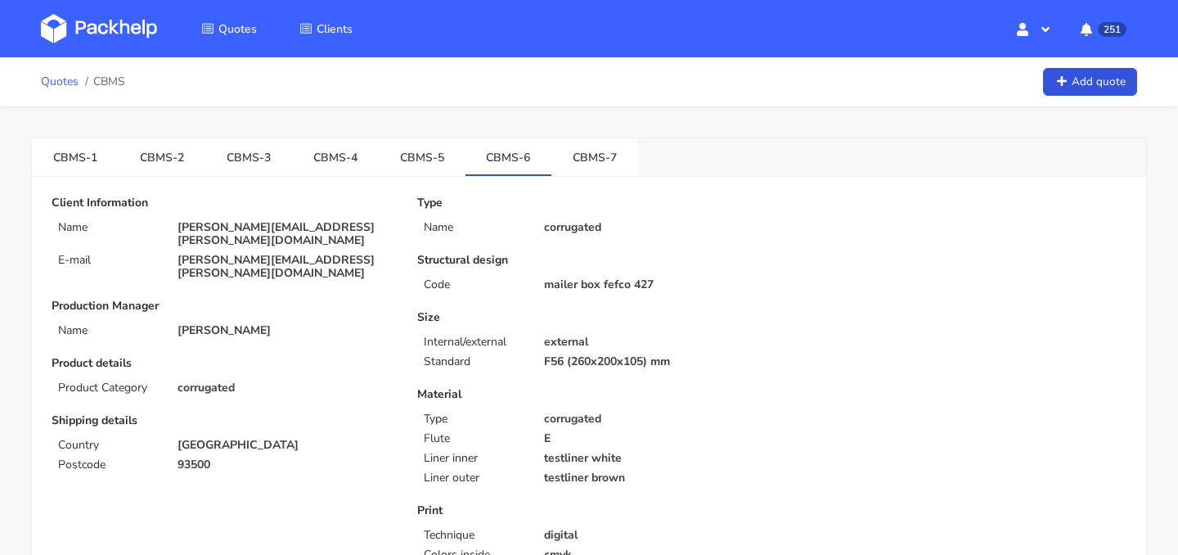
click at [68, 81] on link "Quotes" at bounding box center [60, 81] width 38 height 13
